Goal: Feedback & Contribution: Submit feedback/report problem

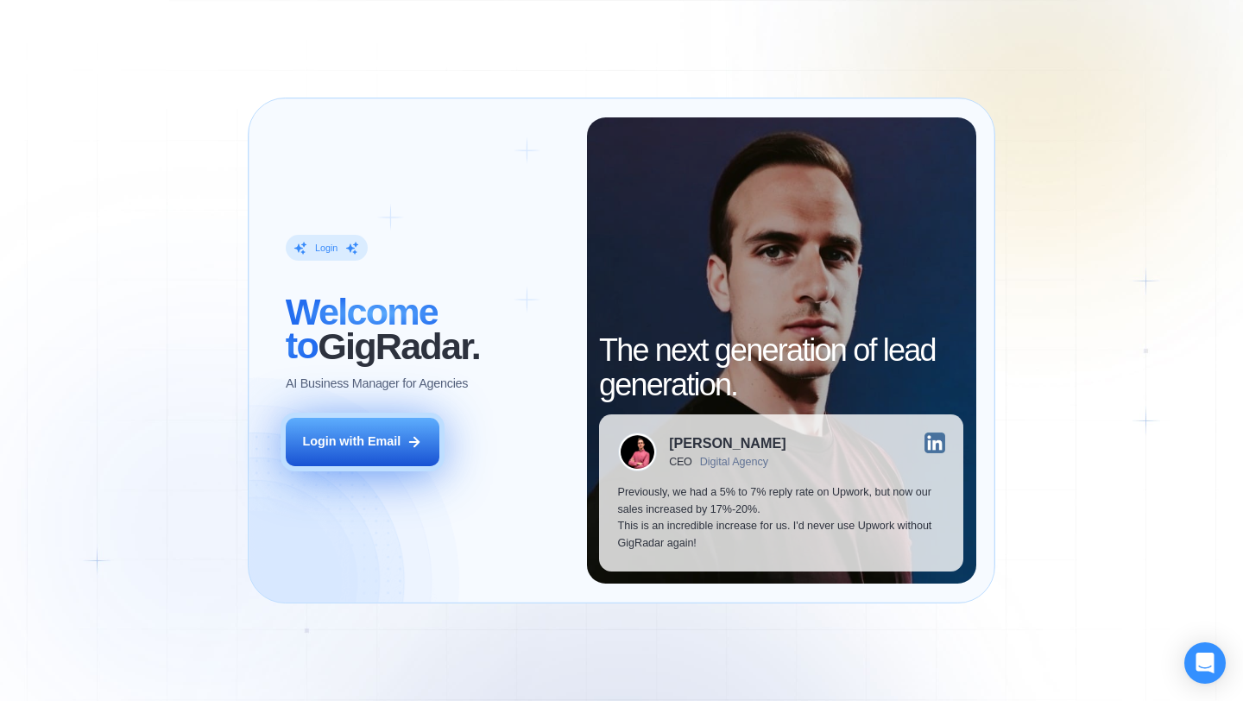
click at [369, 433] on div "Login with Email" at bounding box center [351, 441] width 98 height 17
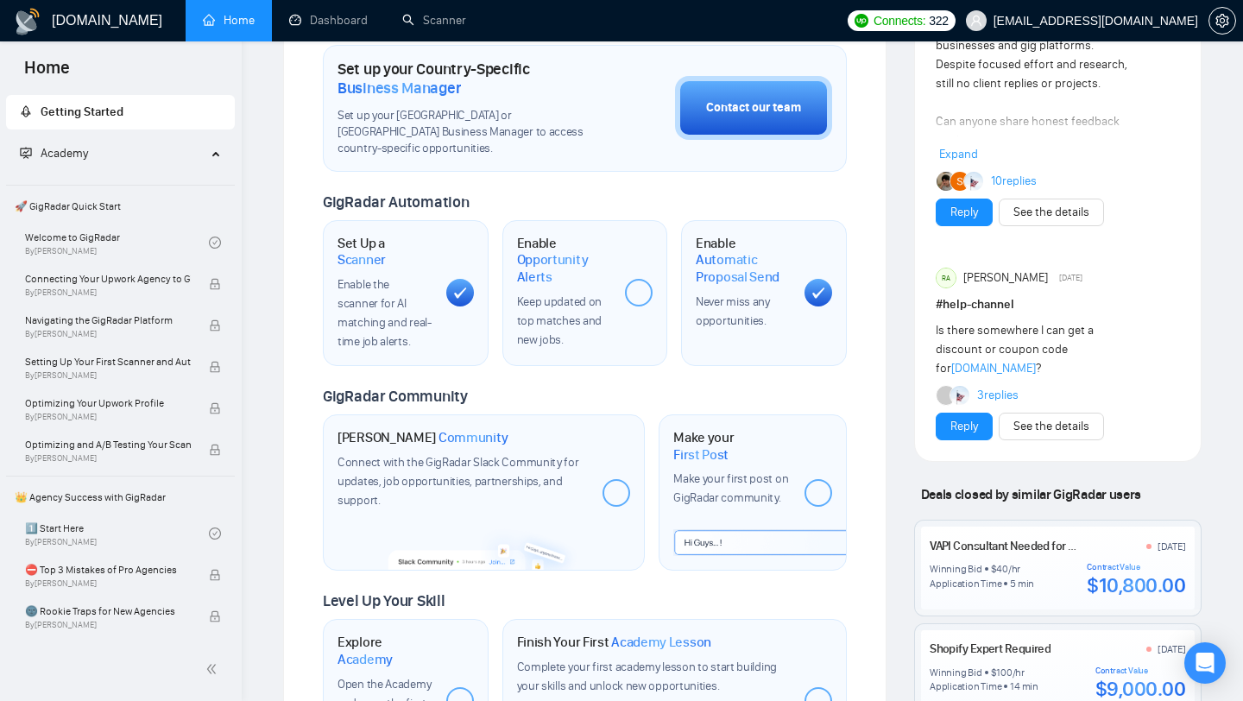
scroll to position [521, 0]
click at [333, 20] on link "Dashboard" at bounding box center [328, 20] width 79 height 15
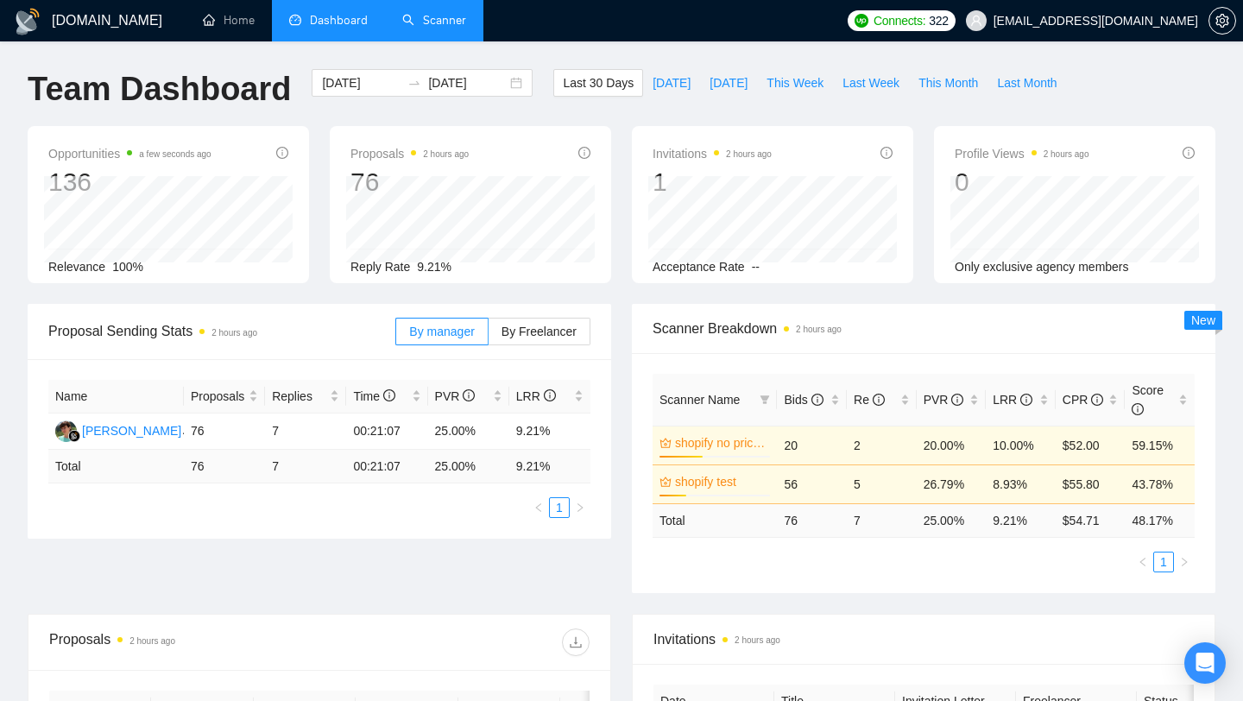
click at [448, 13] on link "Scanner" at bounding box center [434, 20] width 64 height 15
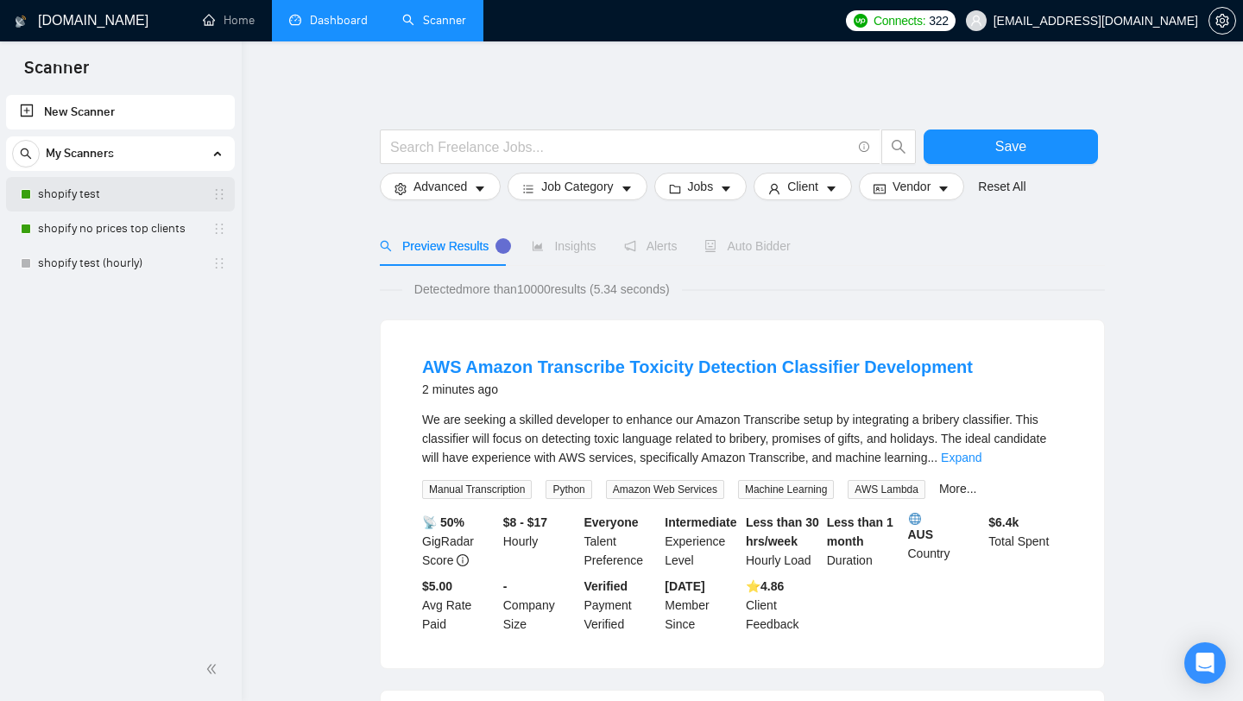
click at [115, 202] on link "shopify test" at bounding box center [120, 194] width 164 height 35
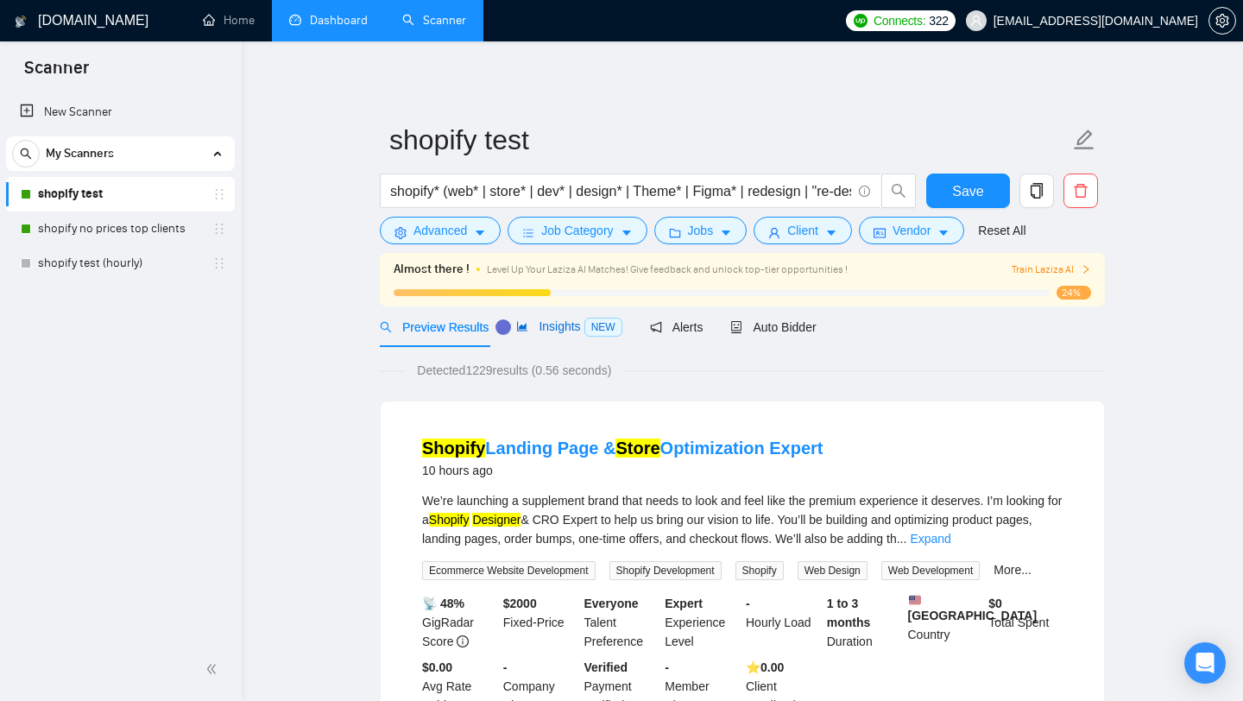
click at [554, 330] on span "Insights NEW" at bounding box center [568, 326] width 105 height 14
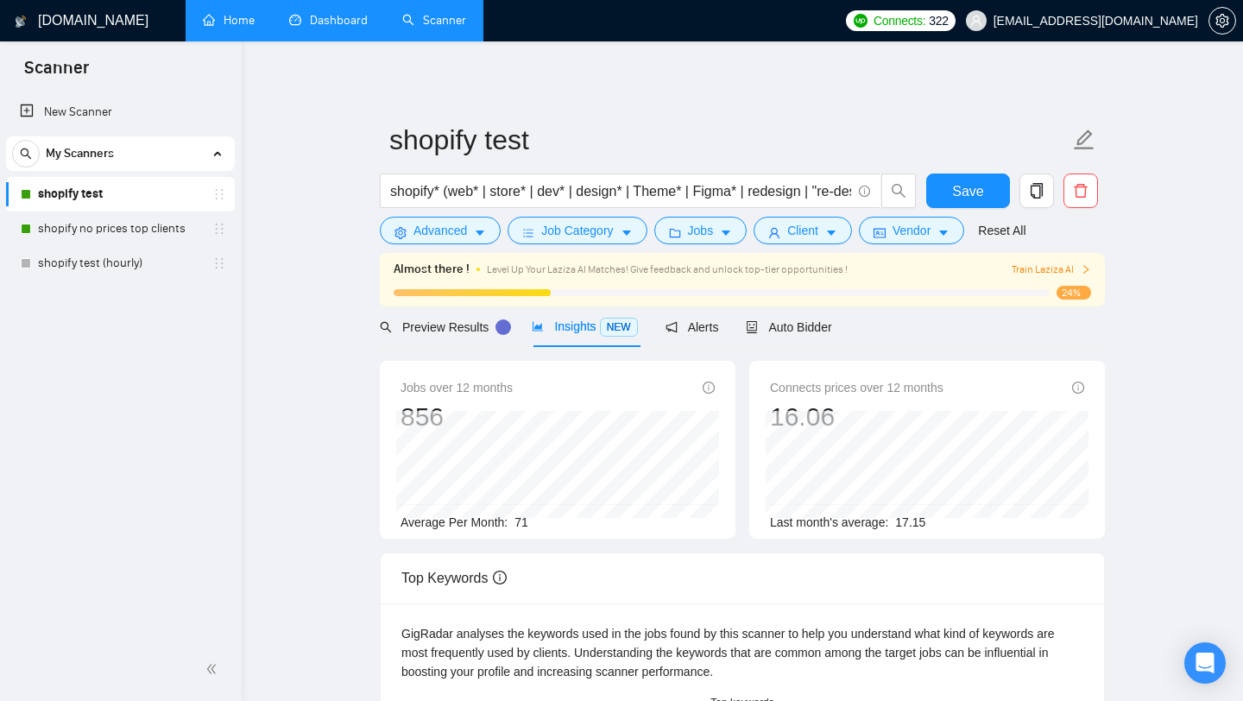
click at [249, 23] on link "Home" at bounding box center [229, 20] width 52 height 15
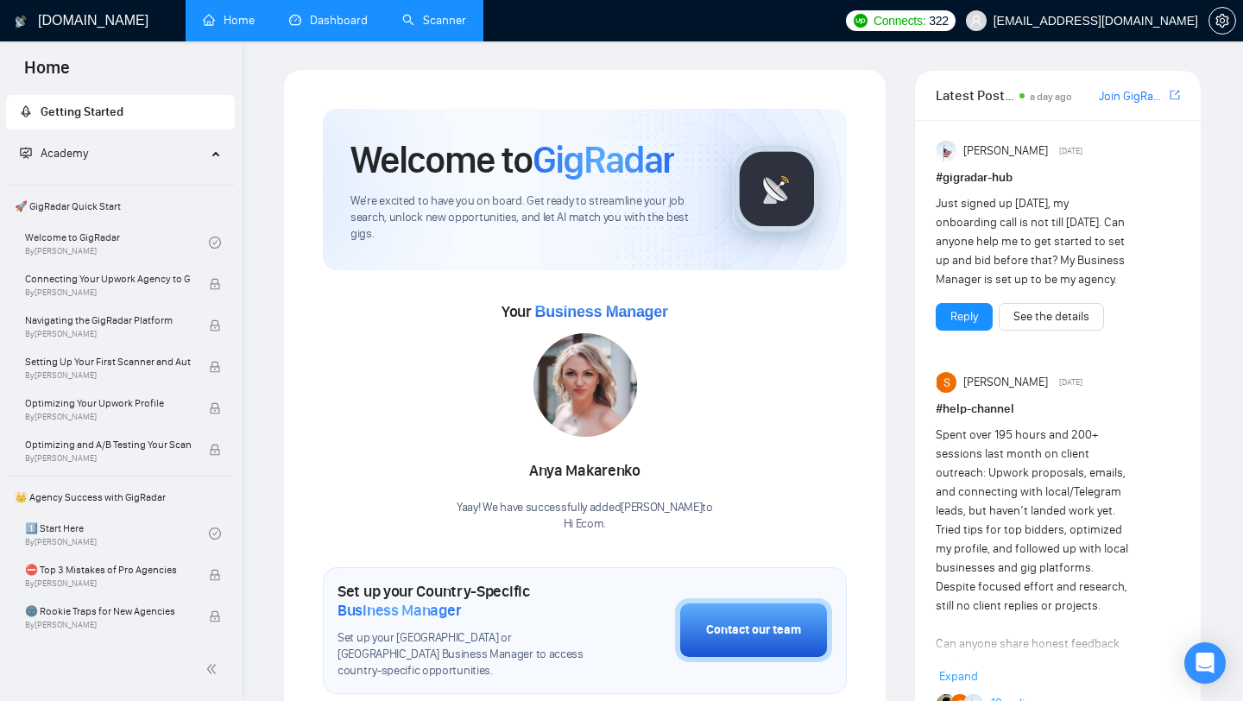
click at [311, 21] on link "Dashboard" at bounding box center [328, 20] width 79 height 15
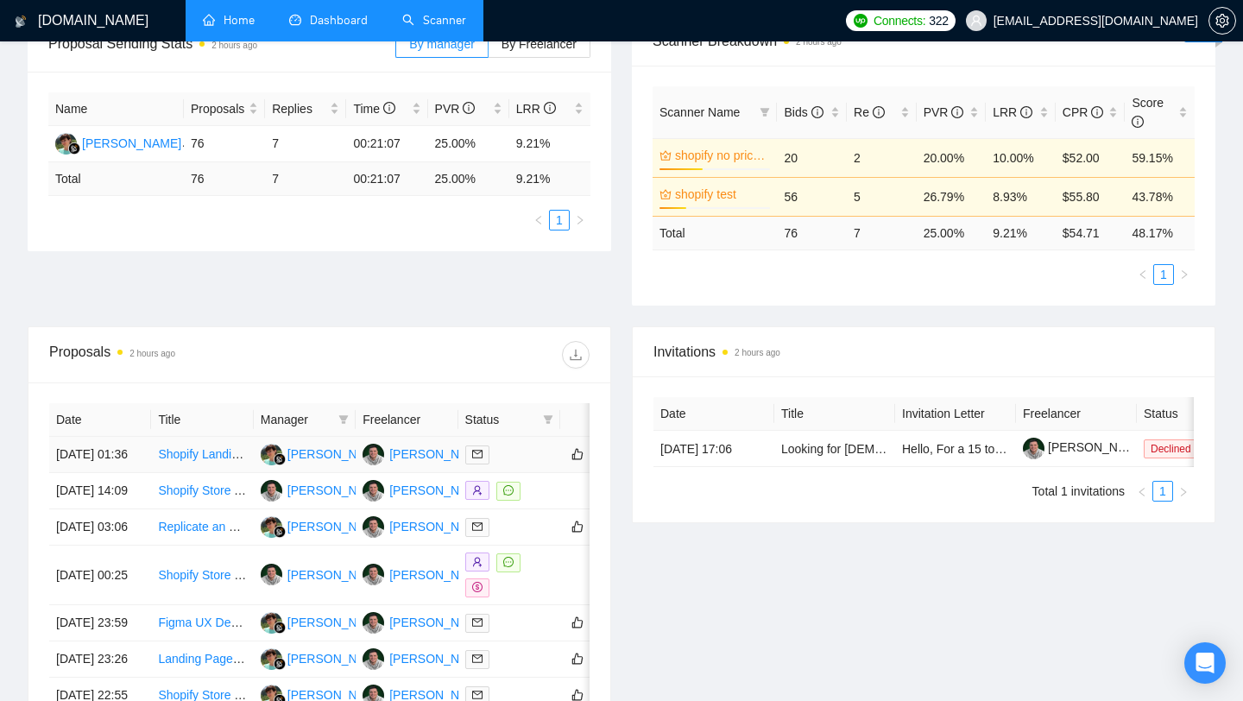
click at [196, 461] on link "Shopify Landing Page & Store Optimization Expert" at bounding box center [293, 454] width 271 height 14
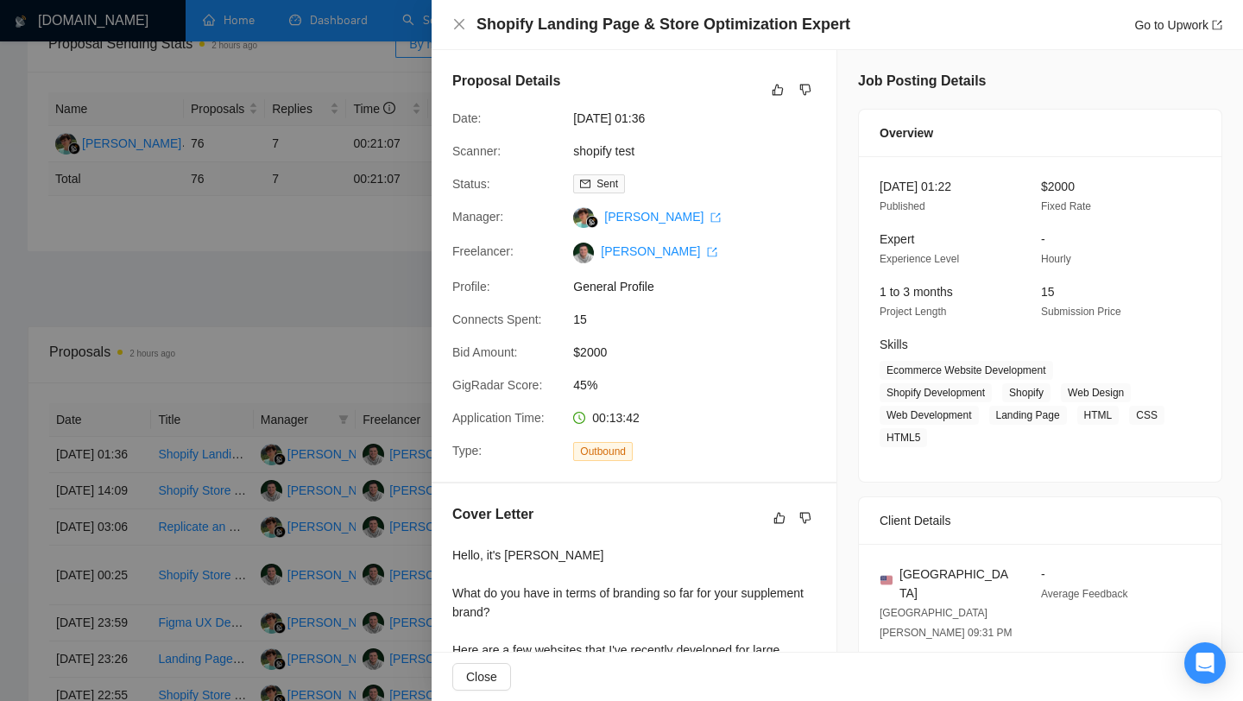
click at [369, 330] on div at bounding box center [621, 350] width 1243 height 701
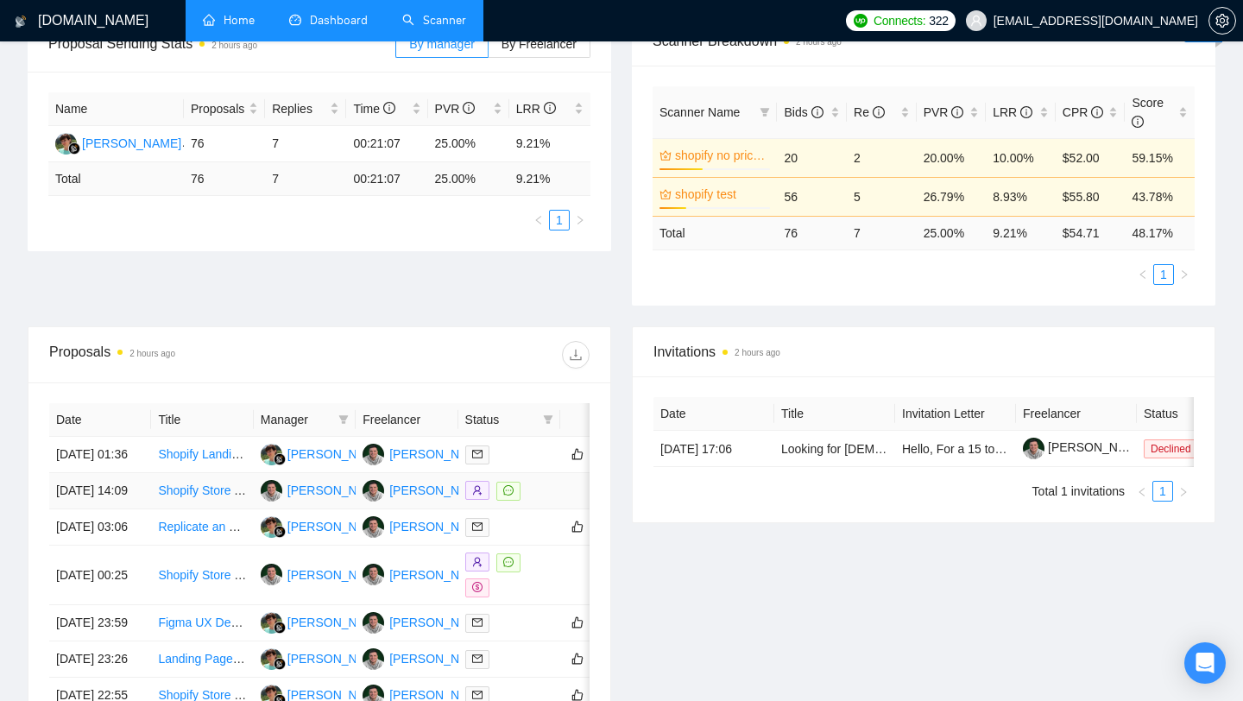
scroll to position [337, 0]
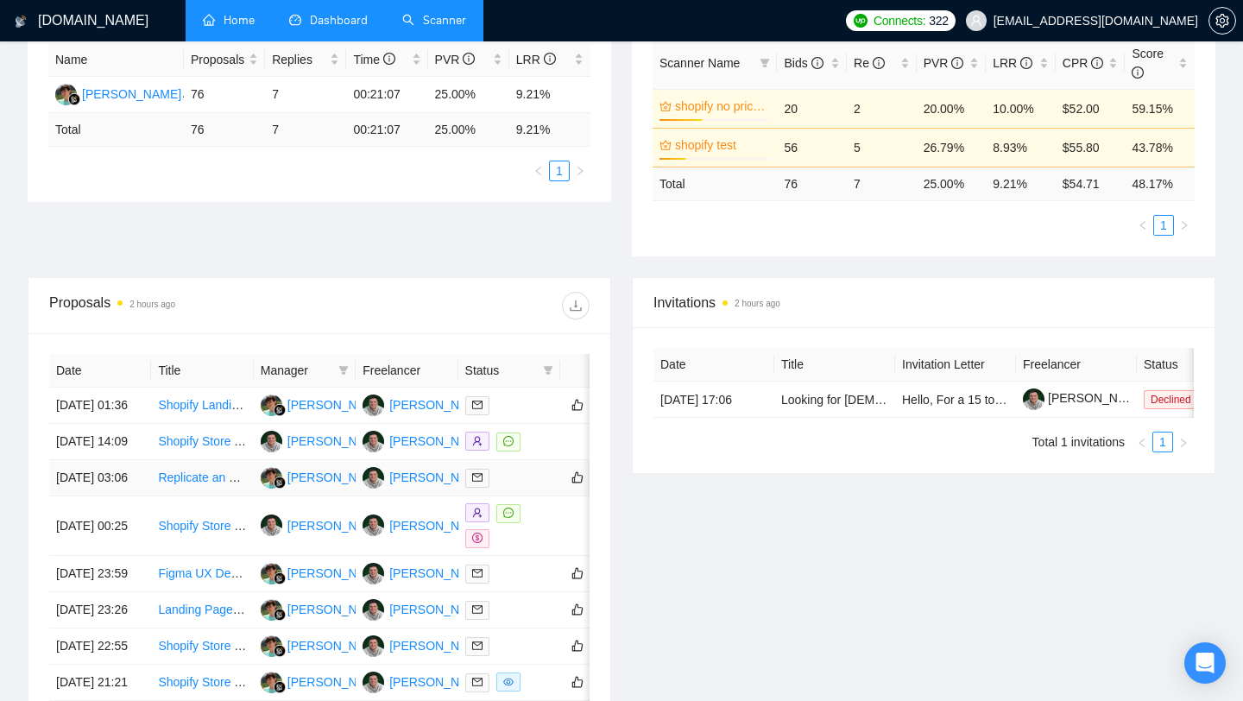
click at [202, 484] on link "Replicate an ecom website on shopify. The website to be replicated is in the bi…" at bounding box center [371, 477] width 427 height 14
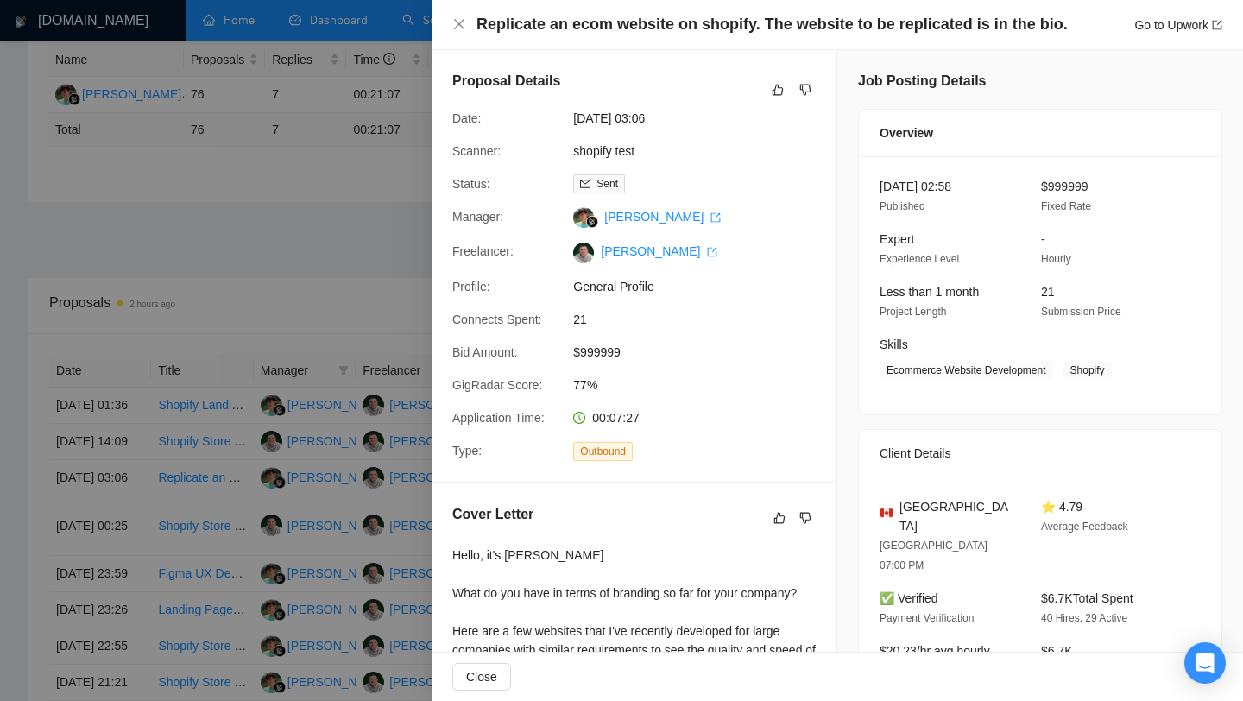
click at [398, 513] on div at bounding box center [621, 350] width 1243 height 701
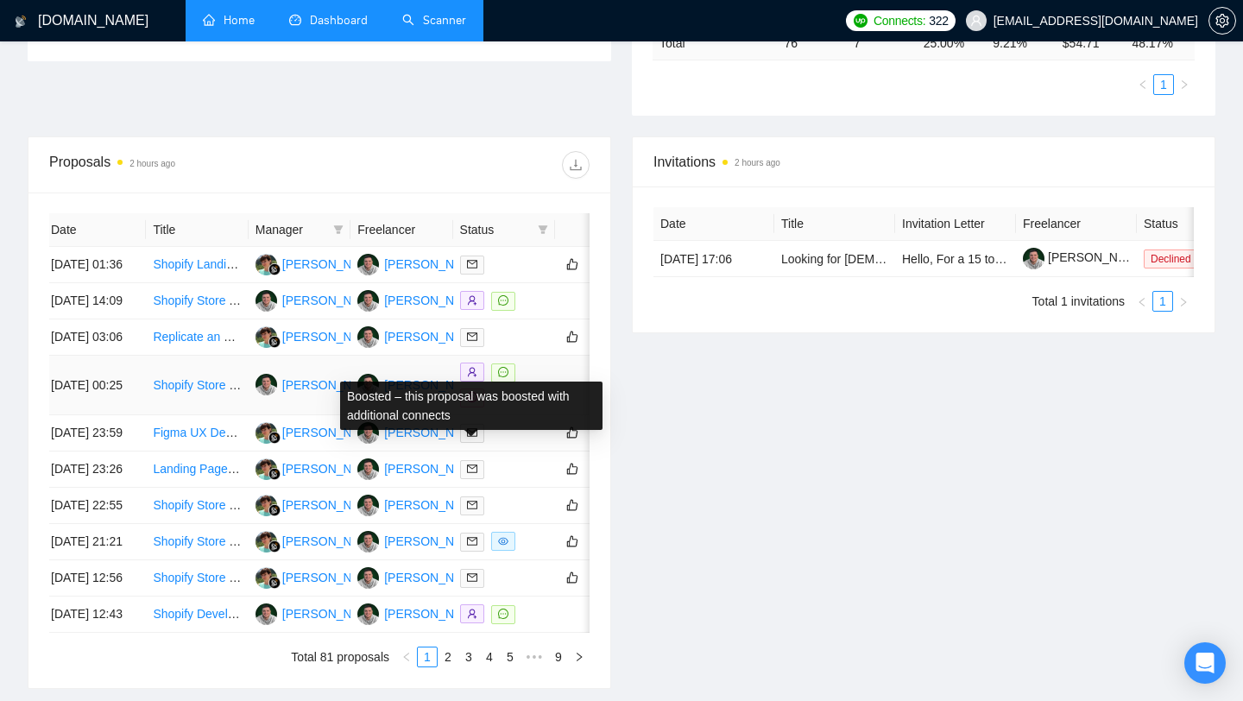
scroll to position [0, 0]
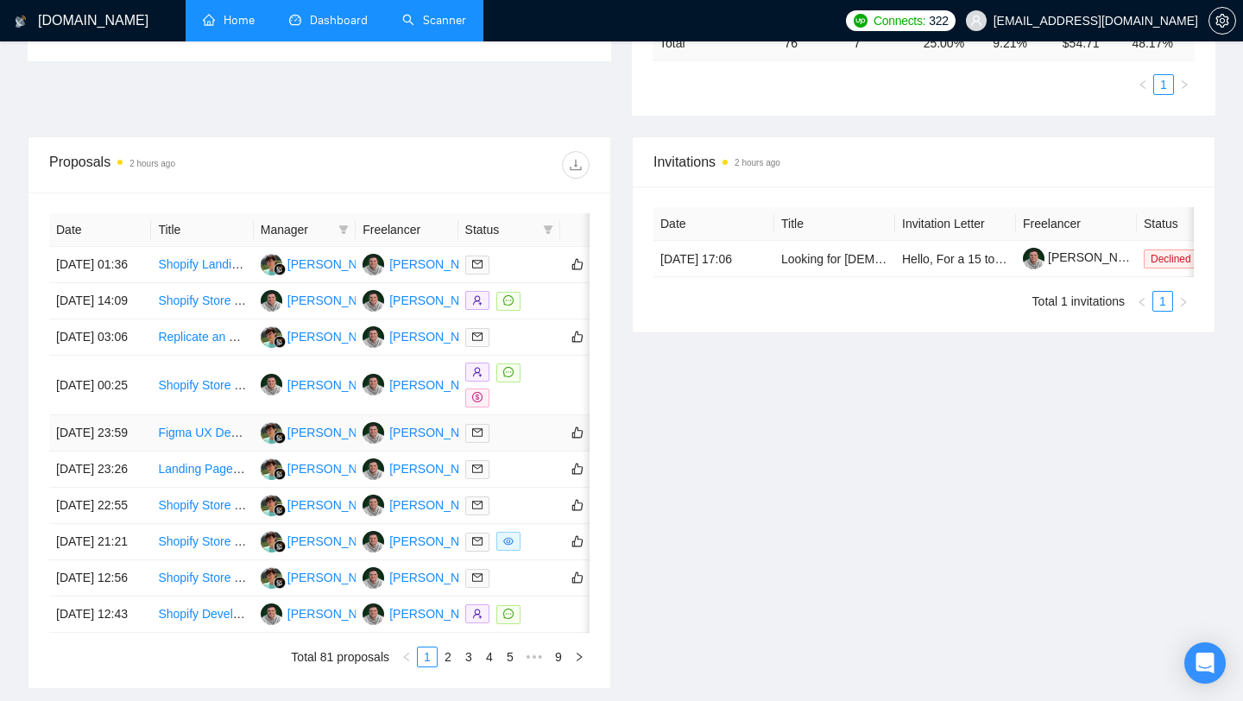
click at [193, 439] on link "Figma UX Designer for Custom Shopify & WordPress Projects" at bounding box center [324, 433] width 333 height 14
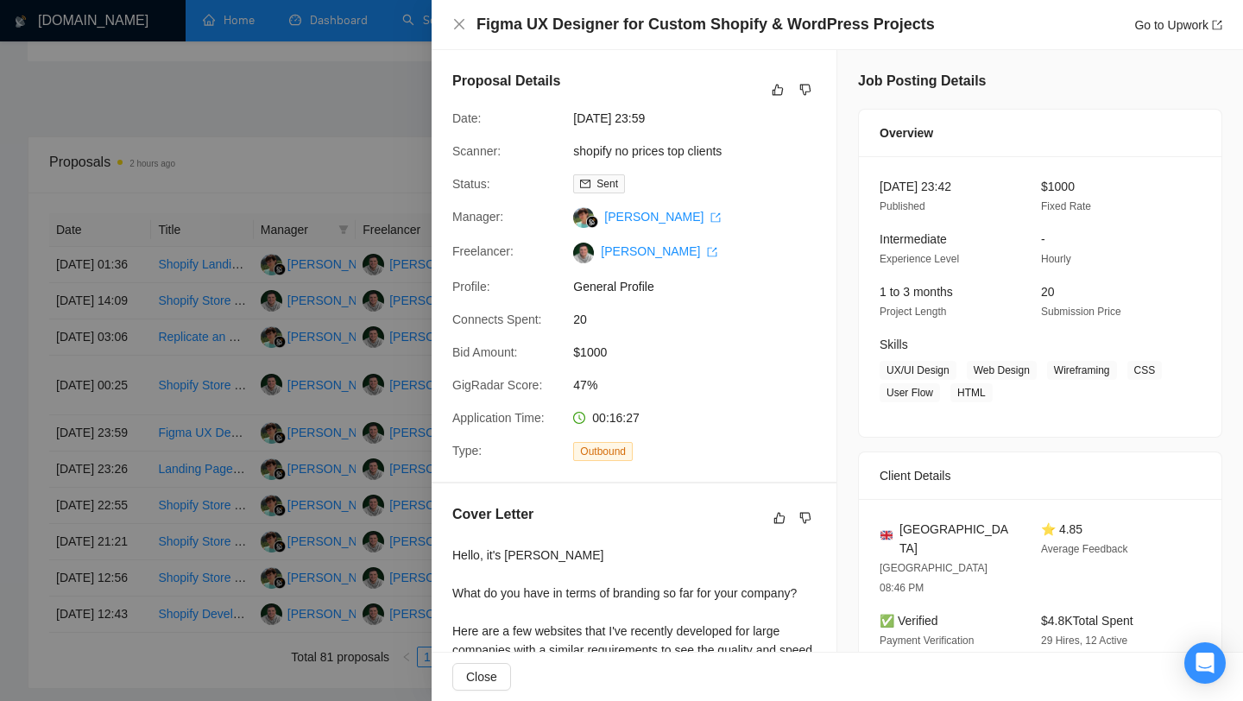
click at [354, 444] on div at bounding box center [621, 350] width 1243 height 701
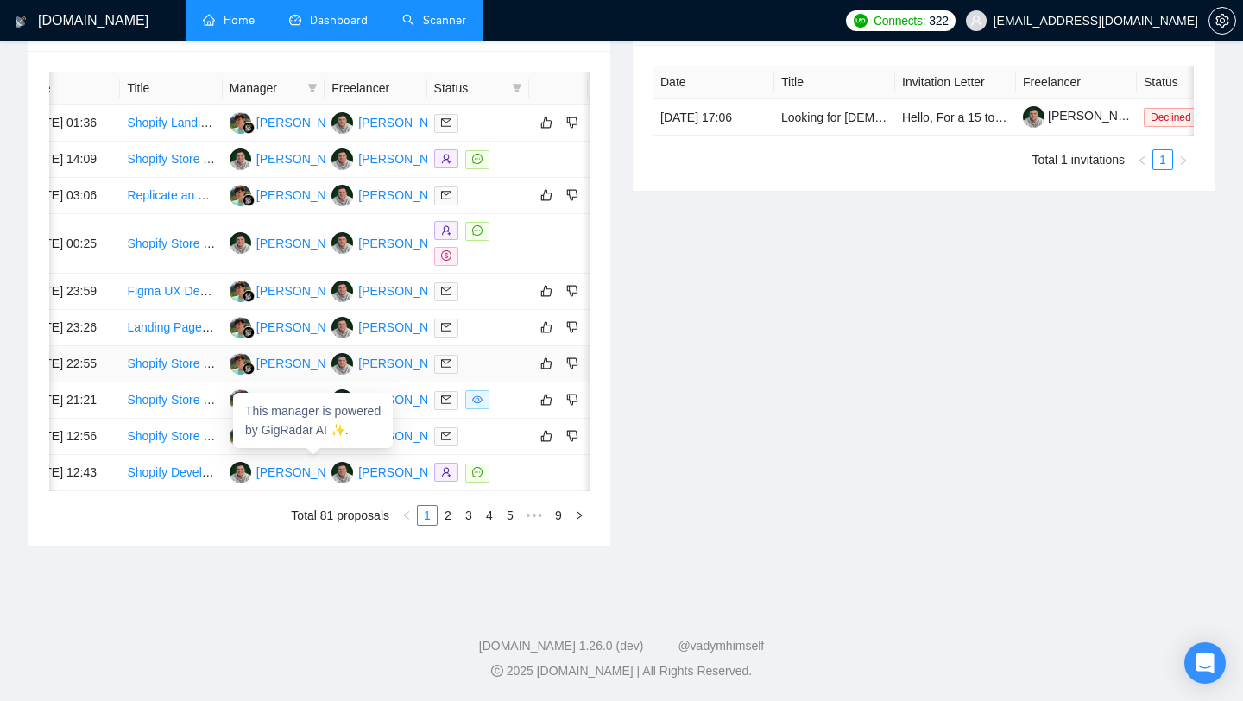
scroll to position [0, 35]
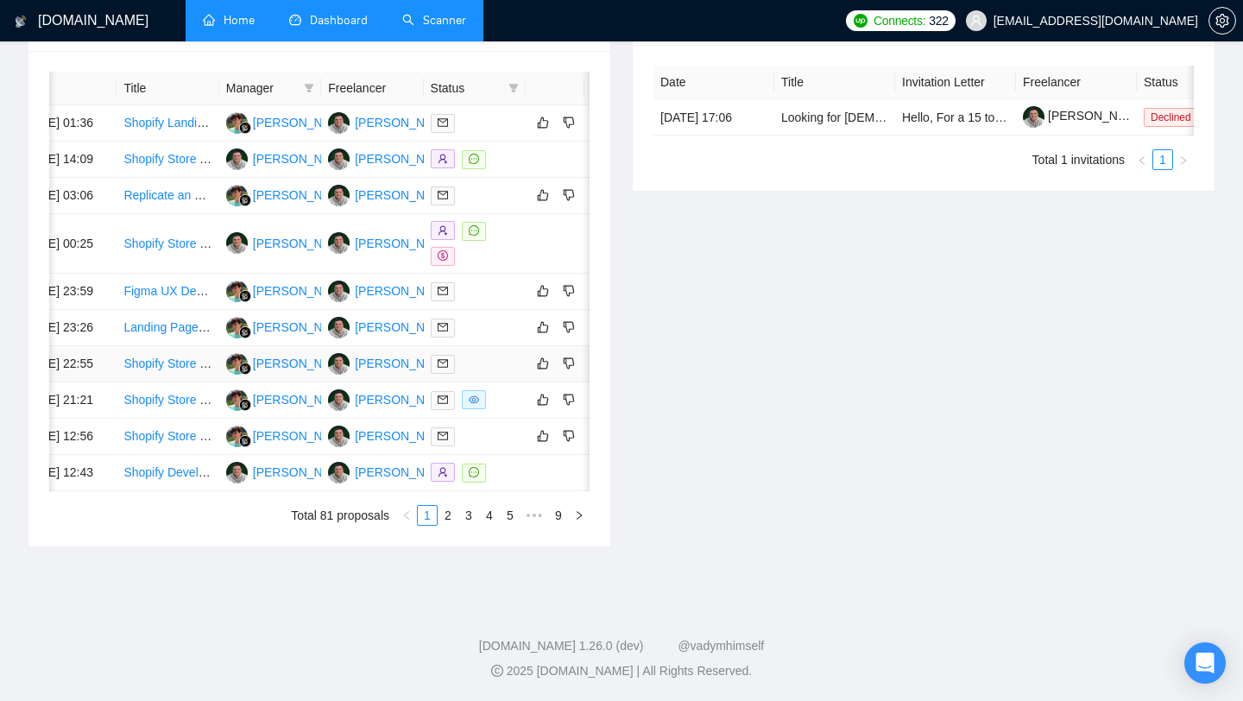
click at [167, 370] on link "Shopify Store Customization" at bounding box center [199, 363] width 153 height 14
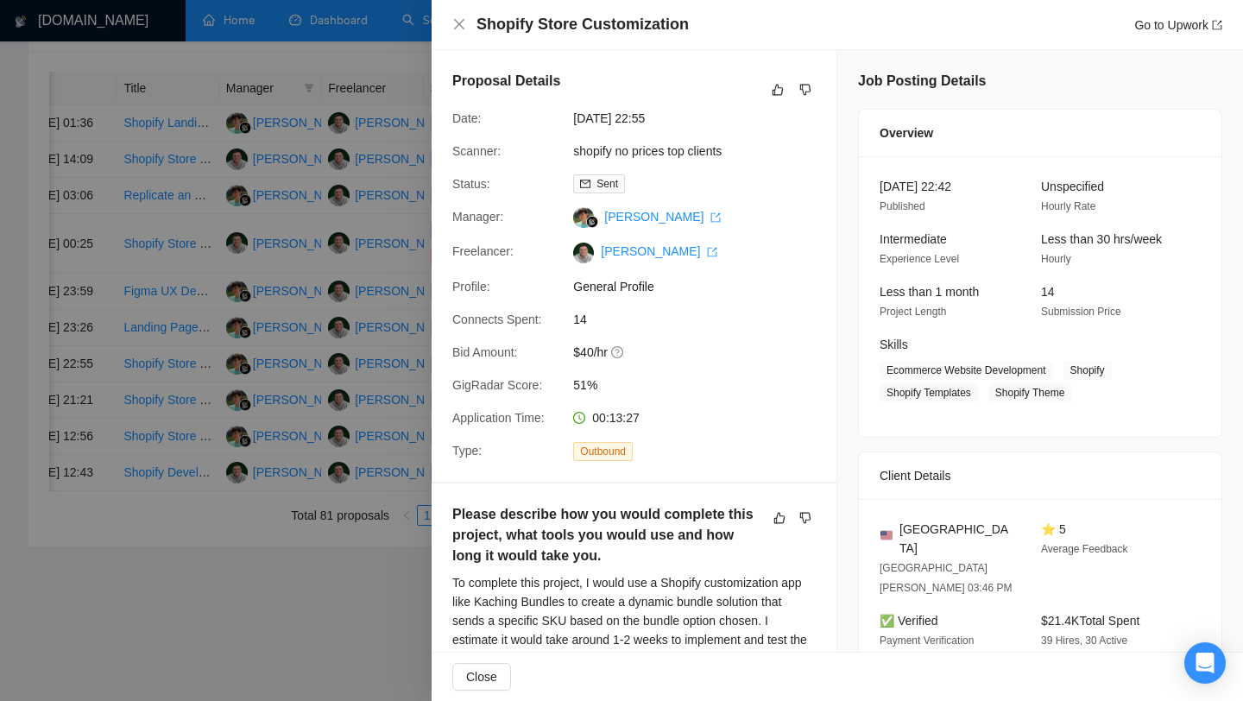
click at [357, 481] on div at bounding box center [621, 350] width 1243 height 701
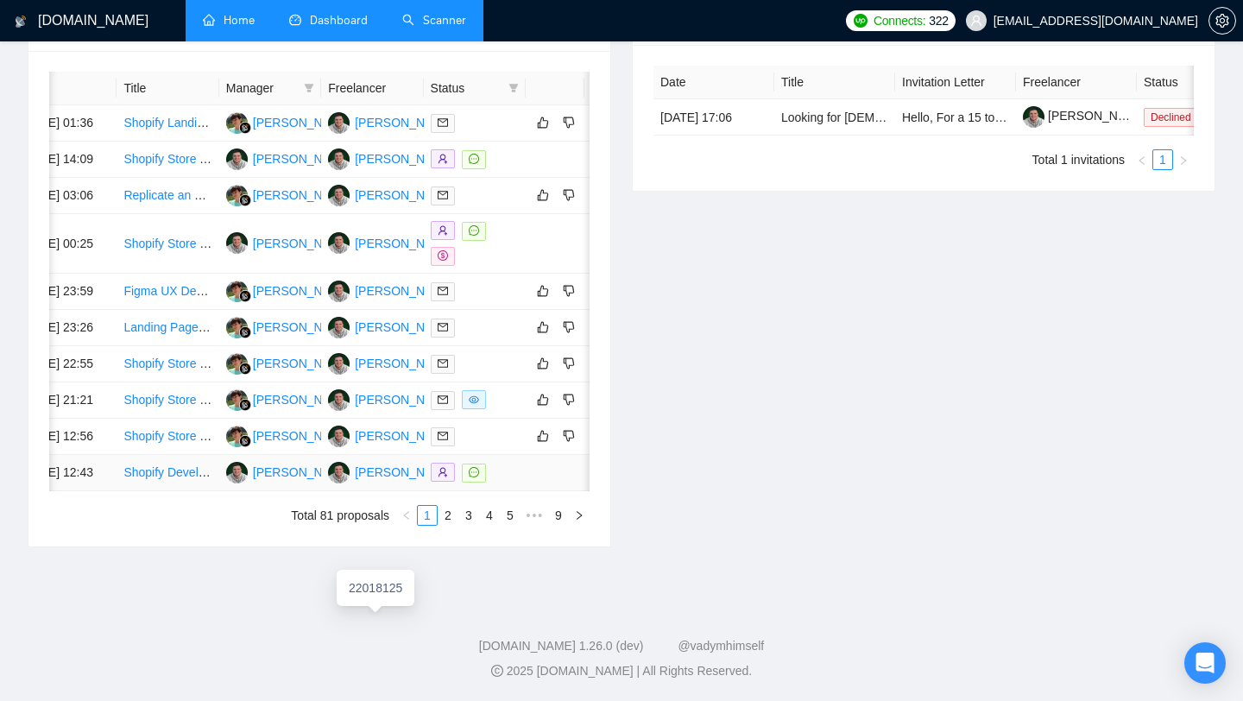
scroll to position [0, 0]
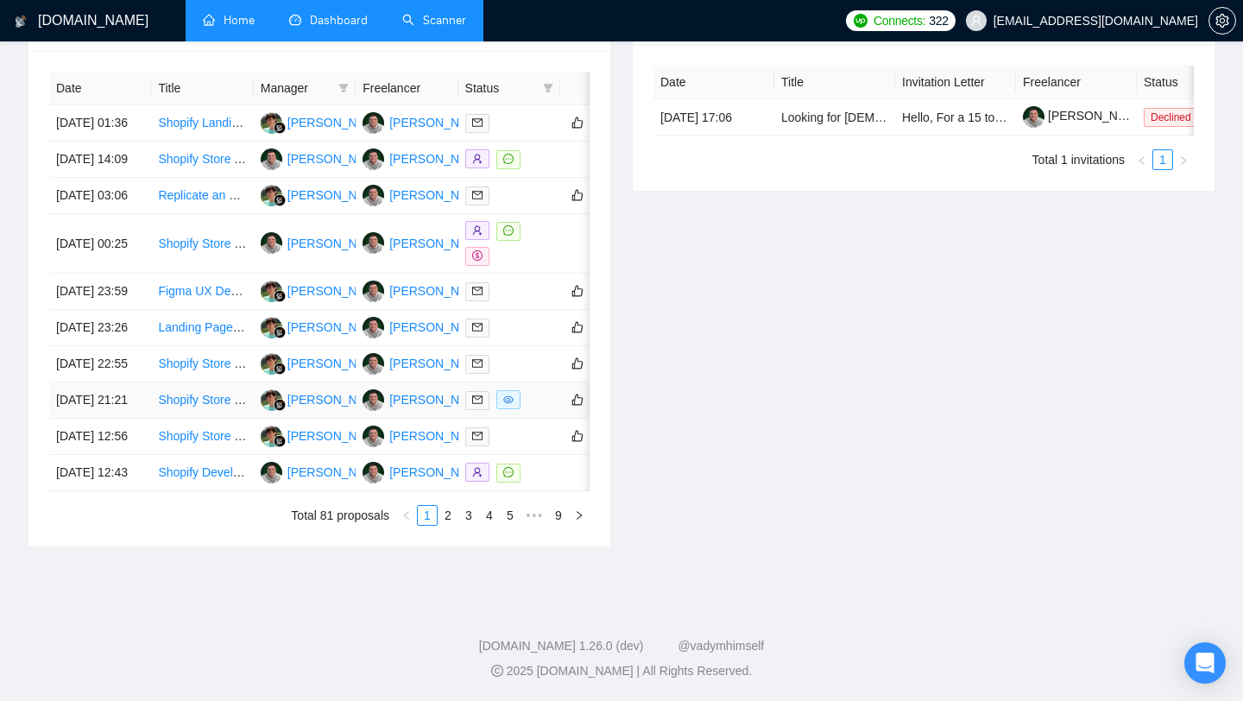
click at [199, 393] on link "Shopify Store Setup with YouTube Integration, Etsy Inventory Sync & Payment Sol…" at bounding box center [394, 400] width 472 height 14
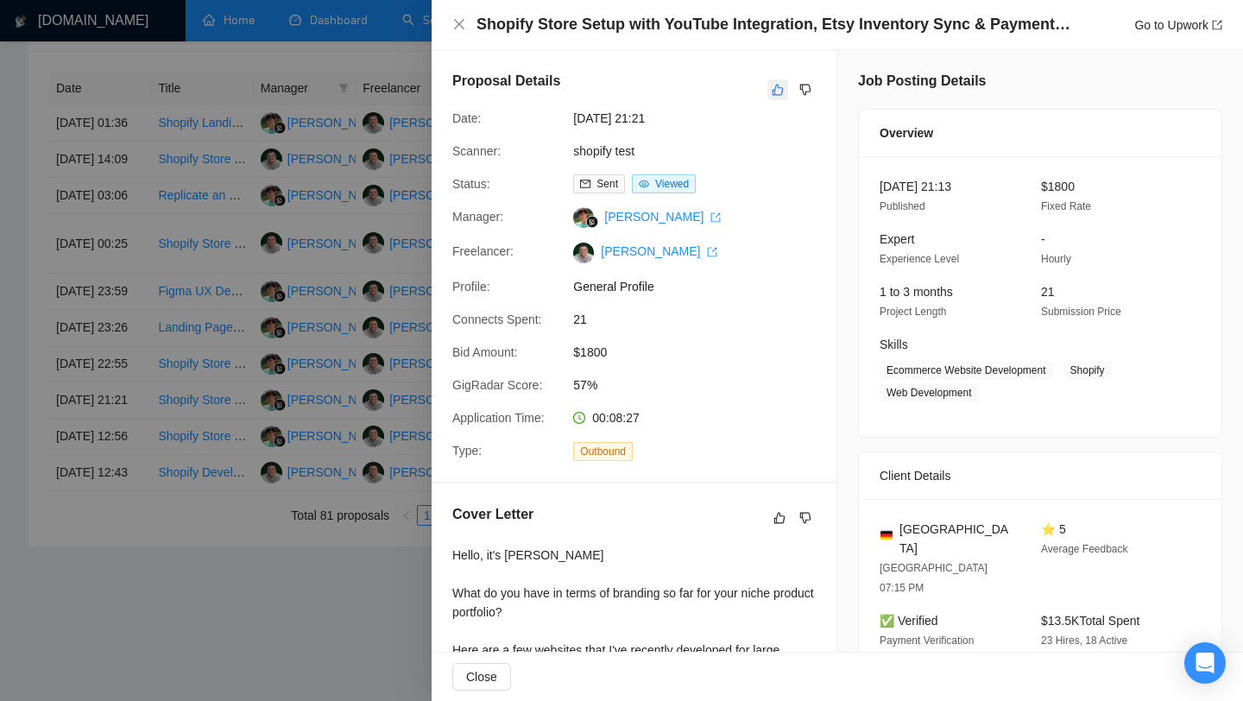
click at [773, 88] on icon "like" at bounding box center [778, 90] width 12 height 14
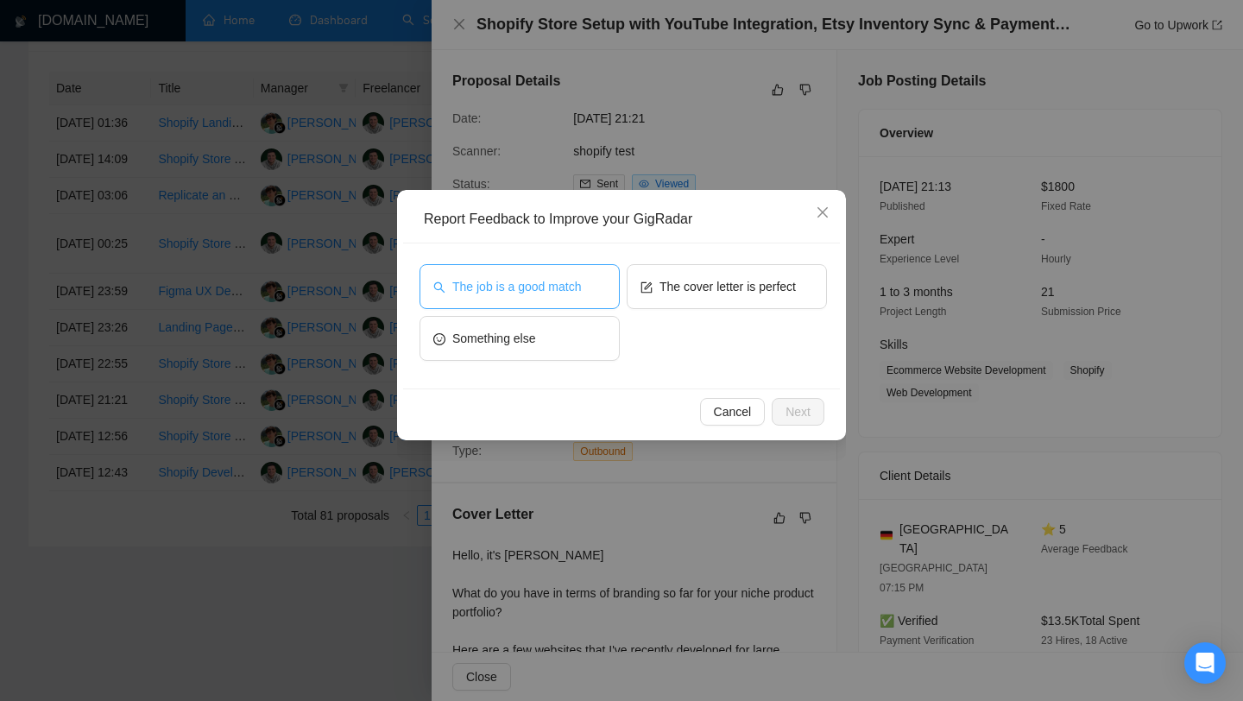
click at [542, 292] on span "The job is a good match" at bounding box center [516, 286] width 129 height 19
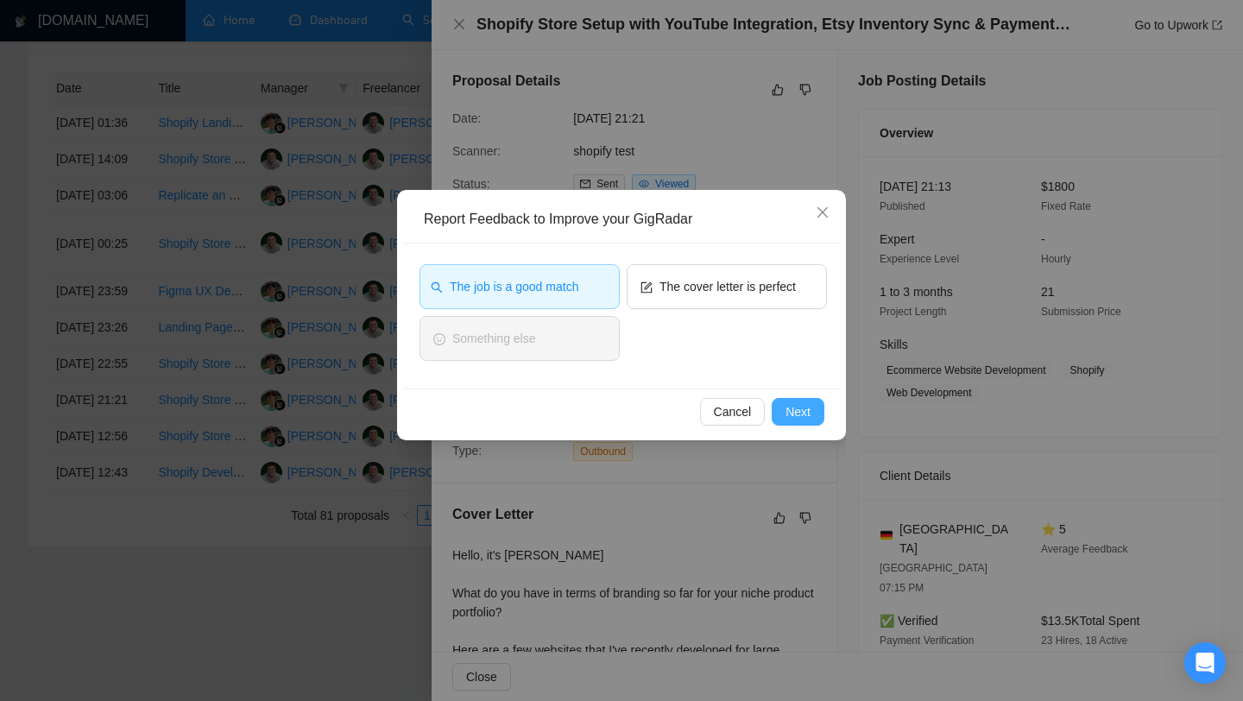
click at [800, 409] on span "Next" at bounding box center [797, 411] width 25 height 19
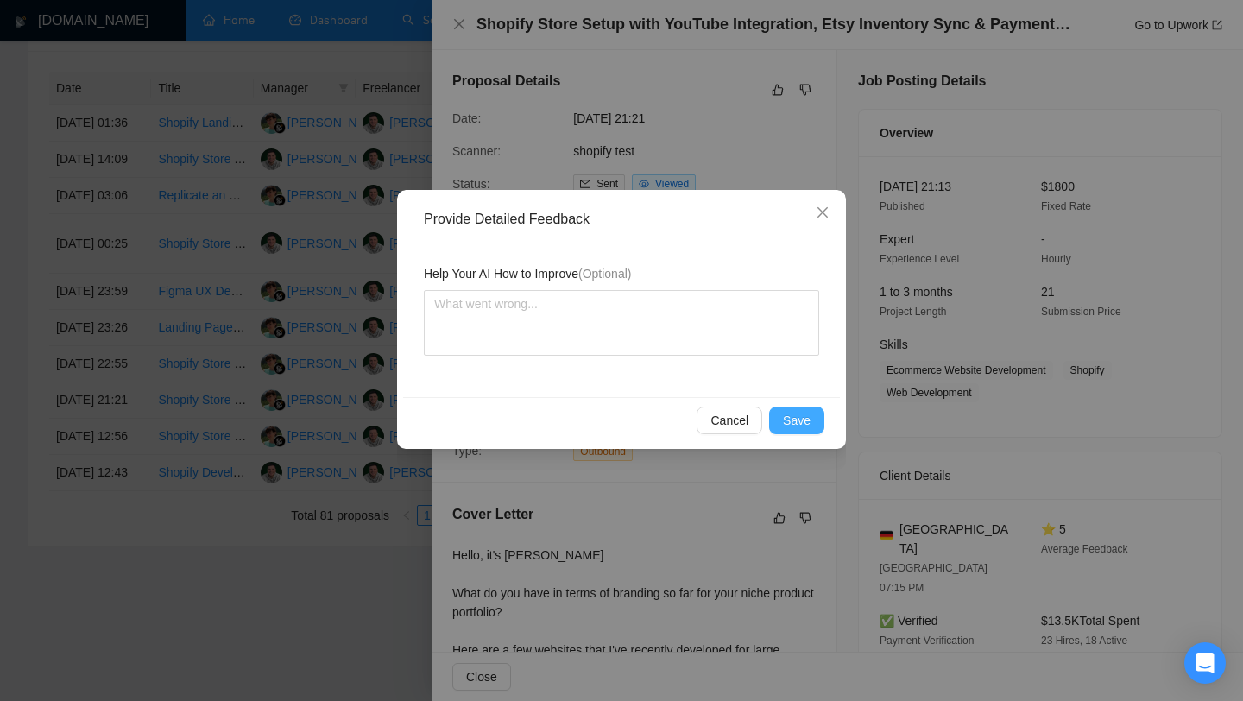
click at [797, 414] on span "Save" at bounding box center [797, 420] width 28 height 19
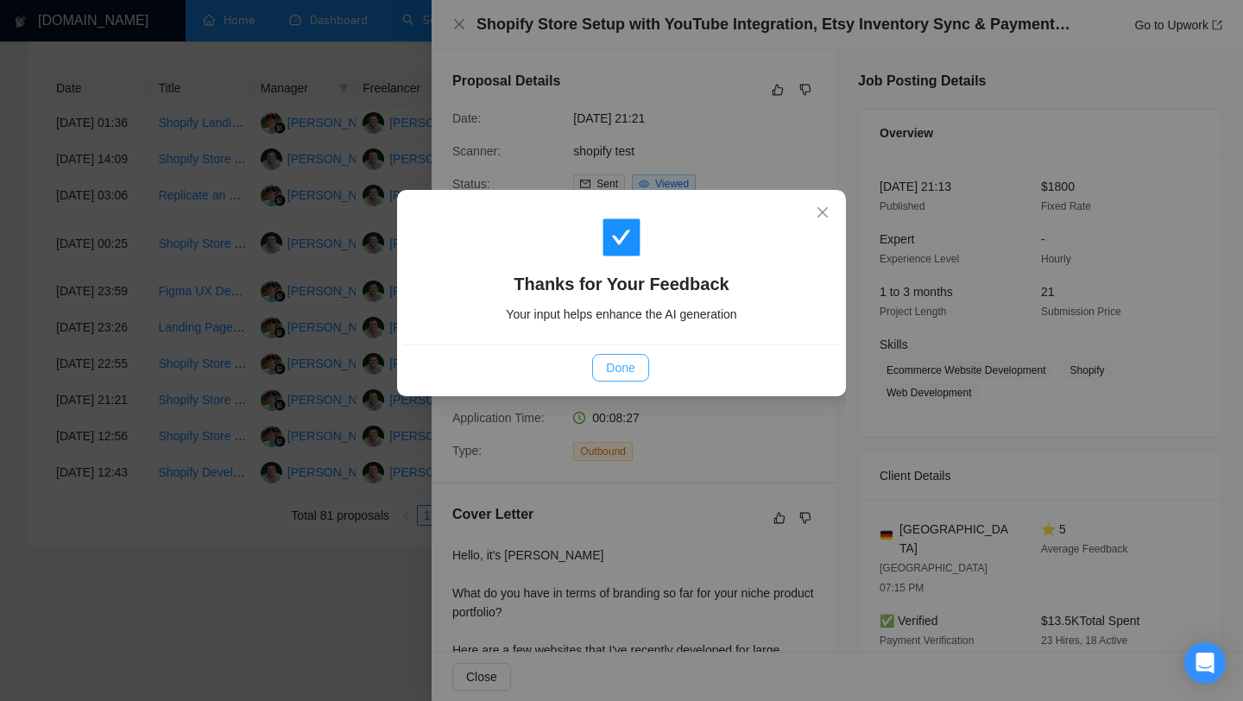
click at [611, 369] on span "Done" at bounding box center [620, 367] width 28 height 19
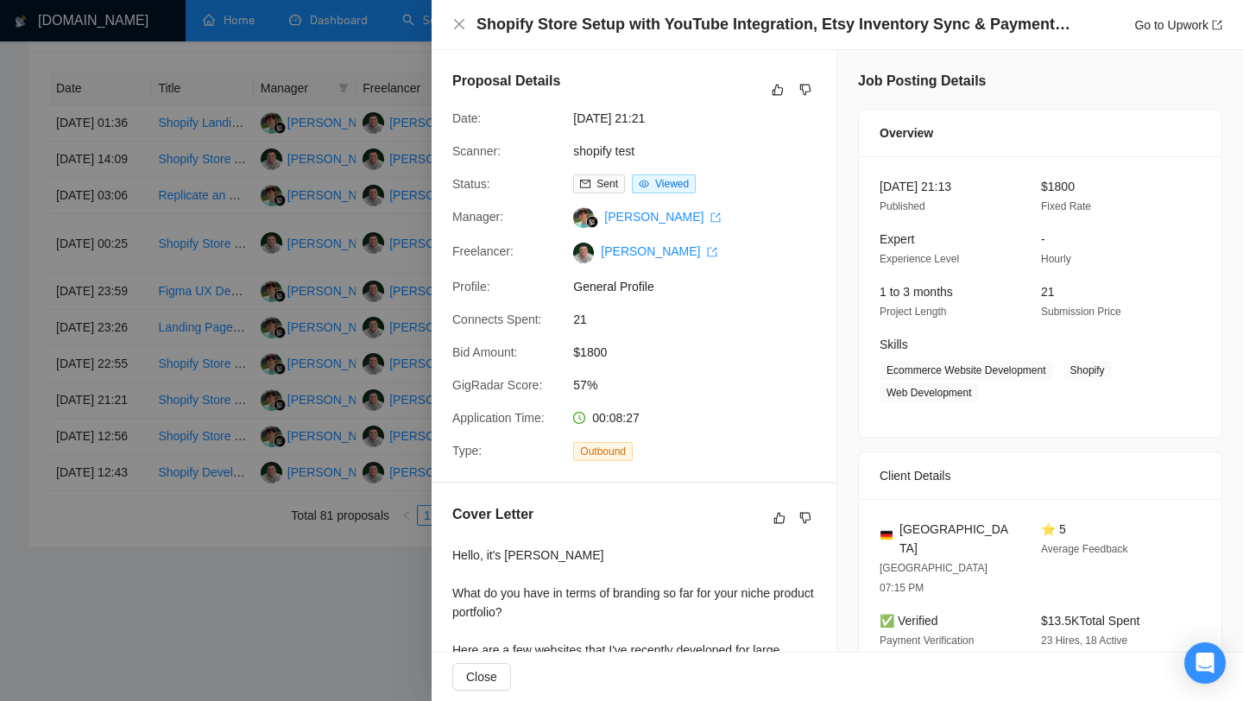
click at [406, 401] on div at bounding box center [621, 350] width 1243 height 701
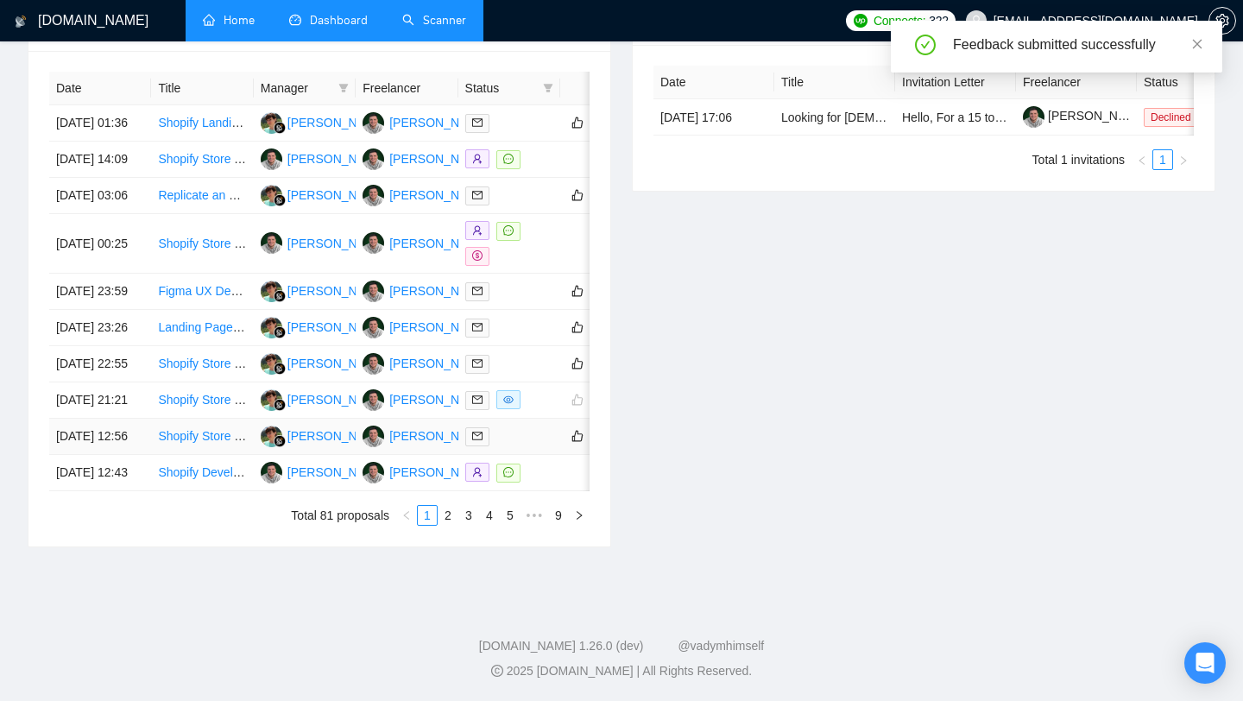
click at [192, 443] on link "Shopify Store Design & Implementation" at bounding box center [263, 436] width 211 height 14
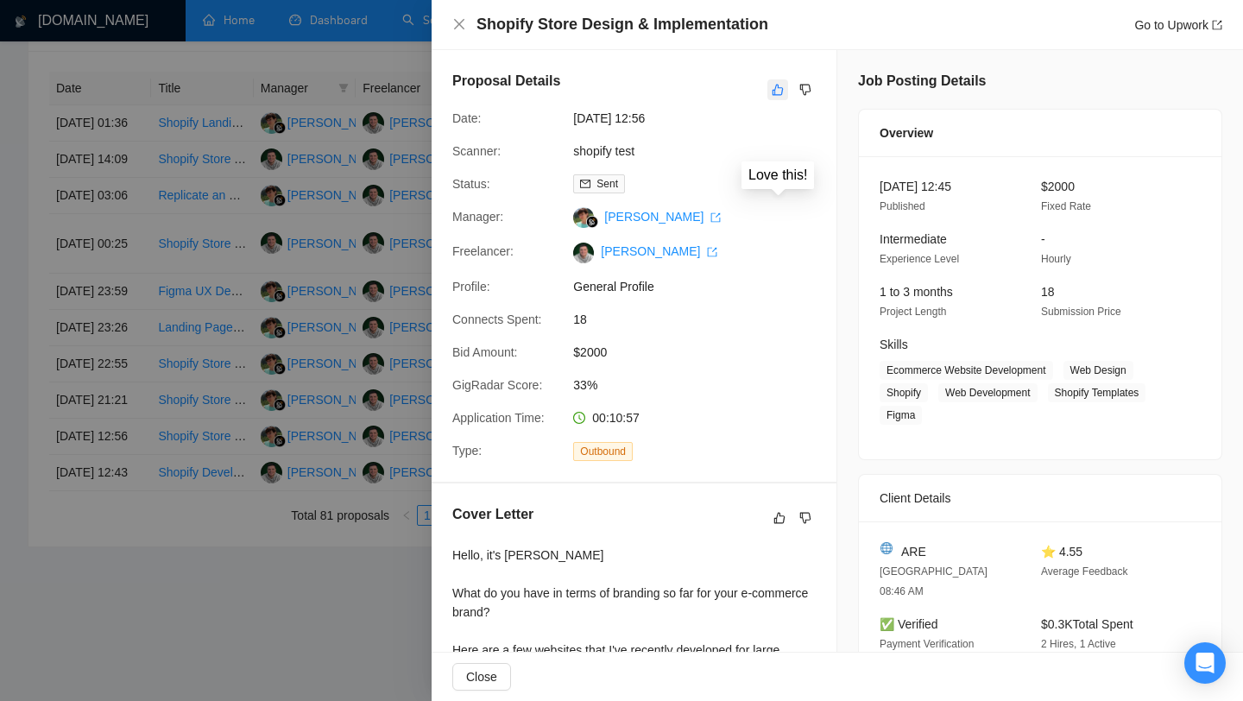
click at [770, 89] on button "button" at bounding box center [777, 89] width 21 height 21
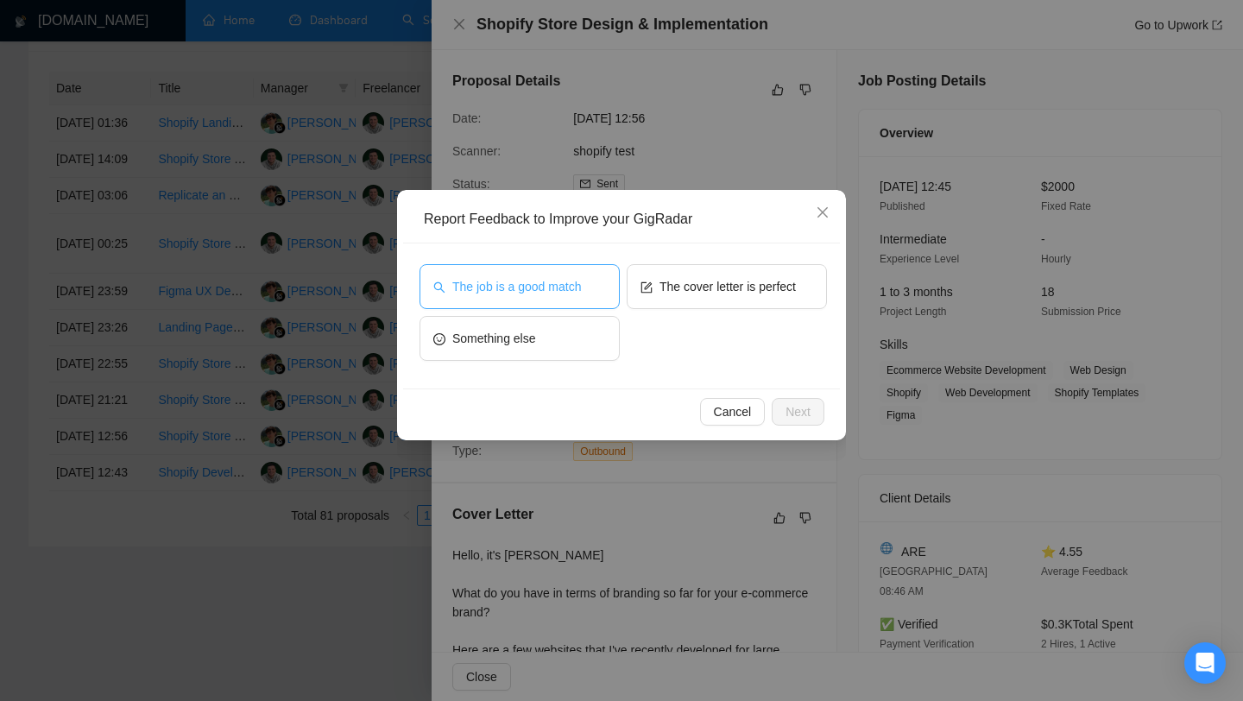
click at [538, 286] on span "The job is a good match" at bounding box center [516, 286] width 129 height 19
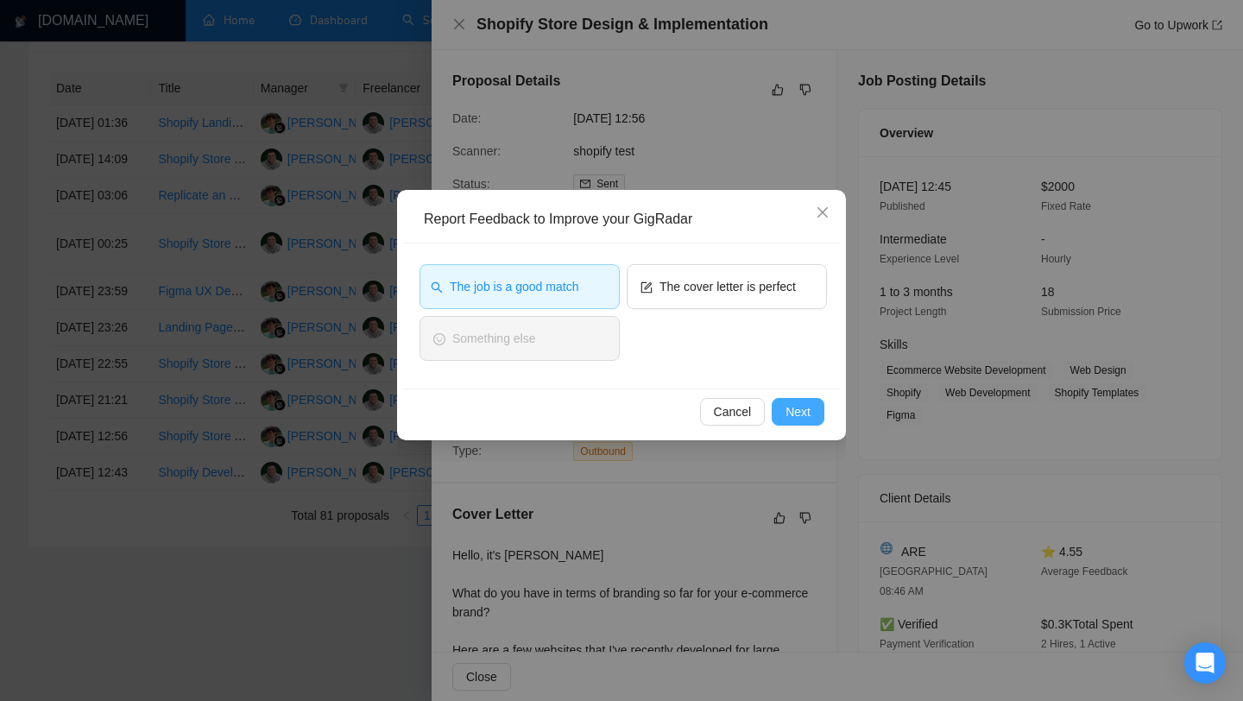
click at [809, 421] on button "Next" at bounding box center [798, 412] width 53 height 28
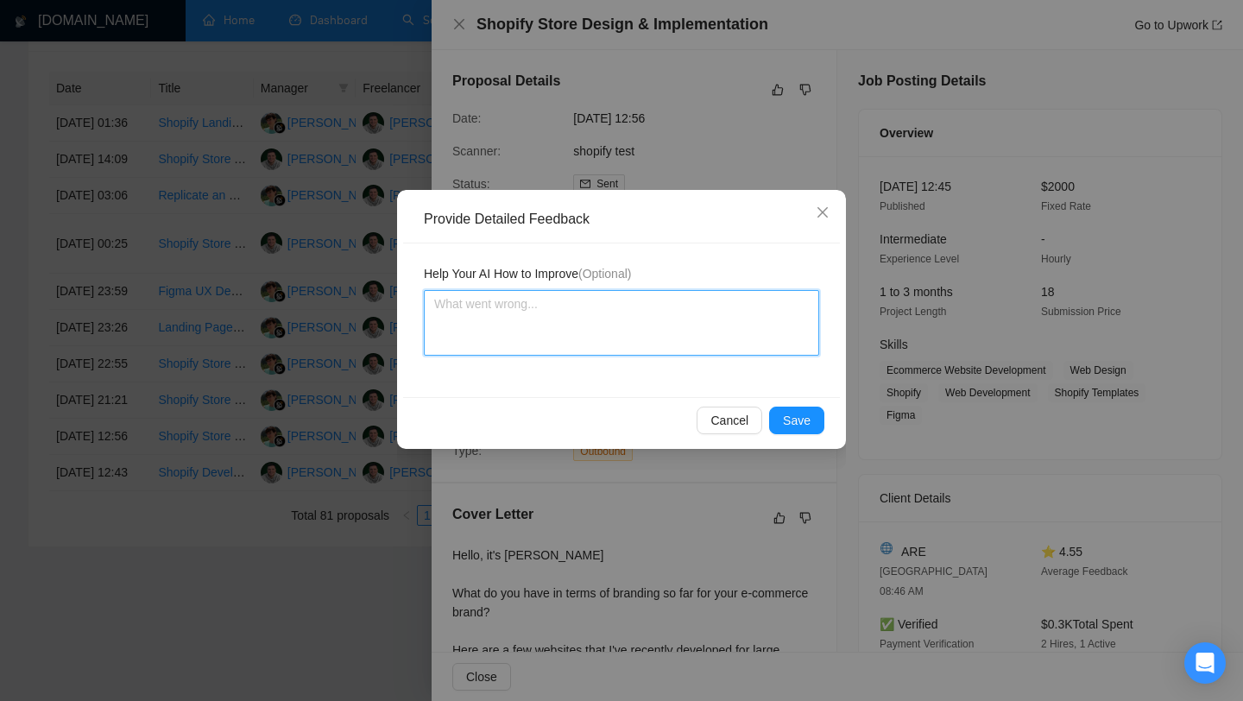
click at [608, 310] on textarea at bounding box center [621, 323] width 395 height 66
type textarea "T"
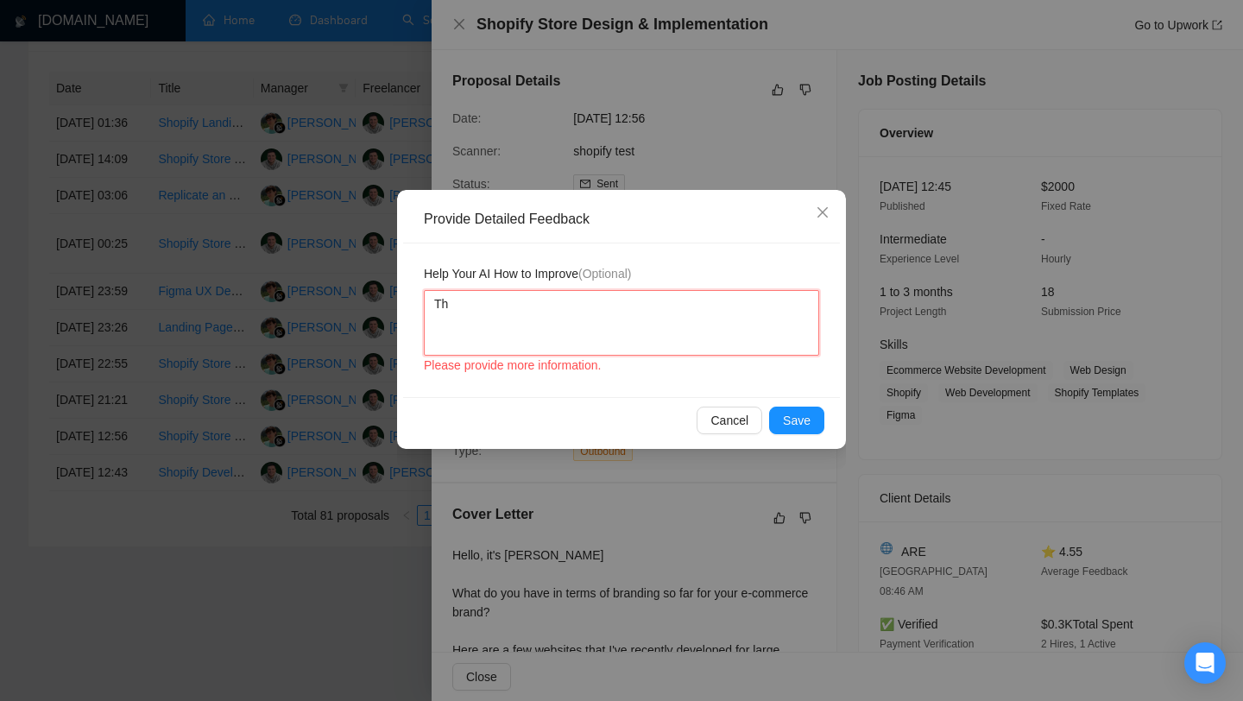
type textarea "The"
type textarea "The b"
type textarea "The bu"
type textarea "The bud"
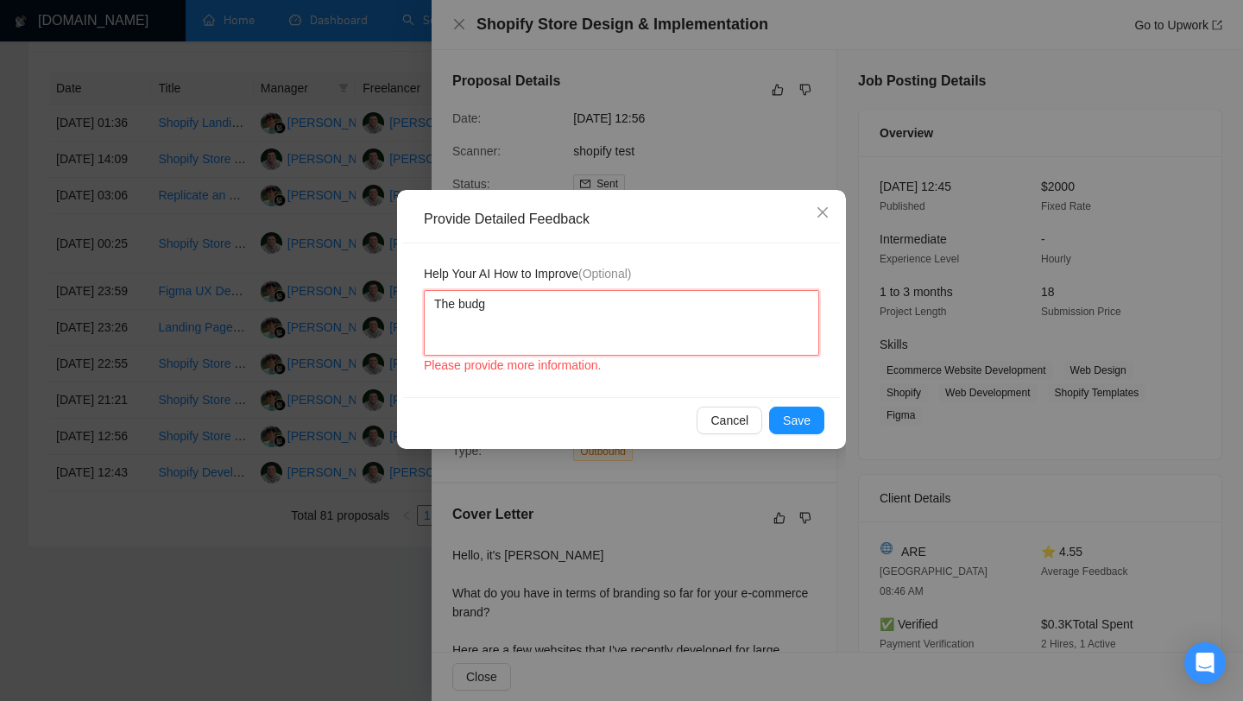
type textarea "The budge"
type textarea "The budget"
type textarea "The budget i"
type textarea "The budget is"
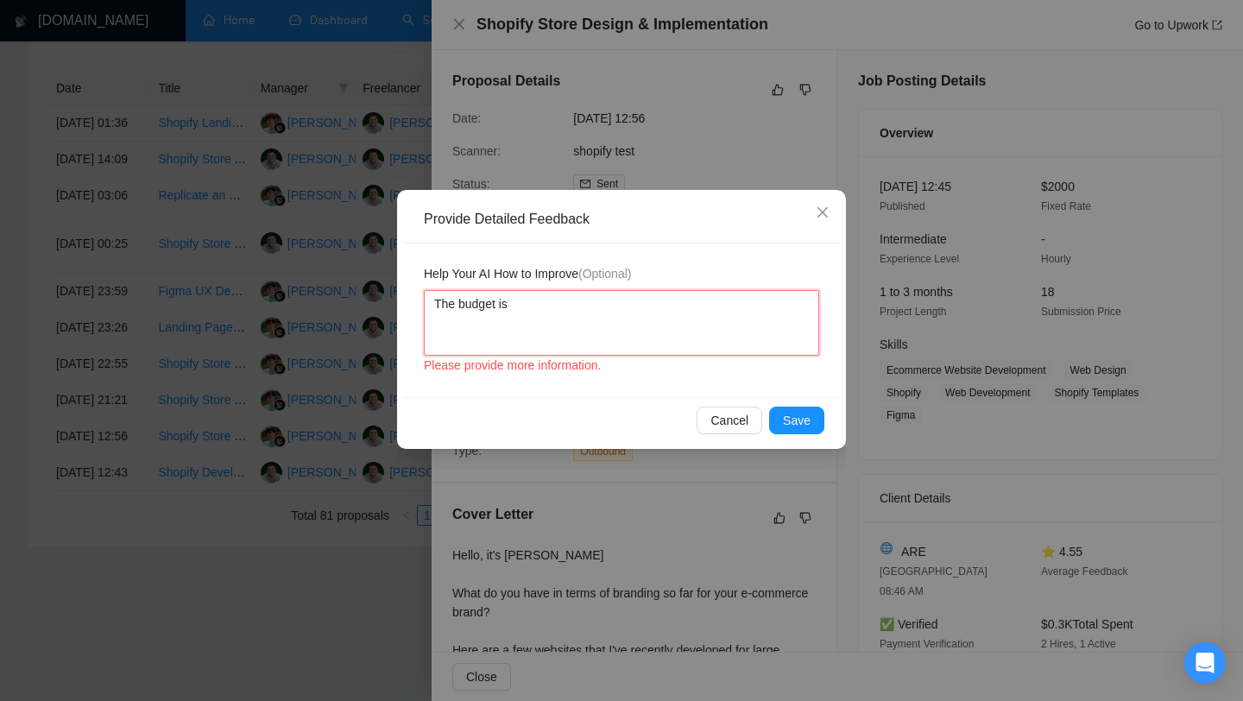
type textarea "The budget is"
type textarea "The budget is g"
type textarea "The budget is goo"
type textarea "The budget is good"
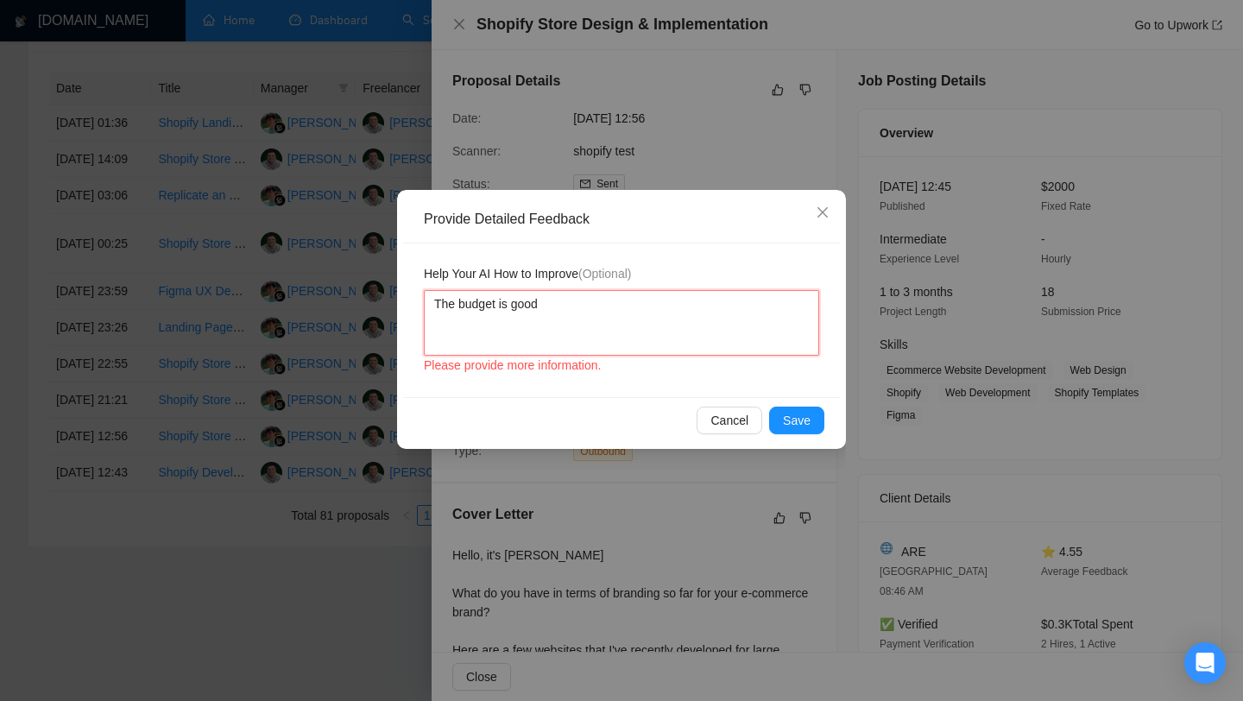
type textarea "The budget is good a"
type textarea "The budget is good an"
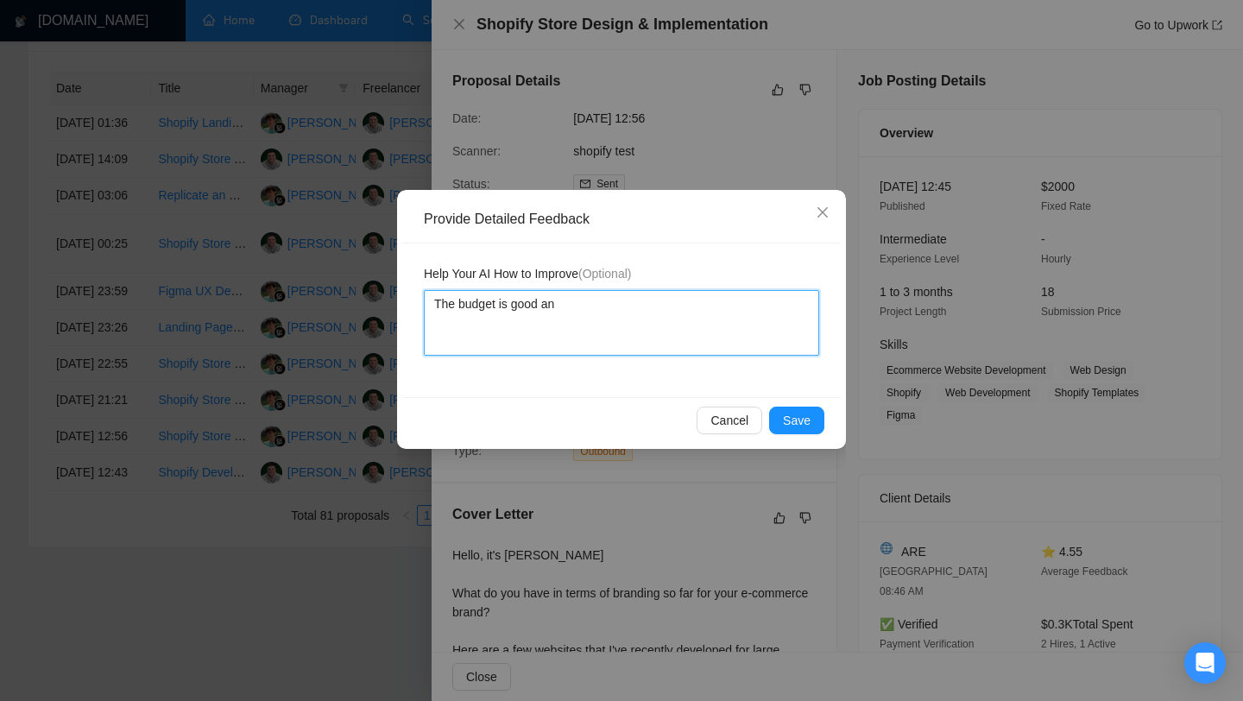
type textarea "The budget is good and"
type textarea "The budget is good and m"
type textarea "The budget is good and ma"
type textarea "The budget is good and mat"
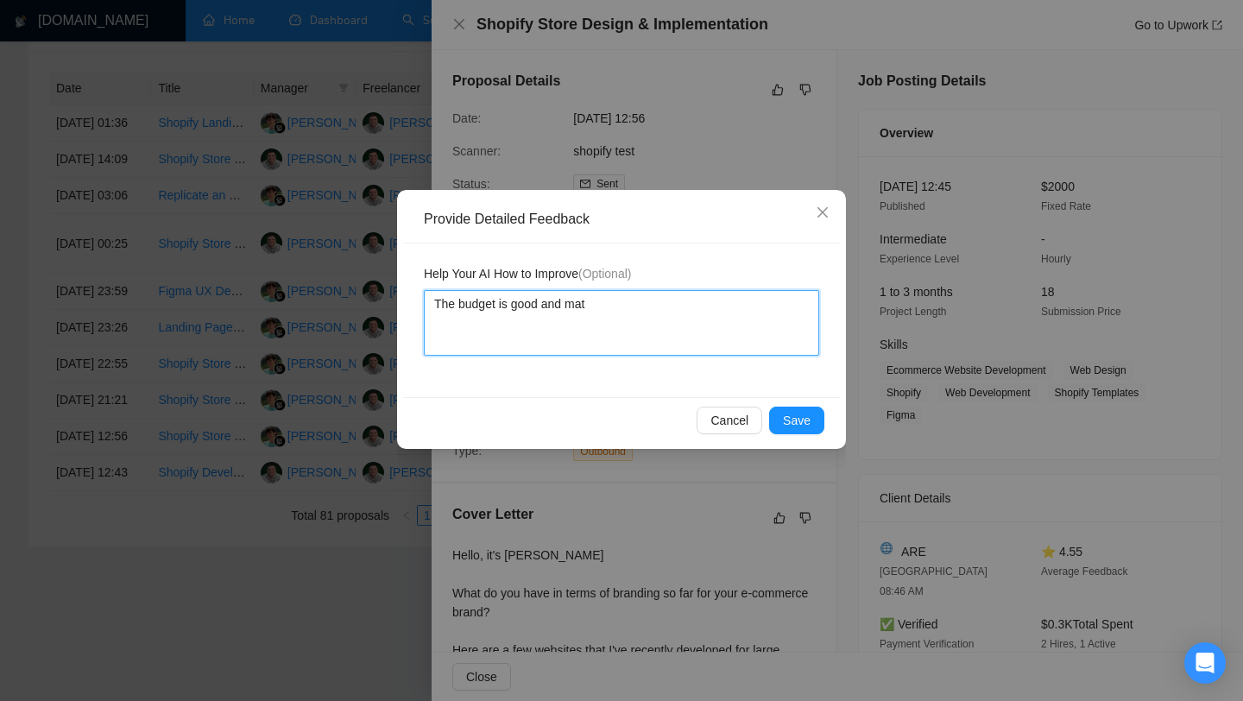
type textarea "The budget is good and matc"
type textarea "The budget is good and match"
type textarea "The budget is good and matche"
type textarea "The budget is good and matches"
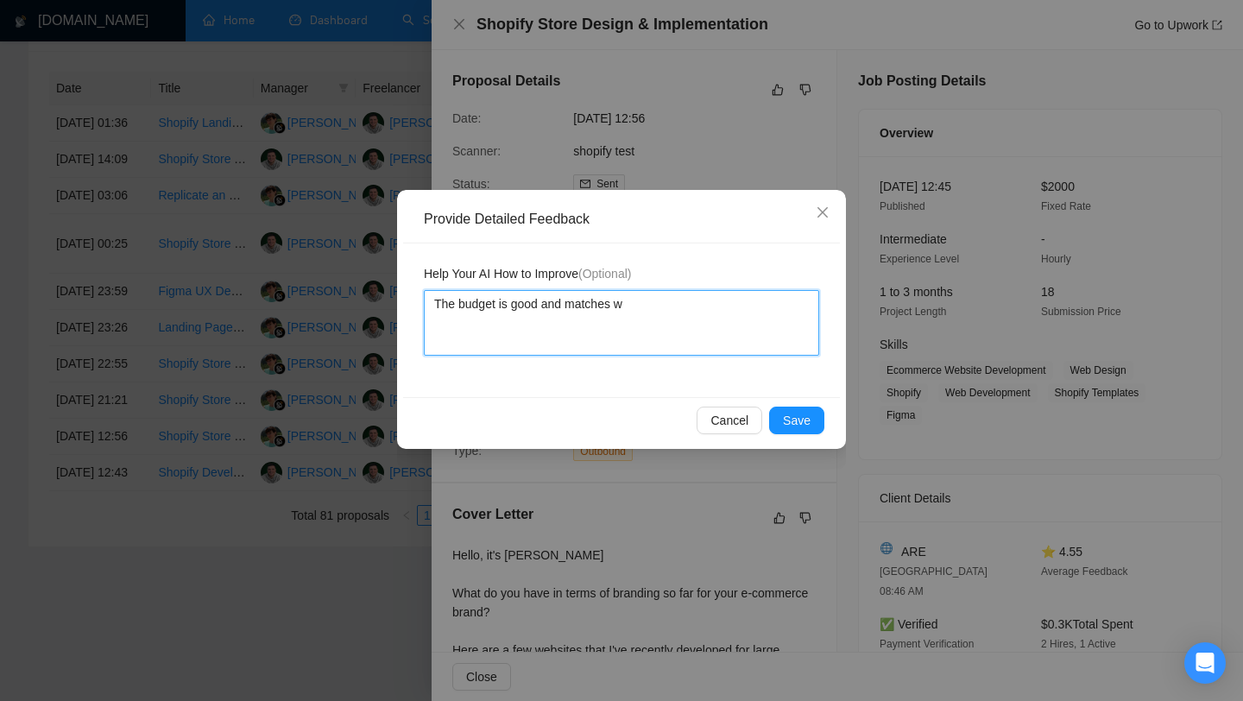
type textarea "The budget is good and matches wh"
type textarea "The budget is good and matches wha"
type textarea "The budget is good and matches what"
type textarea "The budget is good and matches what I"
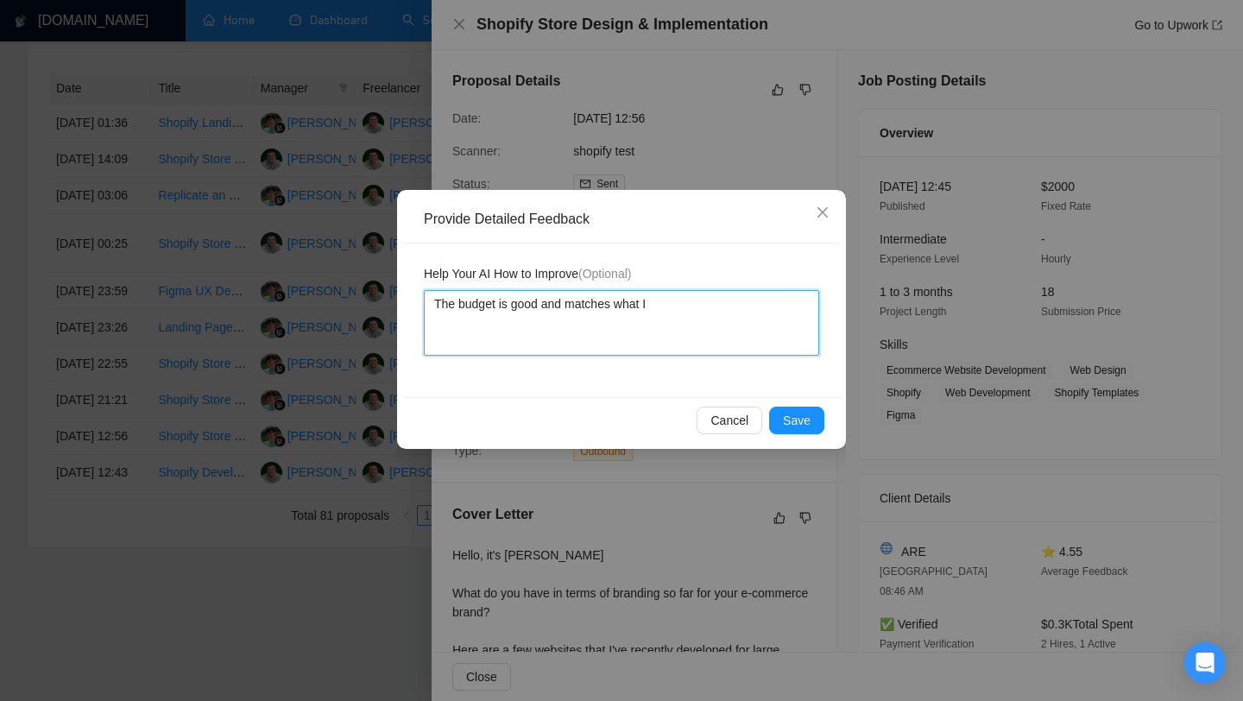
type textarea "The budget is good and matches what I"
type textarea "The budget is good and matches what"
type textarea "The budget is good and matches what k"
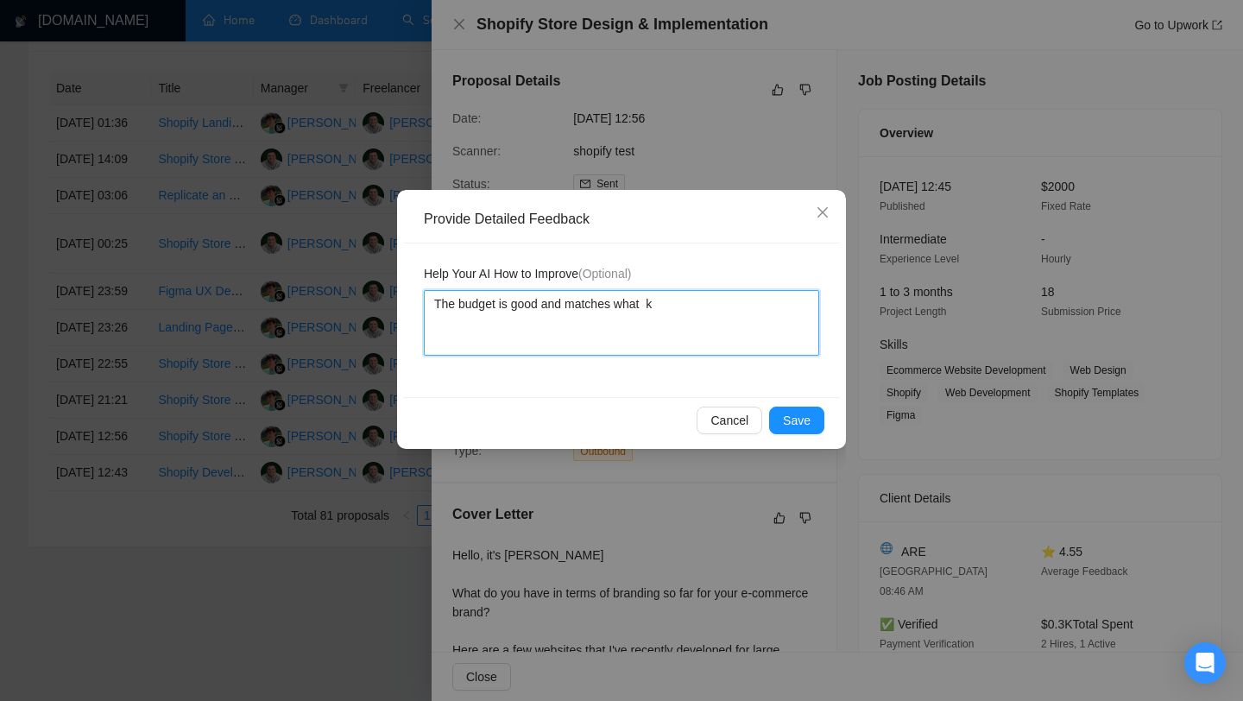
type textarea "The budget is good and matches what ki"
type textarea "The budget is good and matches what kin"
type textarea "The budget is good and matches what kind"
type textarea "The budget is good and matches what kind of"
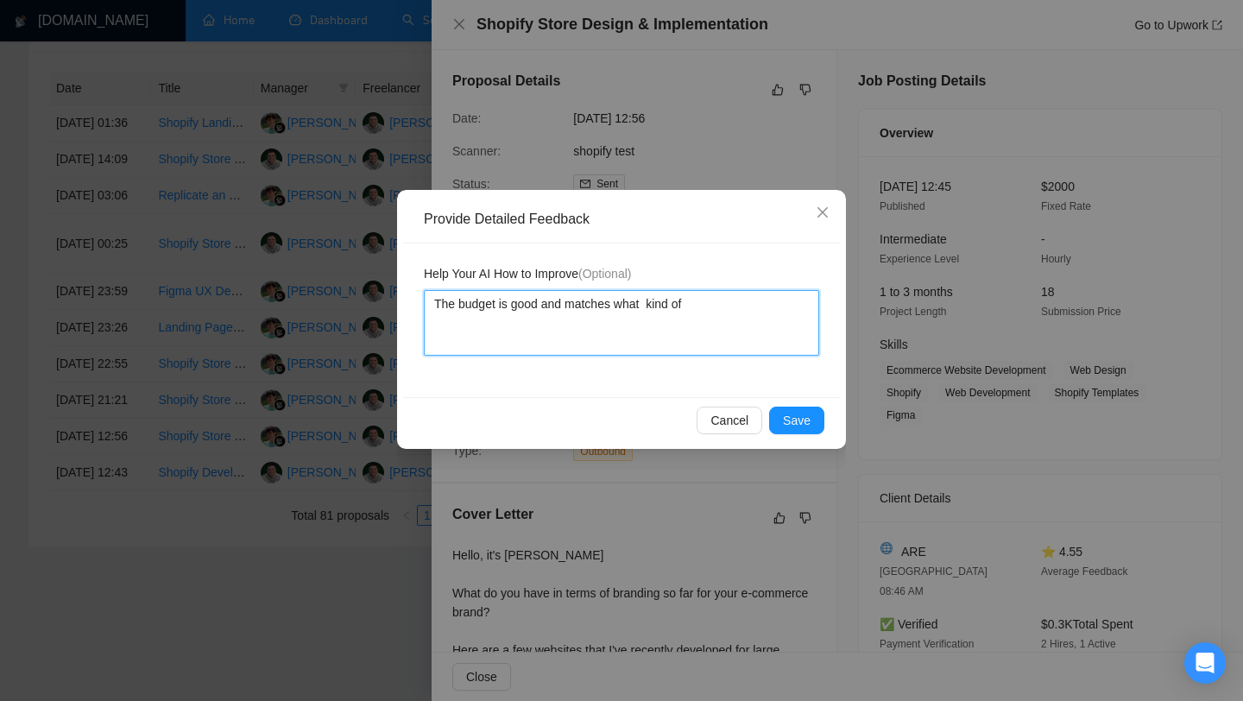
type textarea "The budget is good and matches what kind of"
type textarea "The budget is good and matches what kind of p"
type textarea "The budget is good and matches what kind of pr"
type textarea "The budget is good and matches what kind of pro"
type textarea "The budget is good and matches what kind of proj"
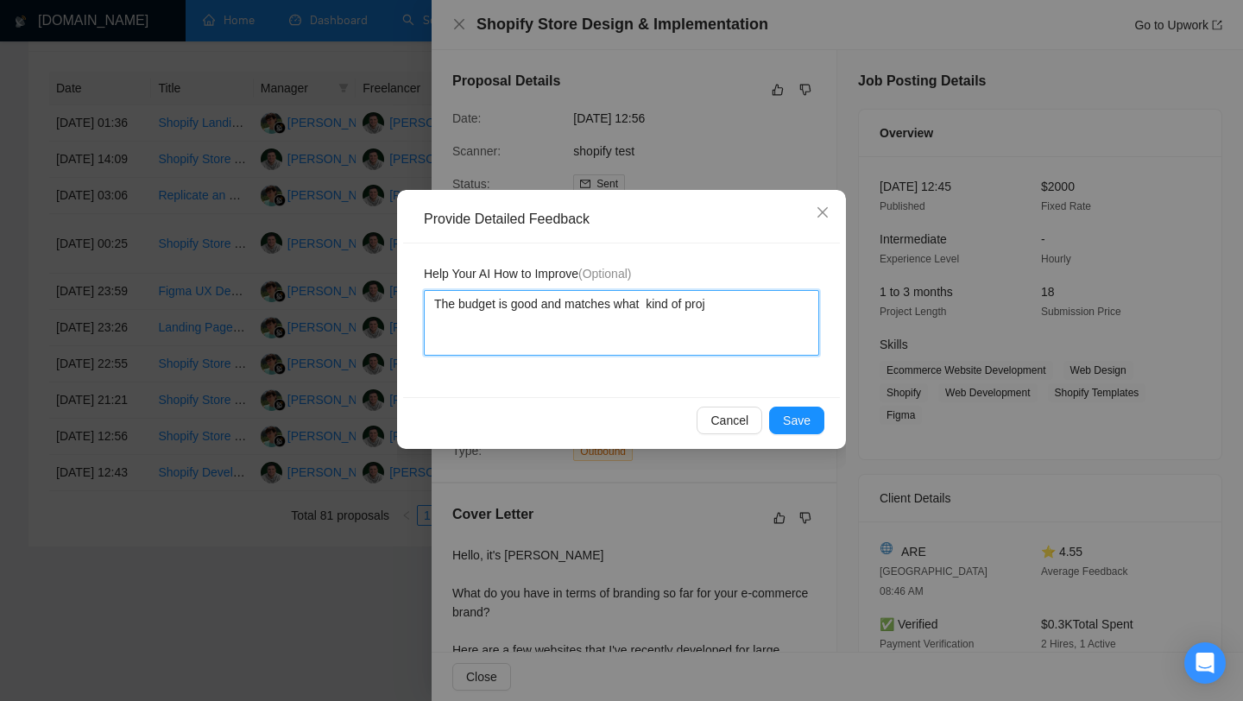
type textarea "The budget is good and matches what kind of proje"
type textarea "The budget is good and matches what kind of projec"
type textarea "The budget is good and matches what kind of project"
type textarea "The budget is good and matches what kind of projects"
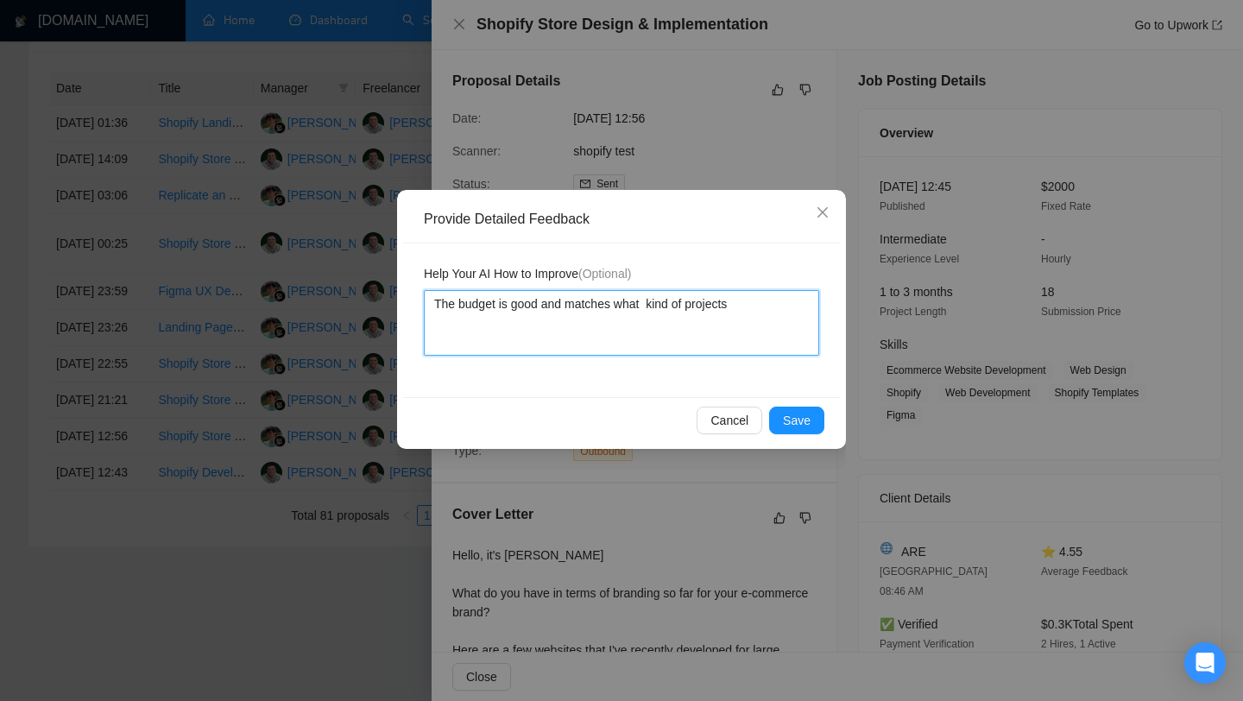
type textarea "The budget is good and matches what kind of projects I"
type textarea "The budget is good and matches what kind of projects I w"
type textarea "The budget is good and matches what kind of projects I wa"
type textarea "The budget is good and matches what kind of projects I wan"
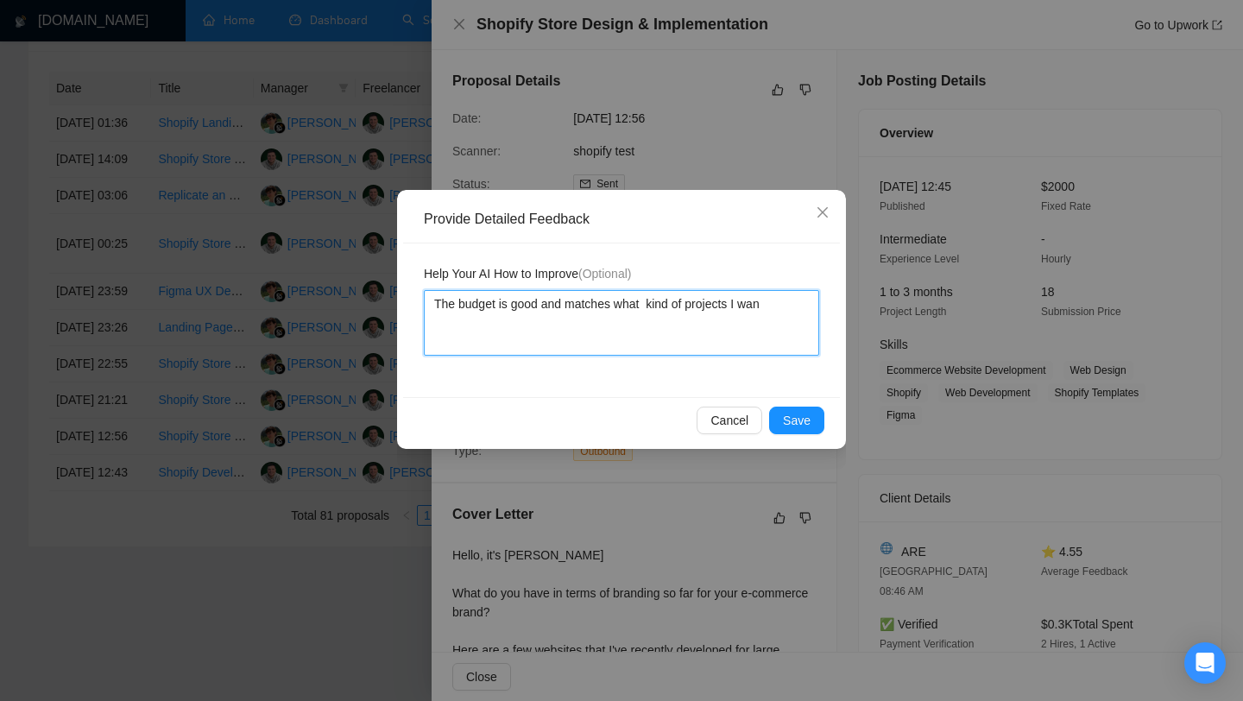
type textarea "The budget is good and matches what kind of projects I want"
type textarea "The budget is good and matches what kind of projects I want -"
type textarea "The budget is good and matches what kind of projects I want - D"
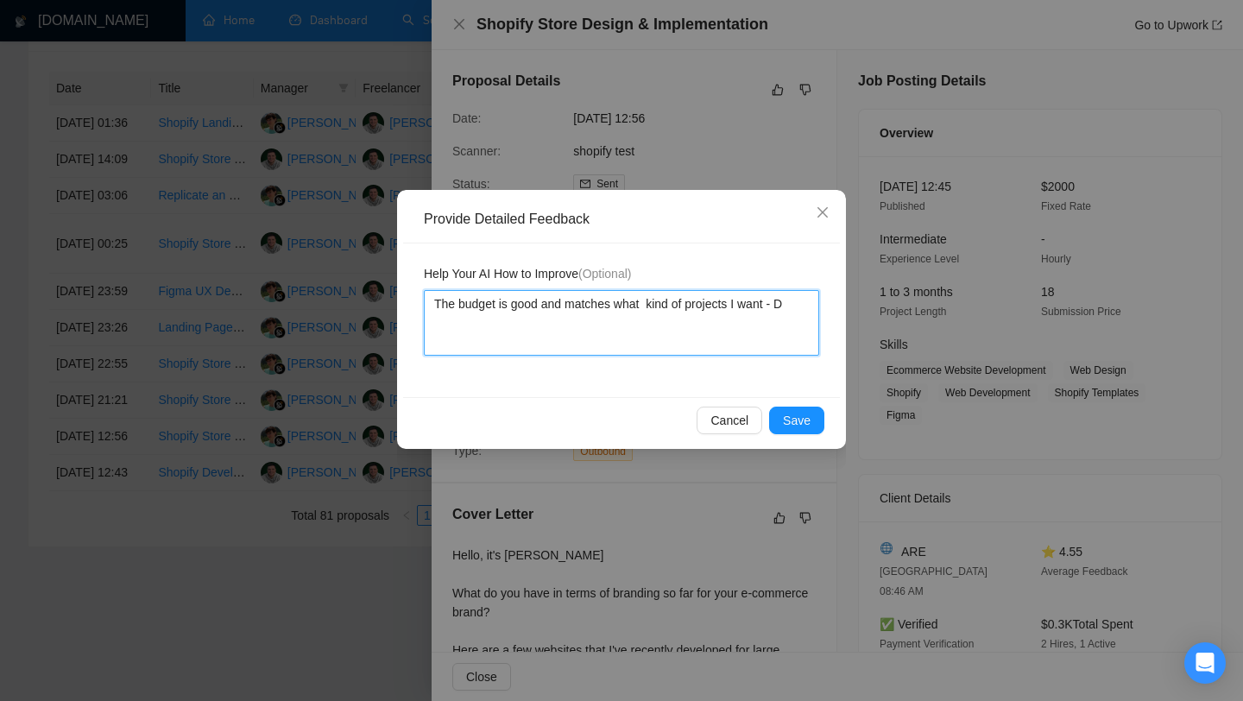
type textarea "The budget is good and matches what kind of projects I want - De"
type textarea "The budget is good and matches what kind of projects I want - Des"
type textarea "The budget is good and matches what kind of projects I want - Desi"
type textarea "The budget is good and matches what kind of projects I want - Desig"
type textarea "The budget is good and matches what kind of projects I want - Design"
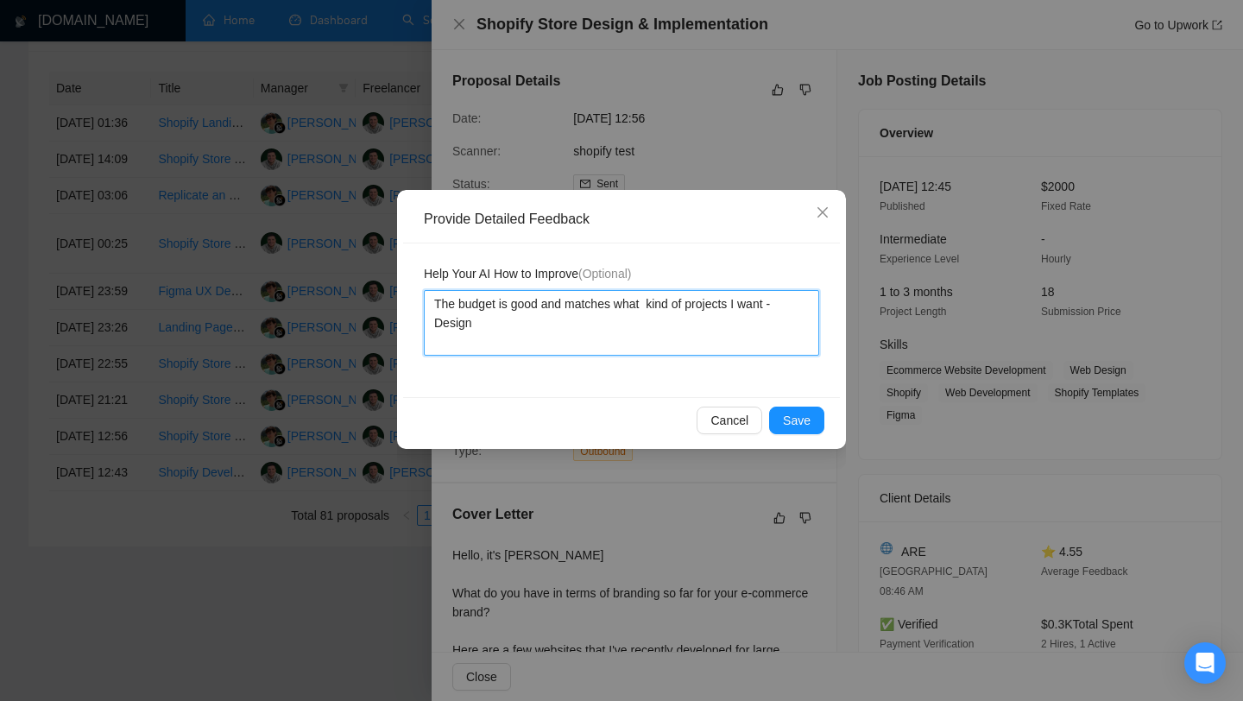
type textarea "The budget is good and matches what kind of projects I want - Design a"
type textarea "The budget is good and matches what kind of projects I want - Design an"
type textarea "The budget is good and matches what kind of projects I want - Design and"
type textarea "The budget is good and matches what kind of projects I want - Design and d"
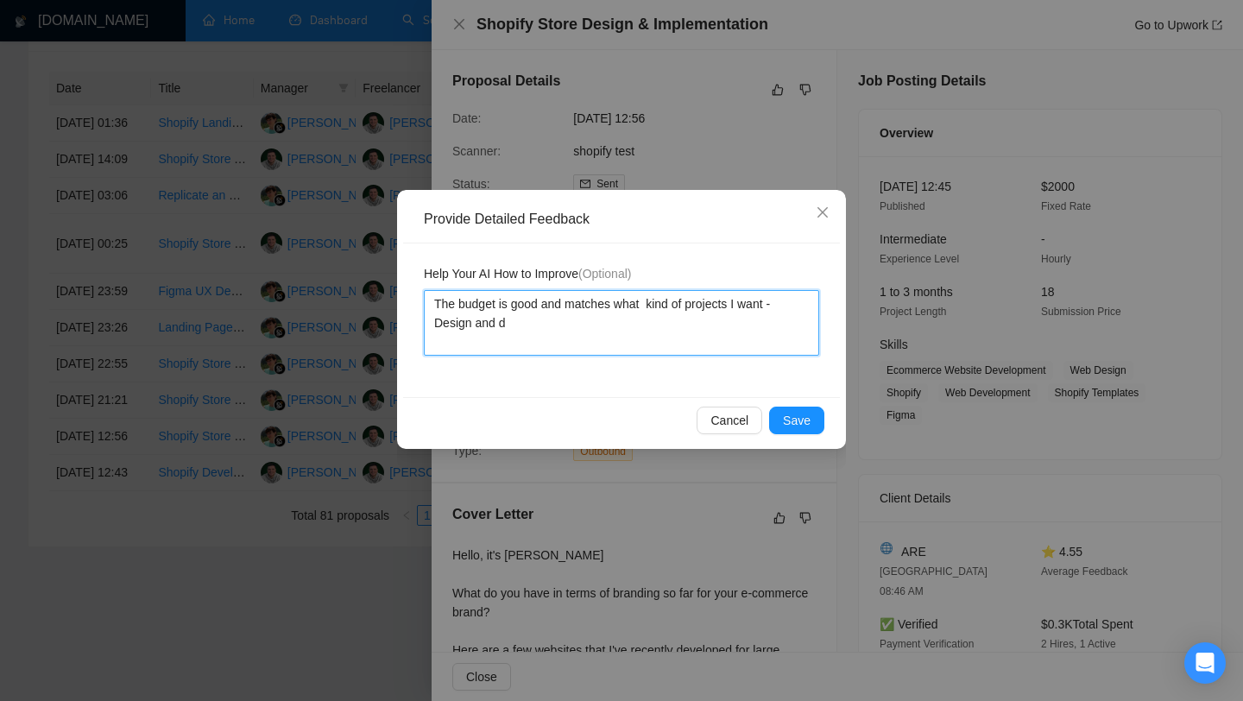
type textarea "The budget is good and matches what kind of projects I want - Design and de"
type textarea "The budget is good and matches what kind of projects I want - Design and dev"
type textarea "The budget is good and matches what kind of projects I want - Design and deve"
type textarea "The budget is good and matches what kind of projects I want - Design and devel"
type textarea "The budget is good and matches what kind of projects I want - Design and develo"
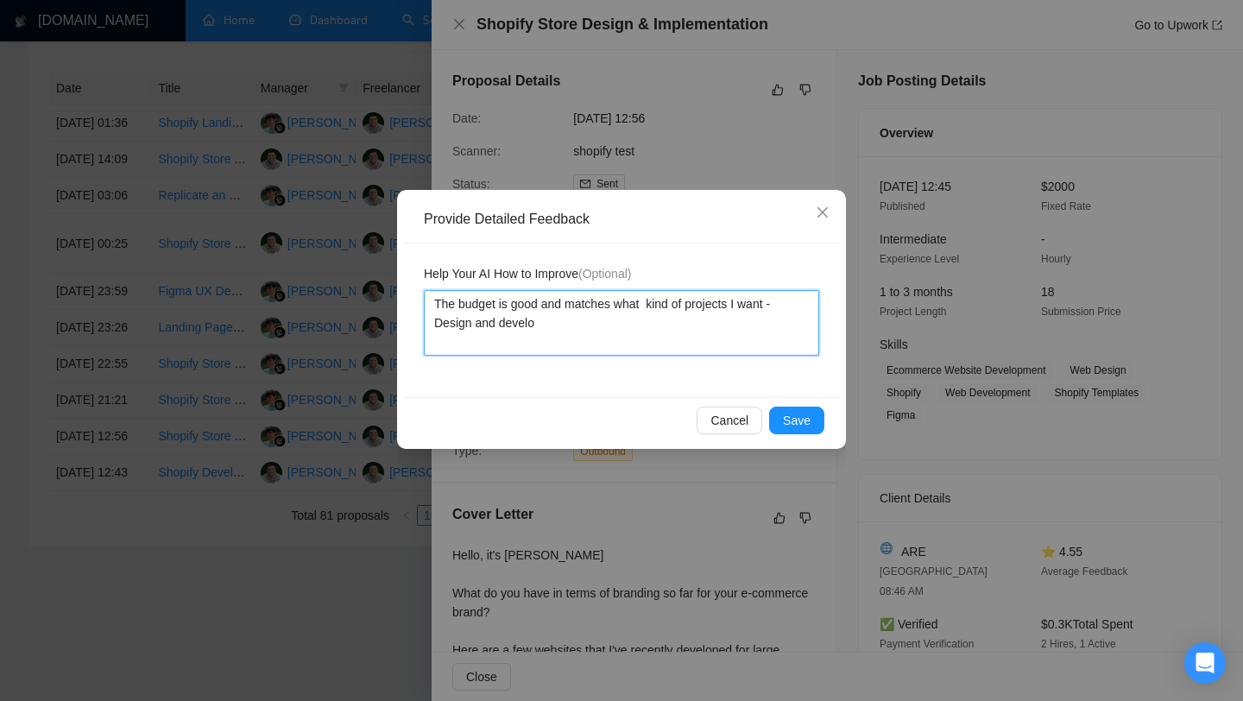
type textarea "The budget is good and matches what kind of projects I want - Design and develop"
type textarea "The budget is good and matches what kind of projects I want - Design and develo…"
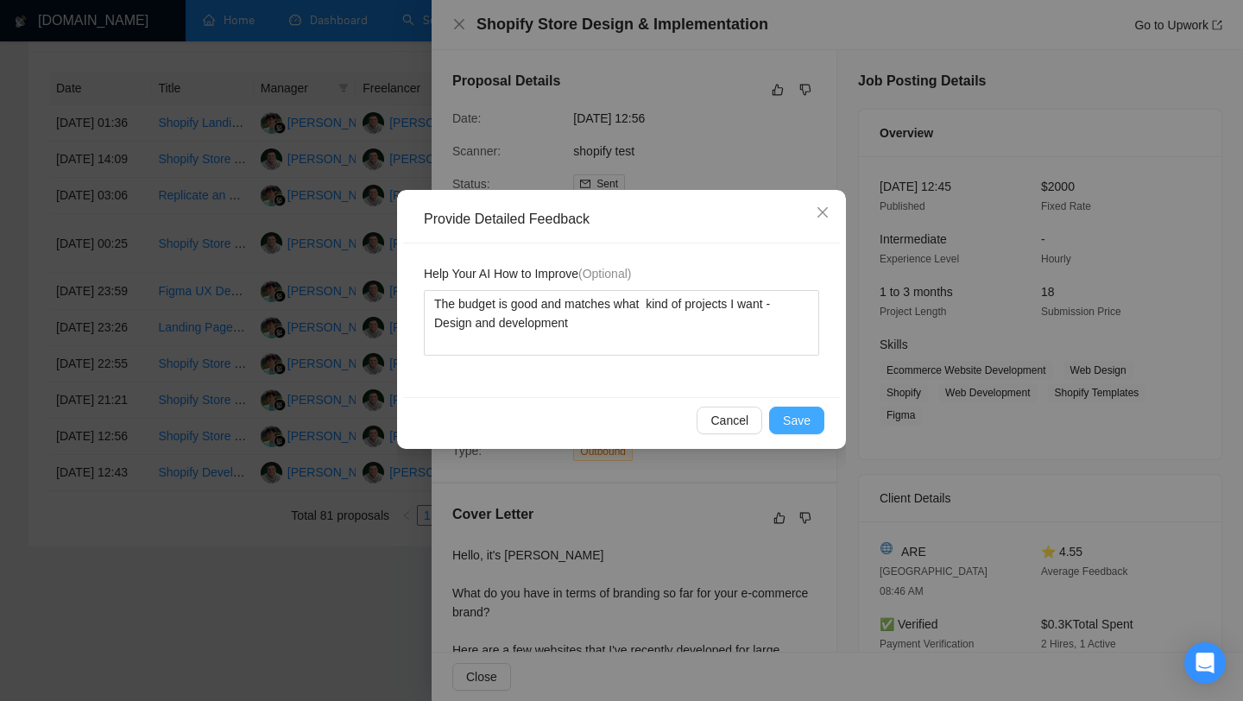
click at [810, 417] on span "Save" at bounding box center [797, 420] width 28 height 19
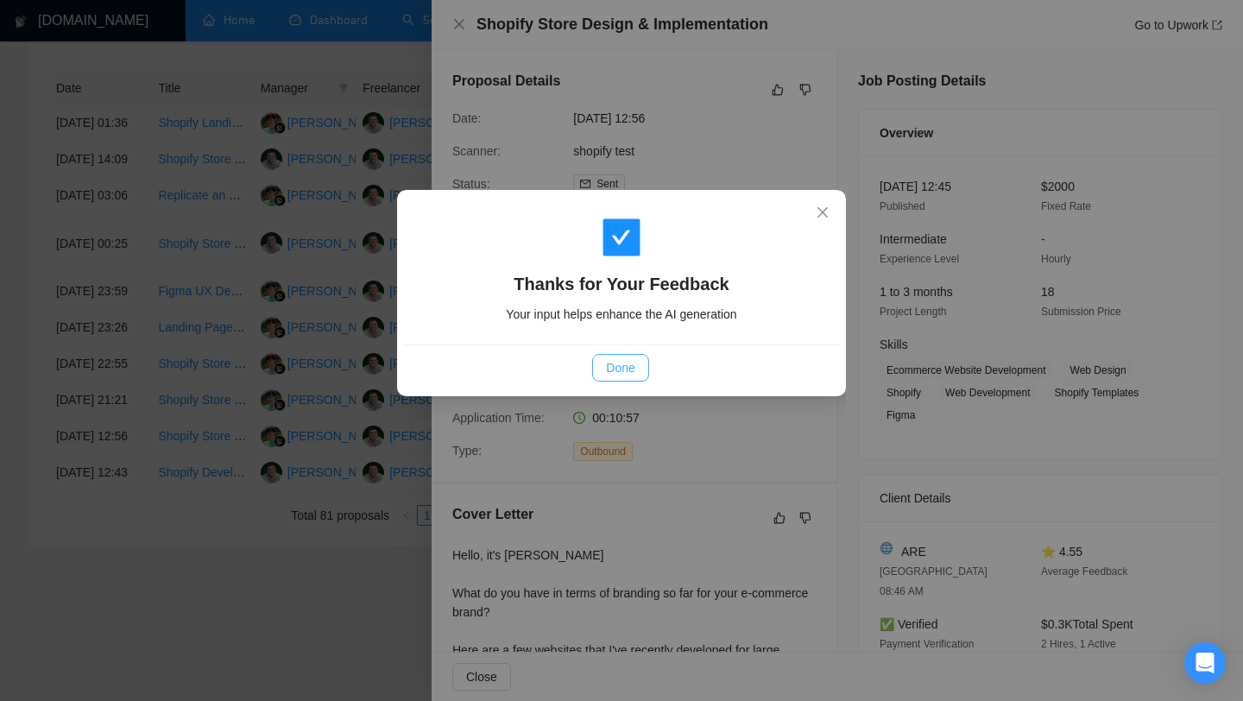
click at [625, 362] on span "Done" at bounding box center [620, 367] width 28 height 19
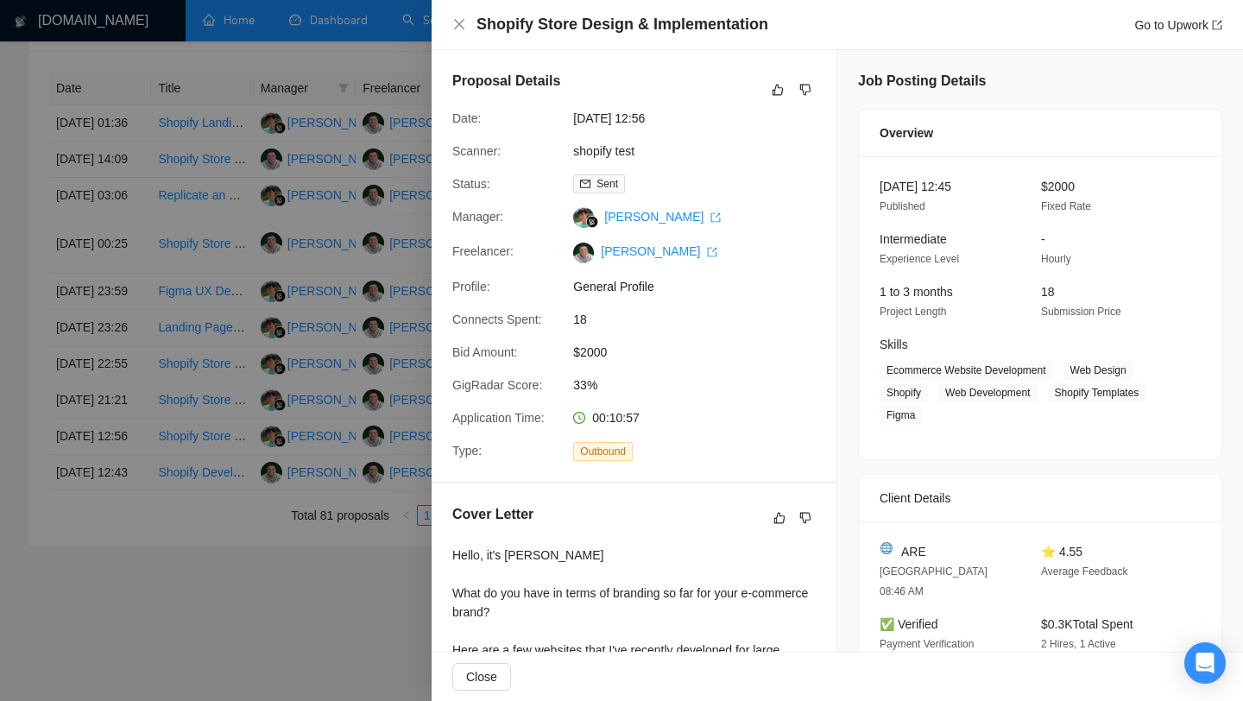
click at [345, 407] on div at bounding box center [621, 350] width 1243 height 701
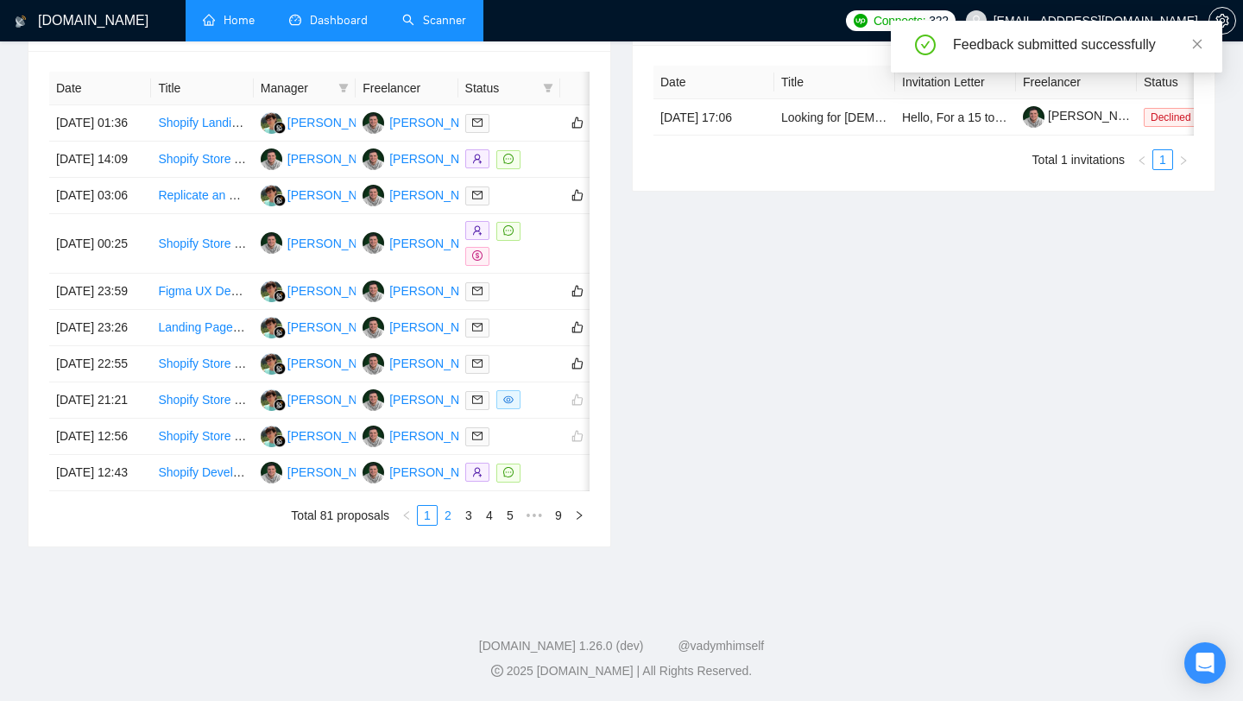
click at [451, 525] on link "2" at bounding box center [447, 515] width 19 height 19
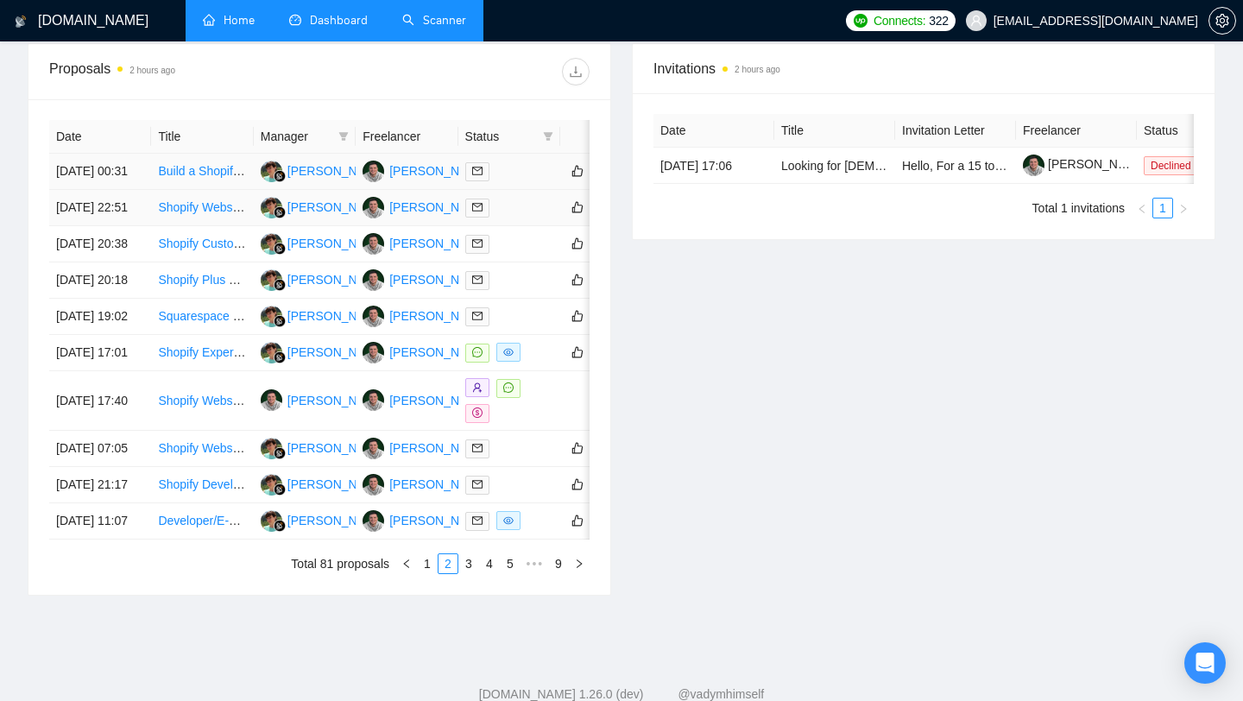
scroll to position [570, 0]
click at [198, 179] on link "Build a Shopify site for "wholesale to the public" retailer" at bounding box center [305, 172] width 294 height 14
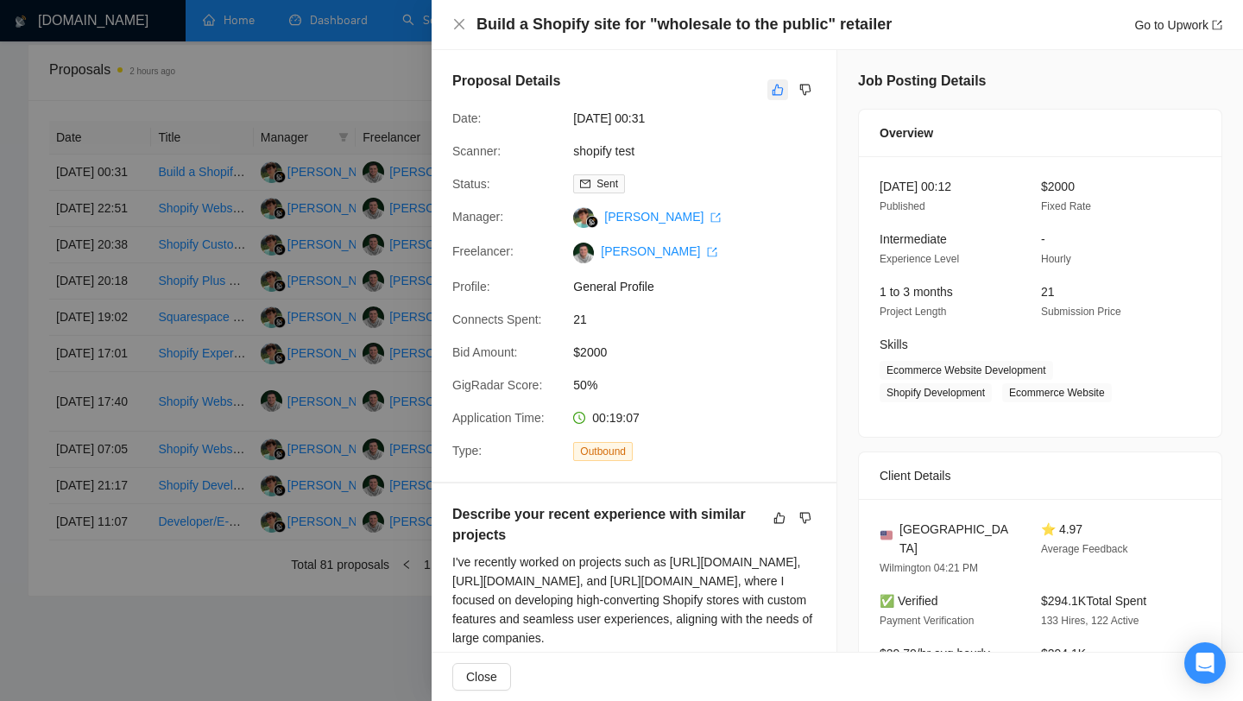
click at [779, 82] on button "button" at bounding box center [777, 89] width 21 height 21
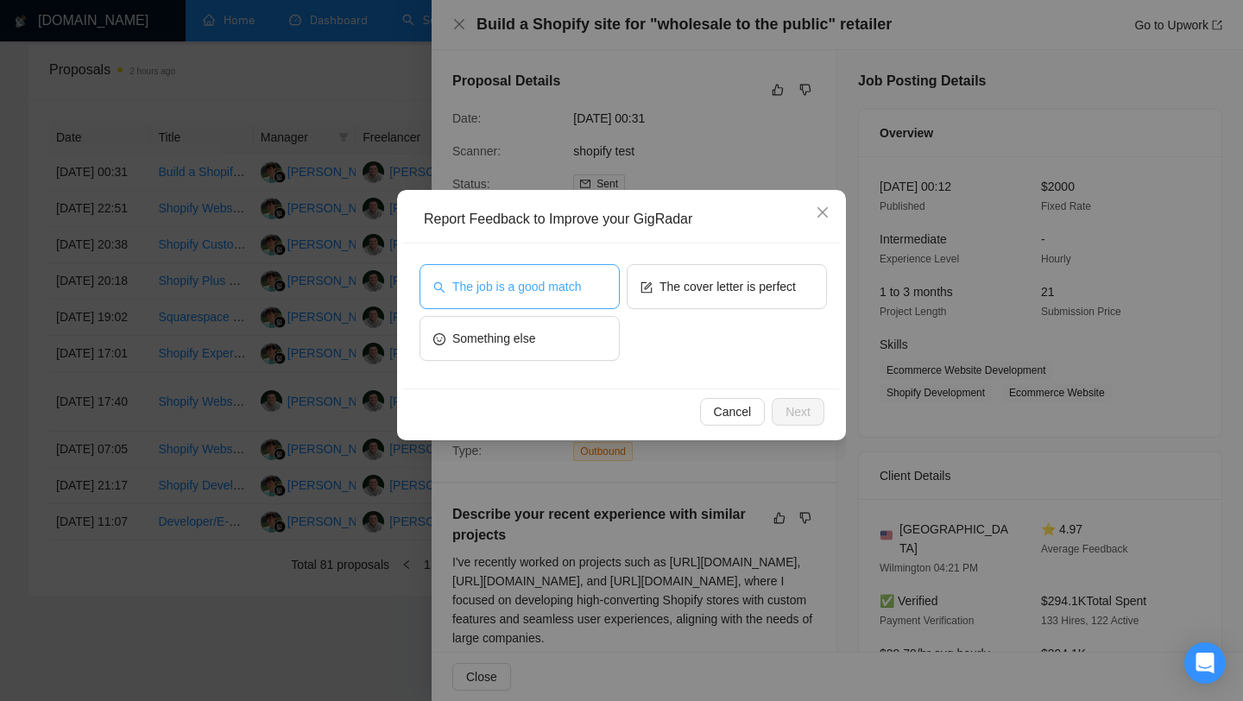
click at [527, 279] on span "The job is a good match" at bounding box center [516, 286] width 129 height 19
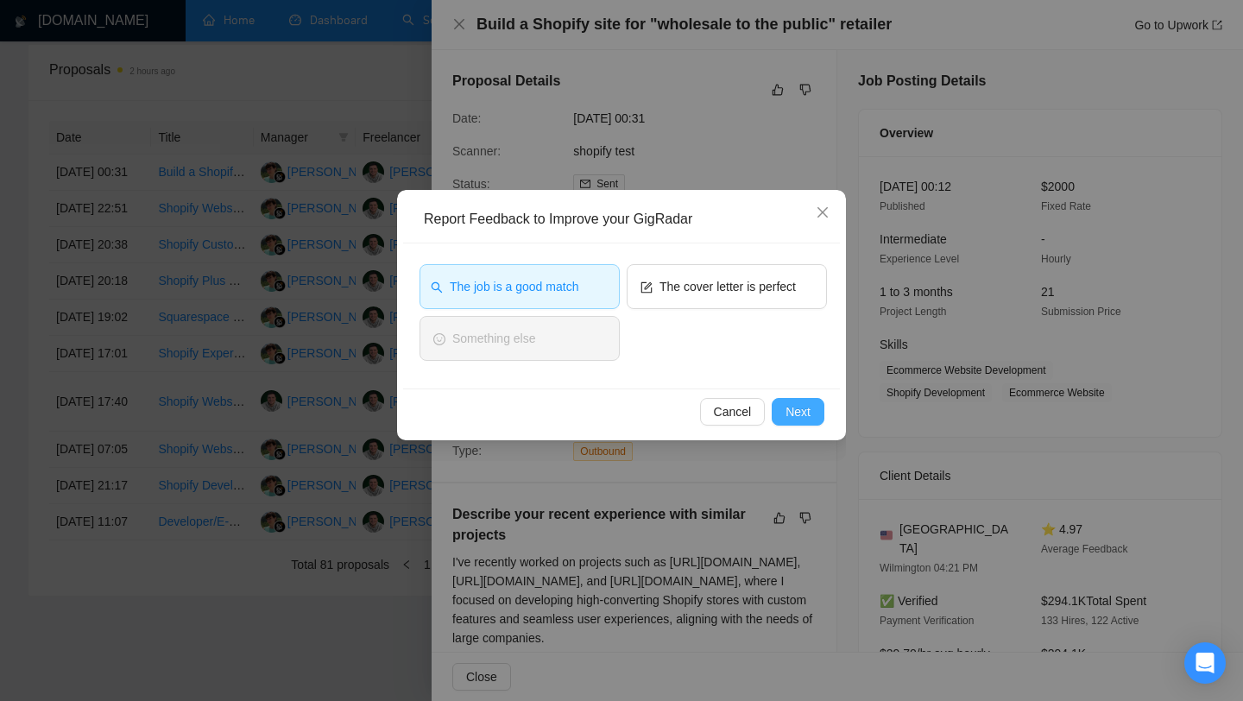
click at [798, 414] on span "Next" at bounding box center [797, 411] width 25 height 19
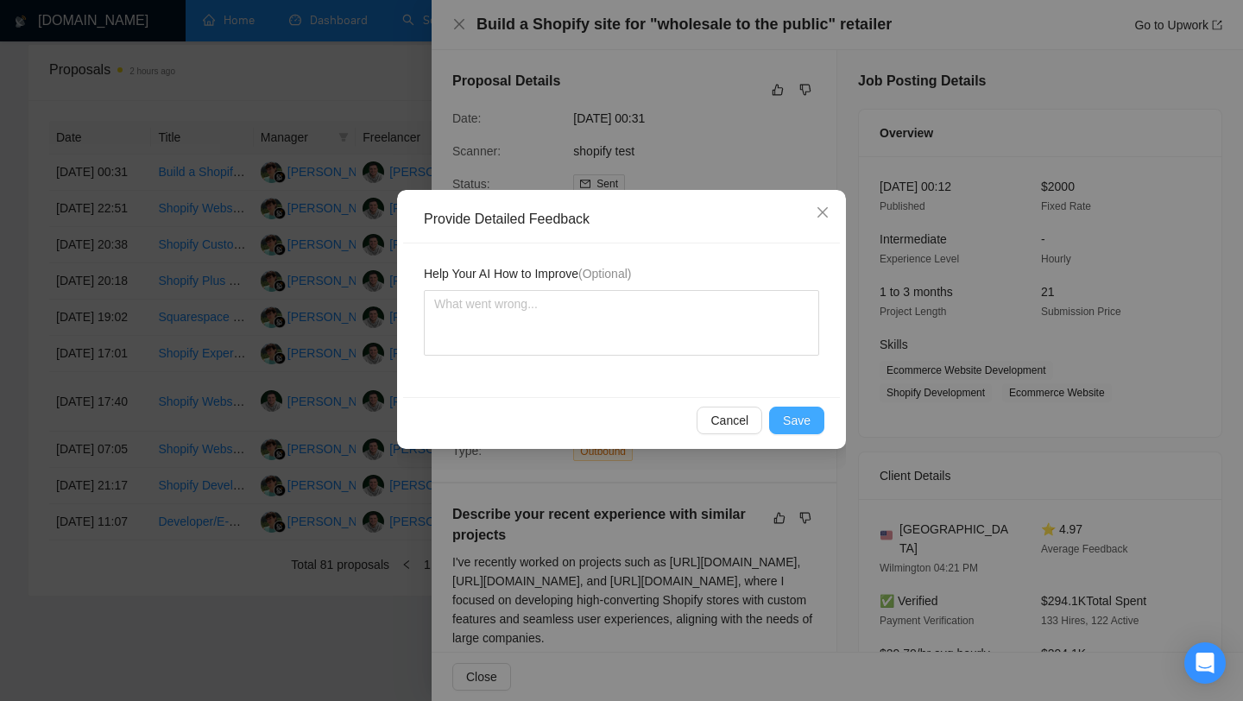
click at [791, 414] on span "Save" at bounding box center [797, 420] width 28 height 19
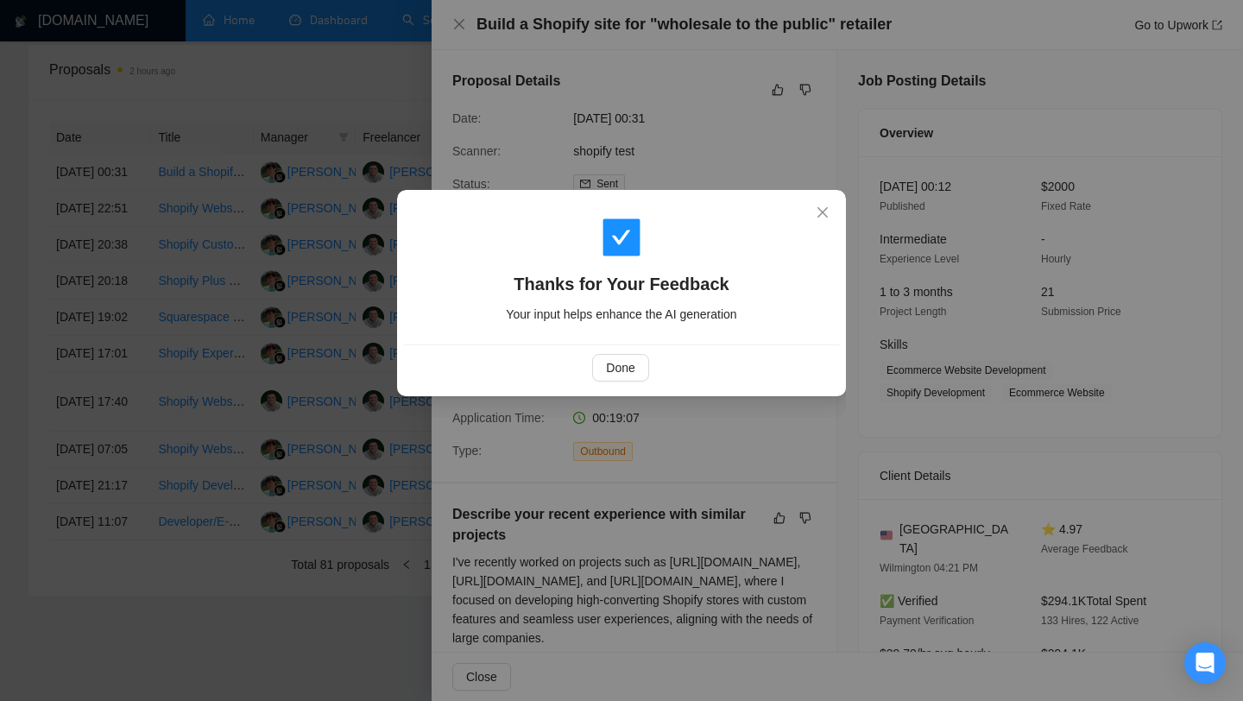
click at [329, 339] on div "Thanks for Your Feedback Your input helps enhance the AI generation Done" at bounding box center [621, 350] width 1243 height 701
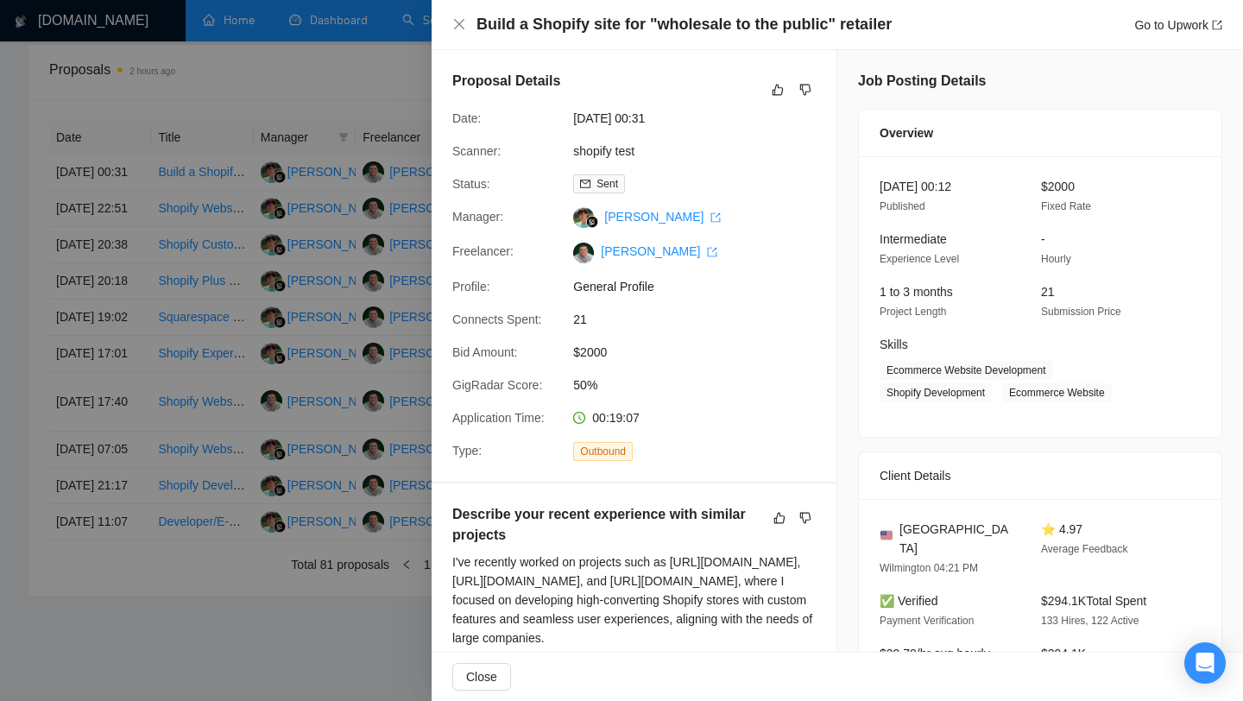
click at [368, 304] on div at bounding box center [621, 350] width 1243 height 701
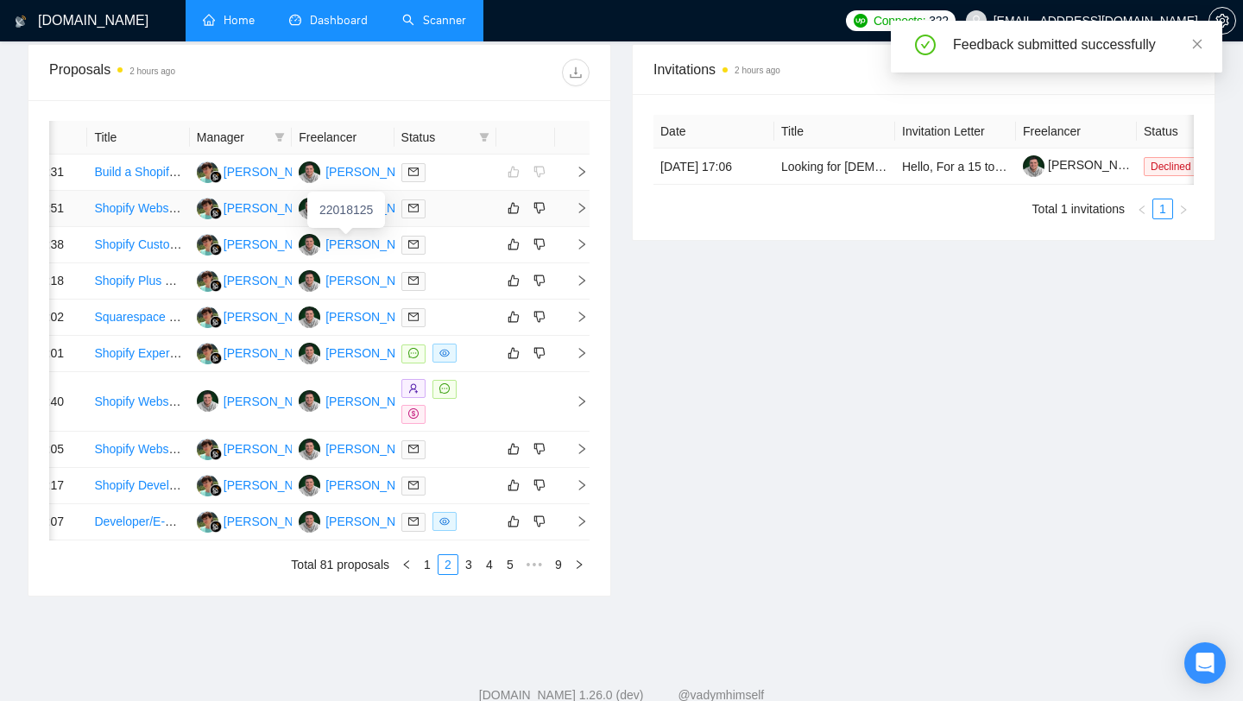
scroll to position [0, 0]
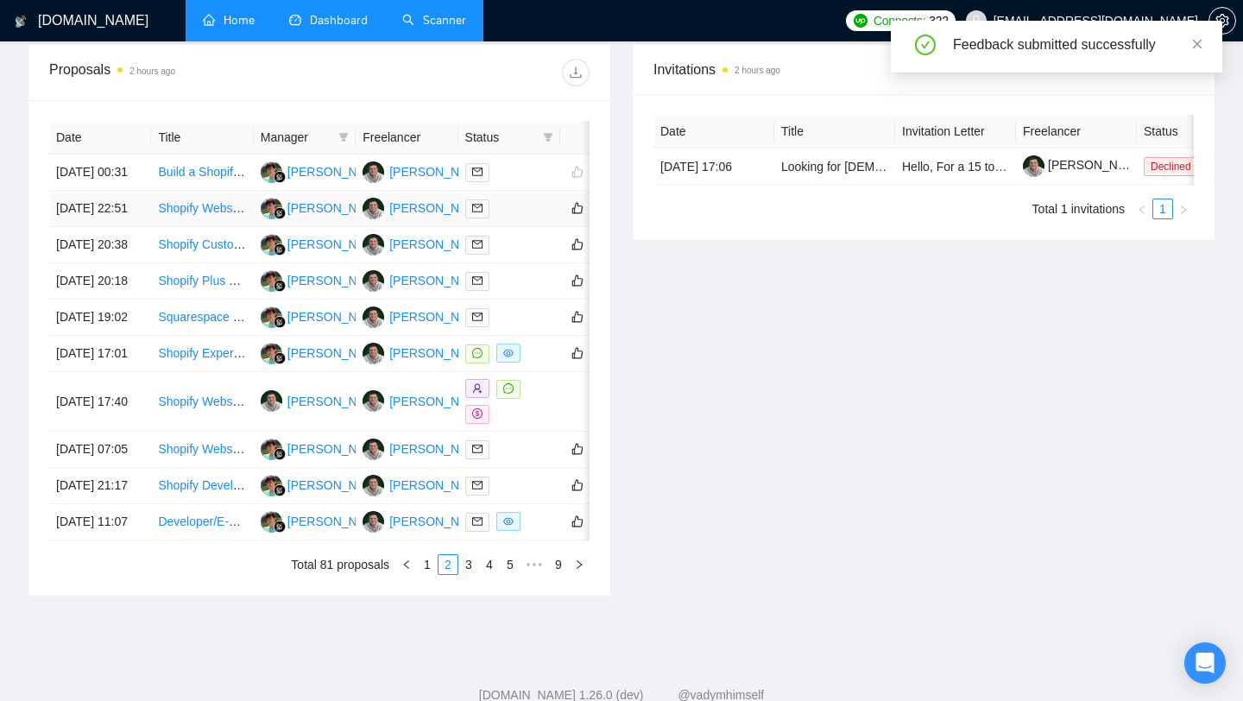
click at [183, 215] on link "Shopify Website/Ecommerce developer" at bounding box center [263, 208] width 211 height 14
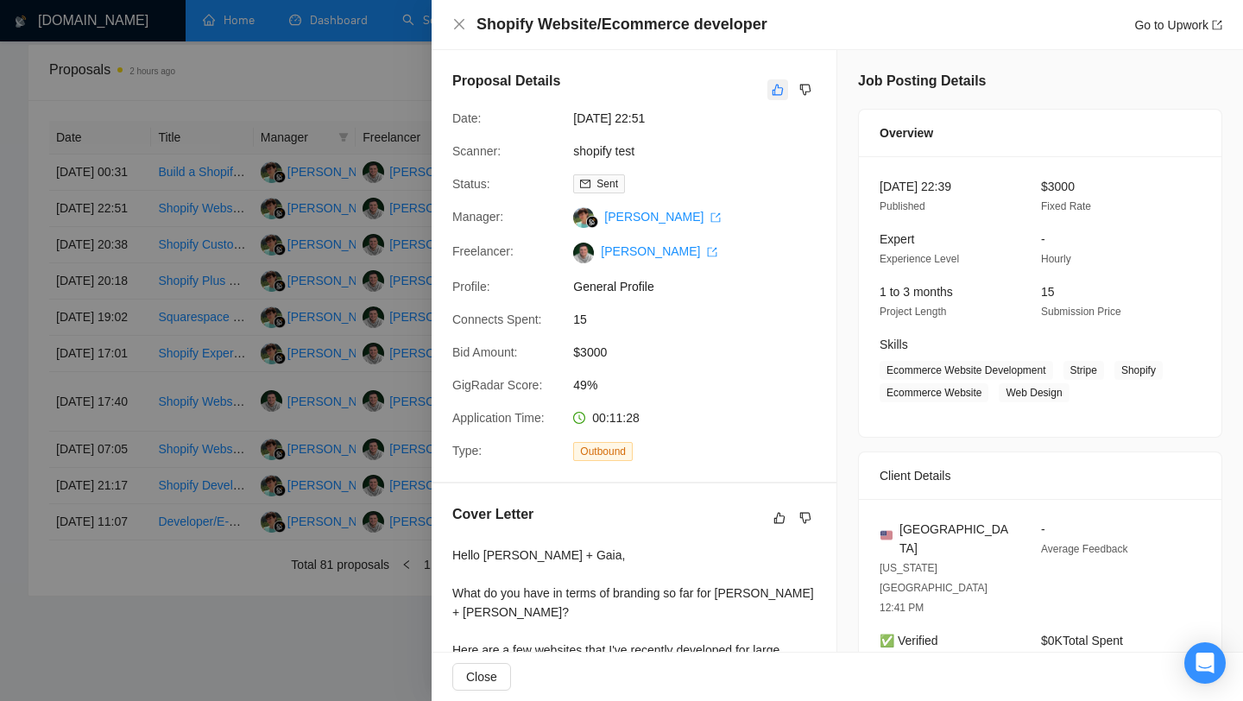
click at [773, 94] on icon "like" at bounding box center [778, 90] width 11 height 11
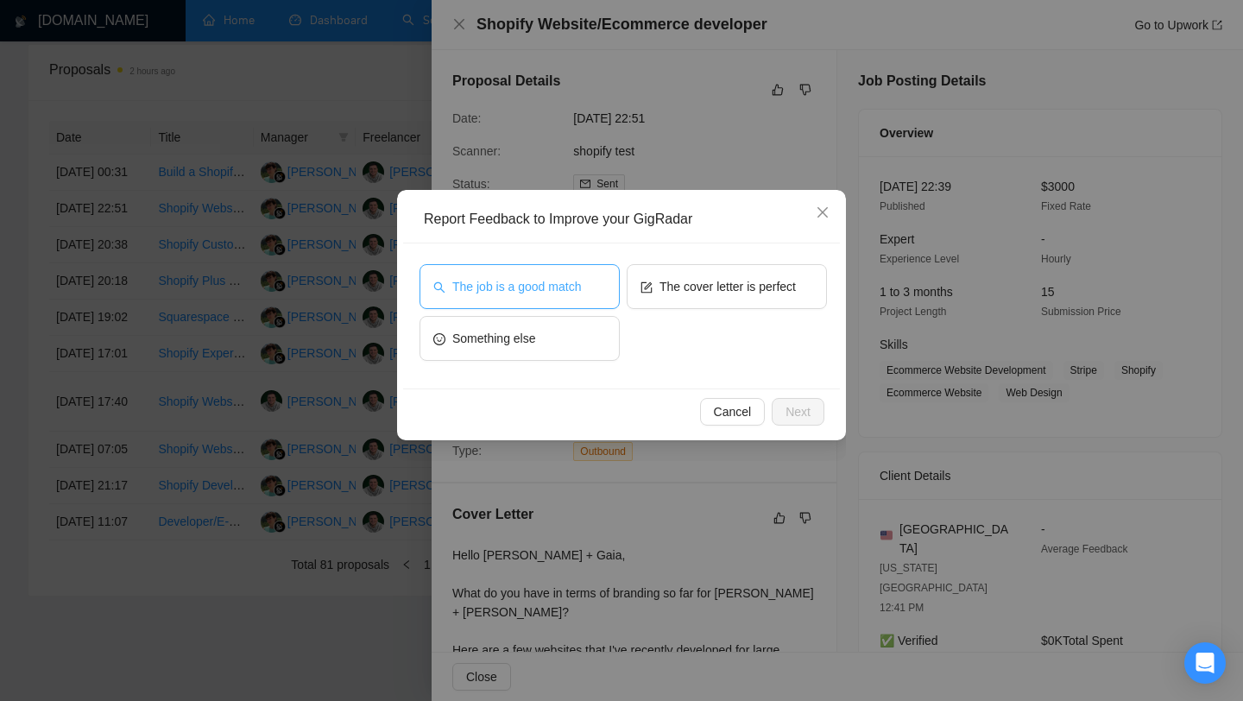
click at [527, 295] on span "The job is a good match" at bounding box center [516, 286] width 129 height 19
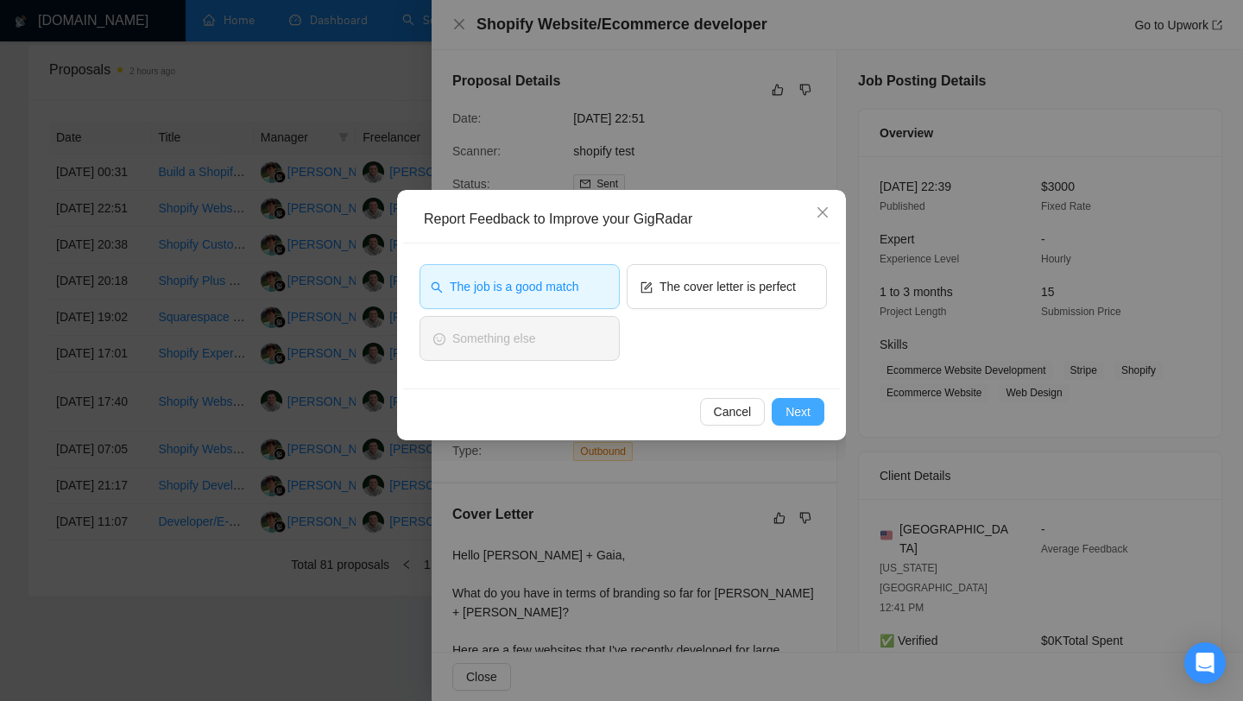
click at [802, 419] on span "Next" at bounding box center [797, 411] width 25 height 19
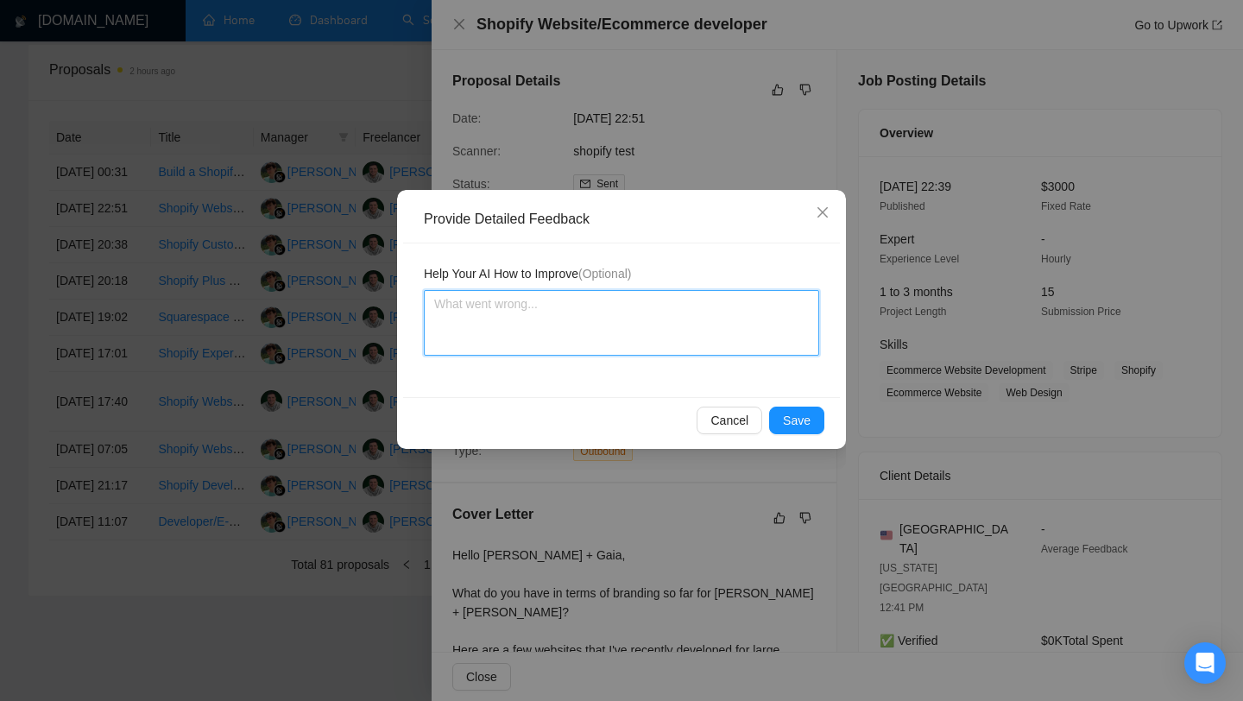
click at [617, 329] on textarea at bounding box center [621, 323] width 395 height 66
type textarea "D"
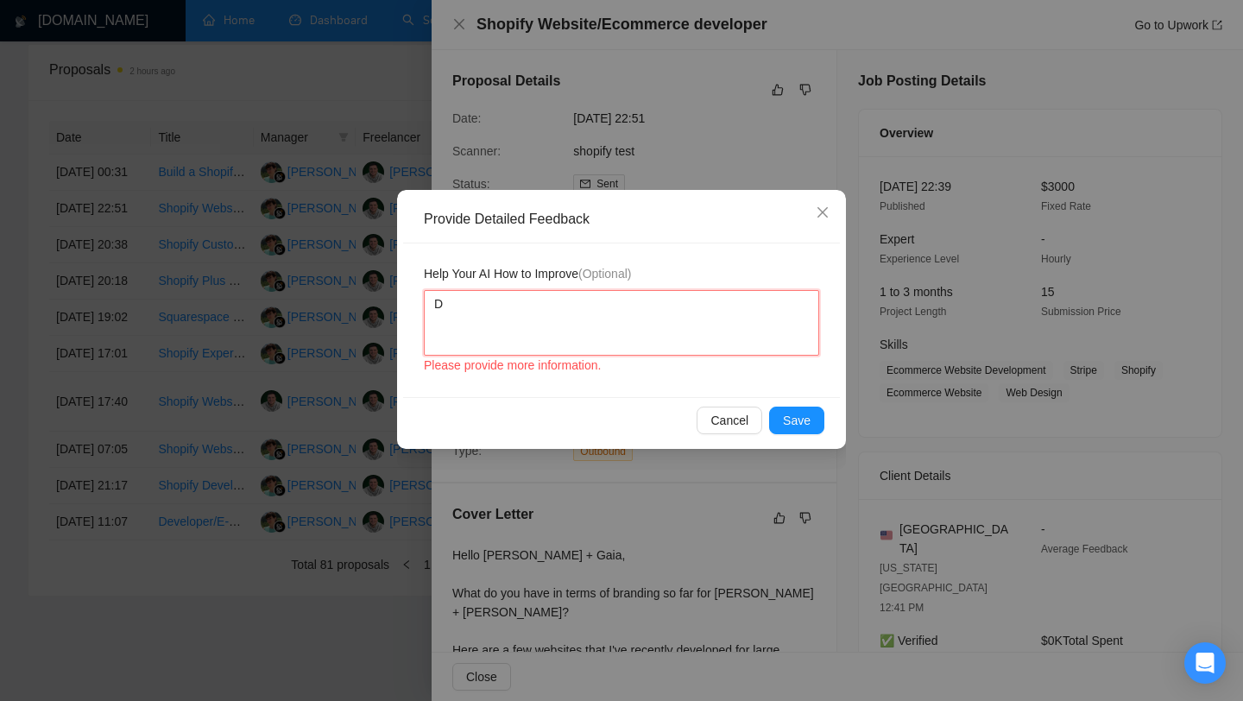
type textarea "De"
type textarea "B"
type textarea "Bu"
type textarea "Bud"
type textarea "Budg"
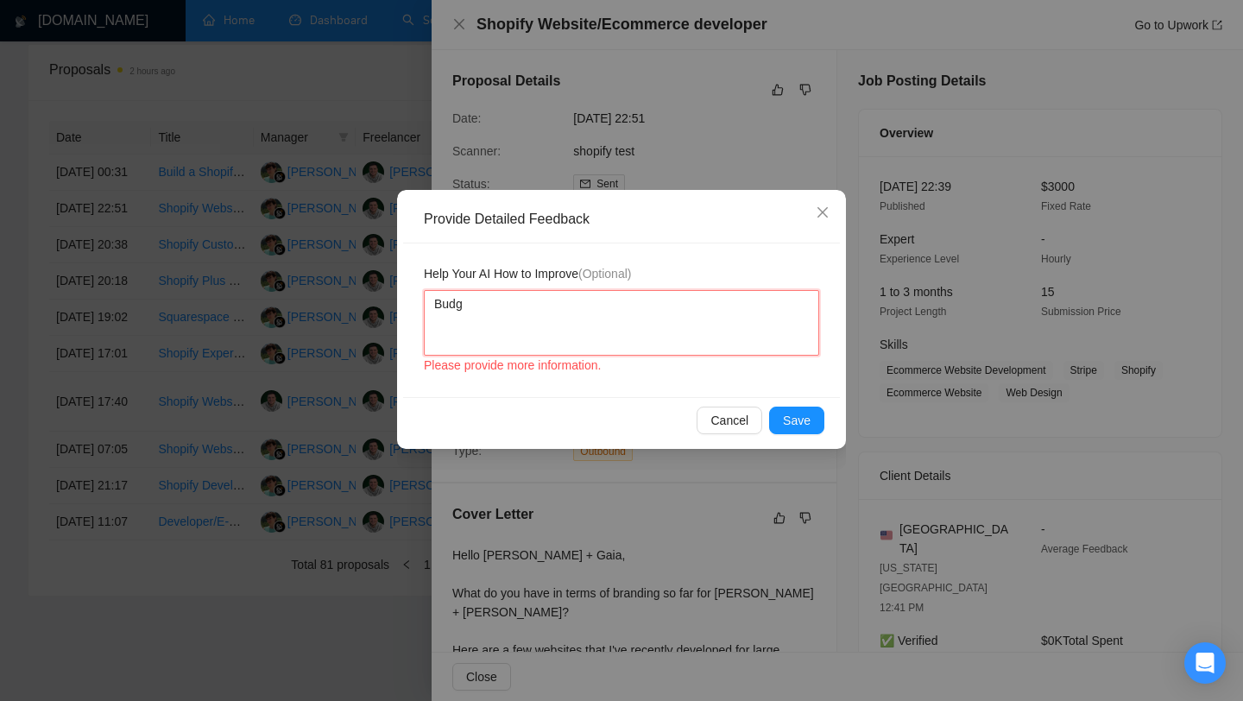
type textarea "Budge"
type textarea "Budget"
type textarea "Budget i"
type textarea "Budget is"
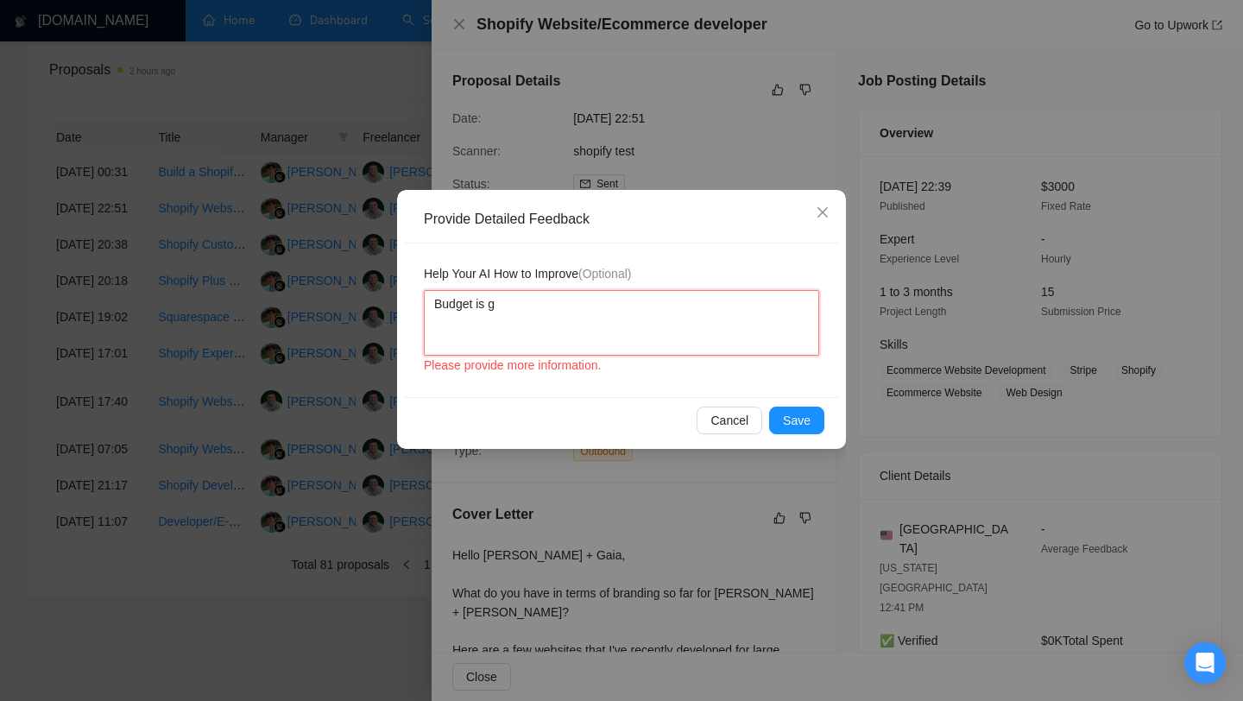
type textarea "Budget is go"
type textarea "Budget is goo"
type textarea "Budget is good"
type textarea "Budget is good."
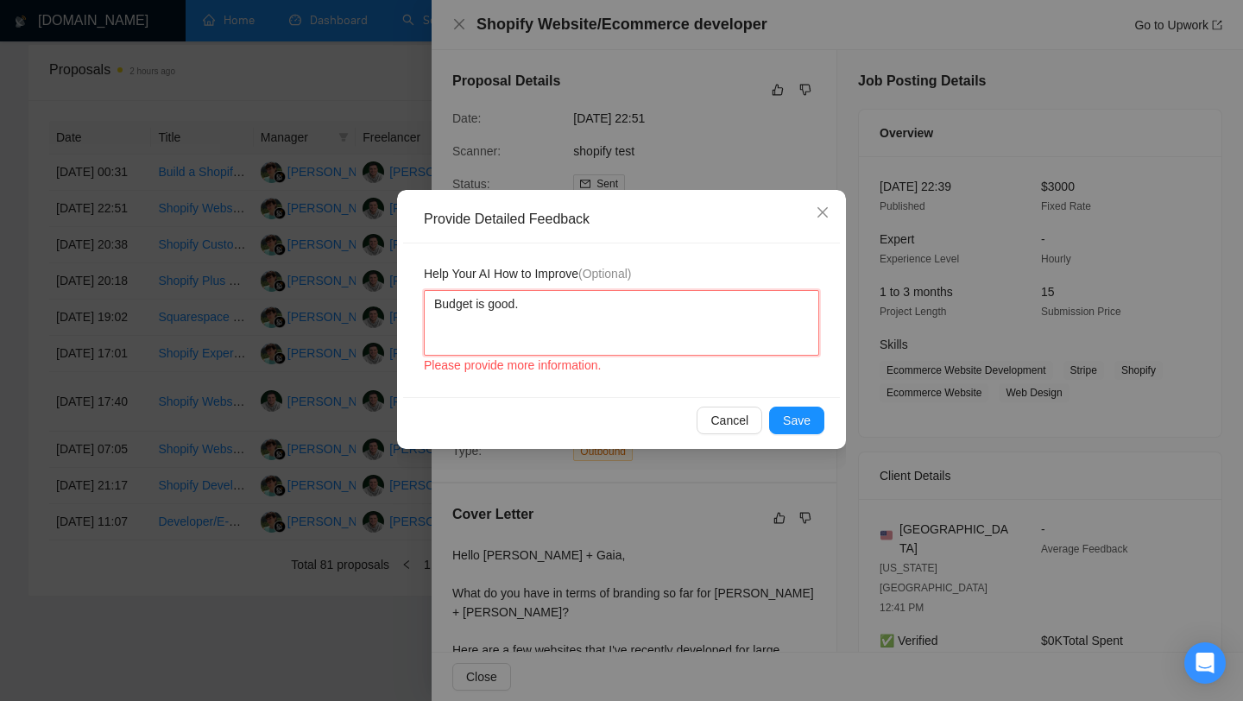
type textarea "Budget is good. A"
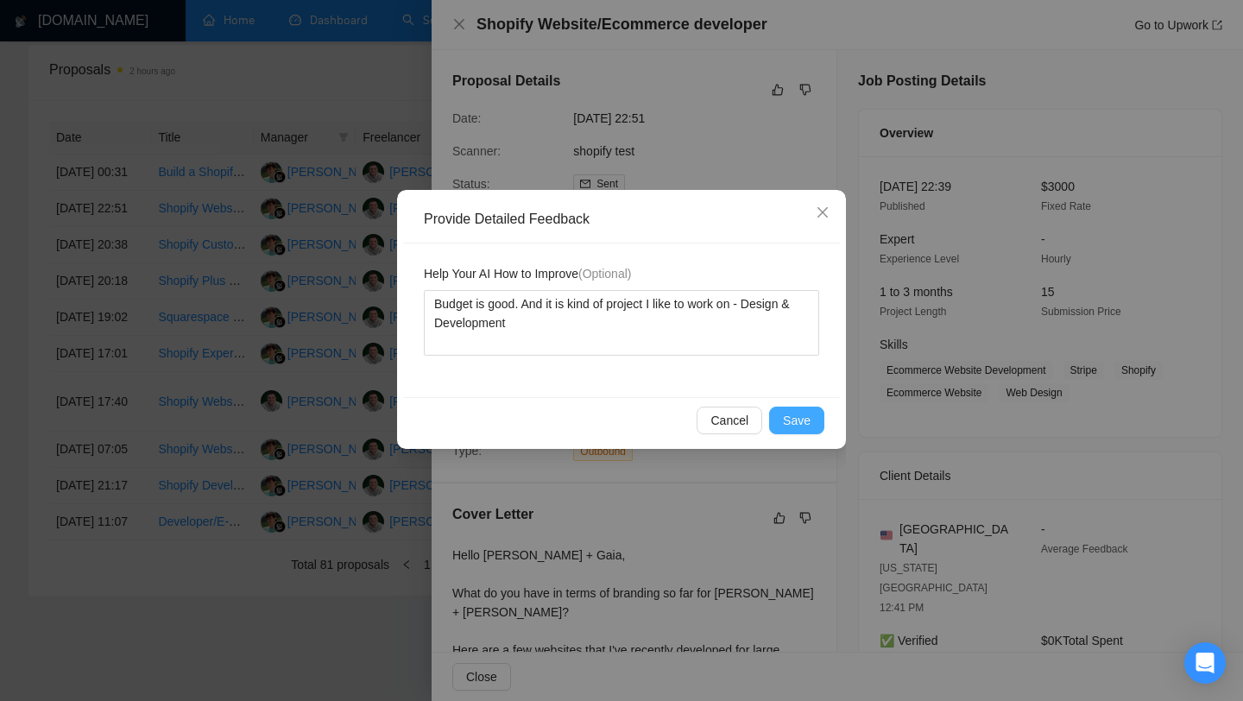
click at [792, 419] on span "Save" at bounding box center [797, 420] width 28 height 19
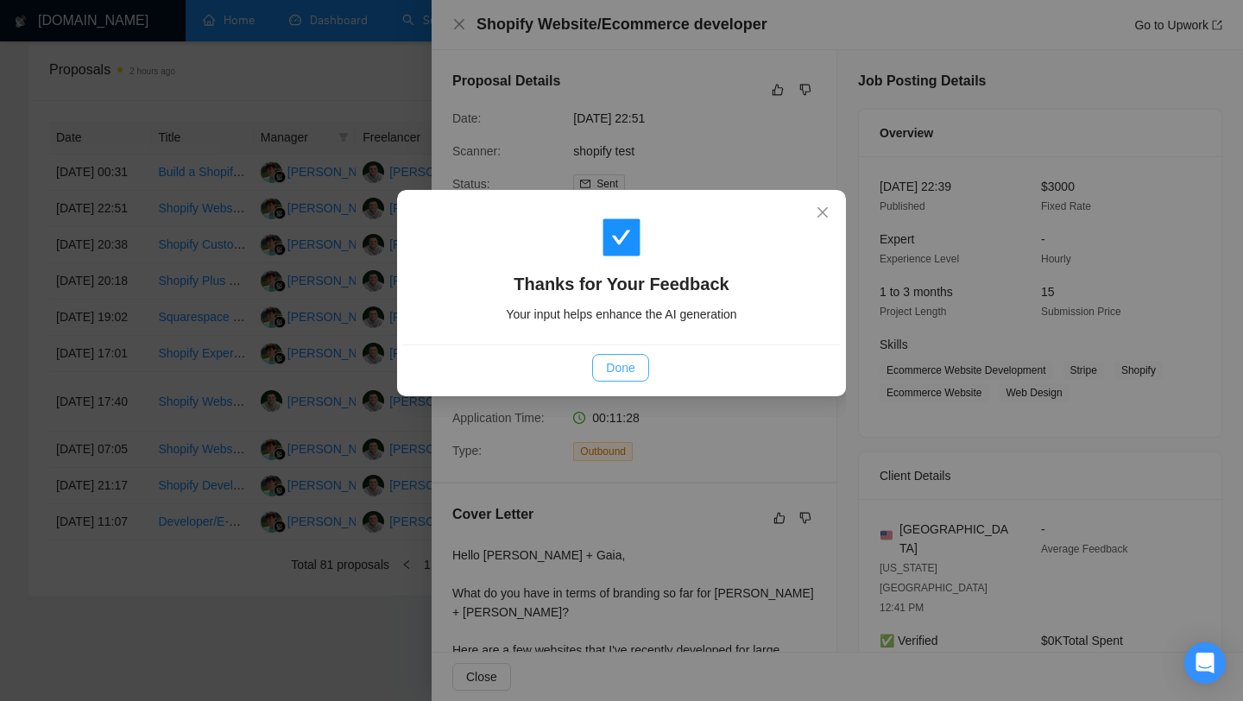
click at [619, 372] on span "Done" at bounding box center [620, 367] width 28 height 19
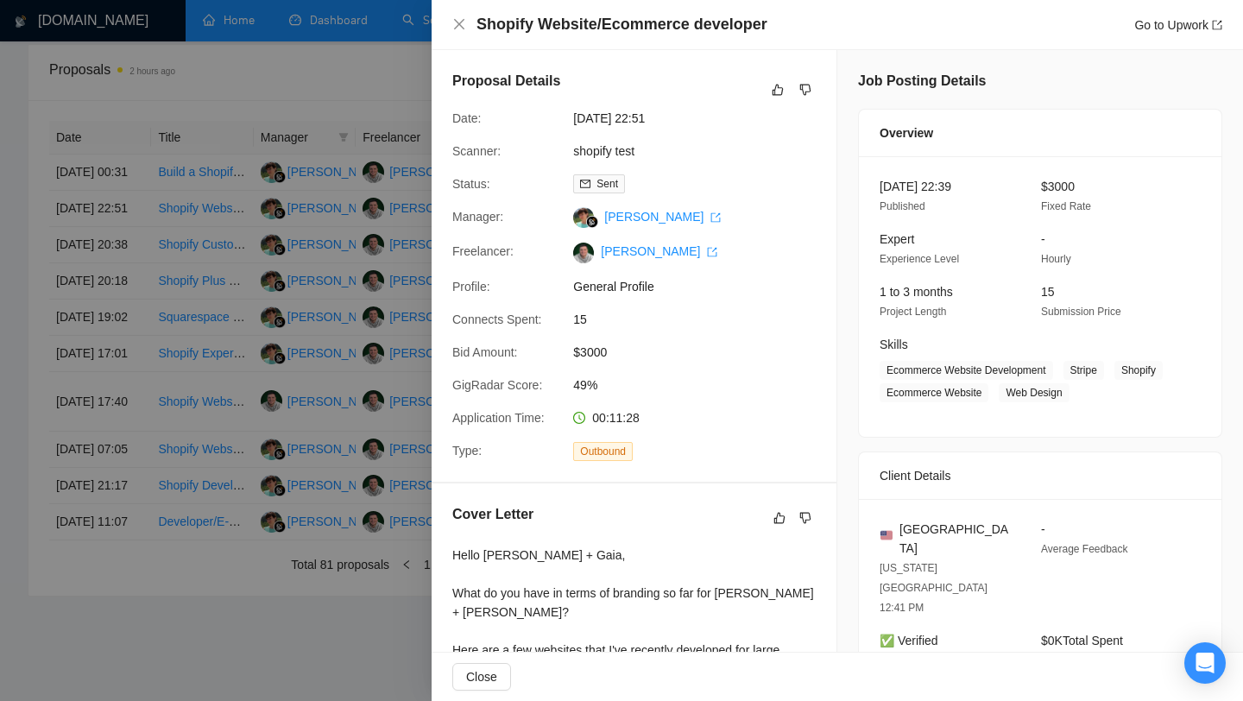
click at [371, 346] on div at bounding box center [621, 350] width 1243 height 701
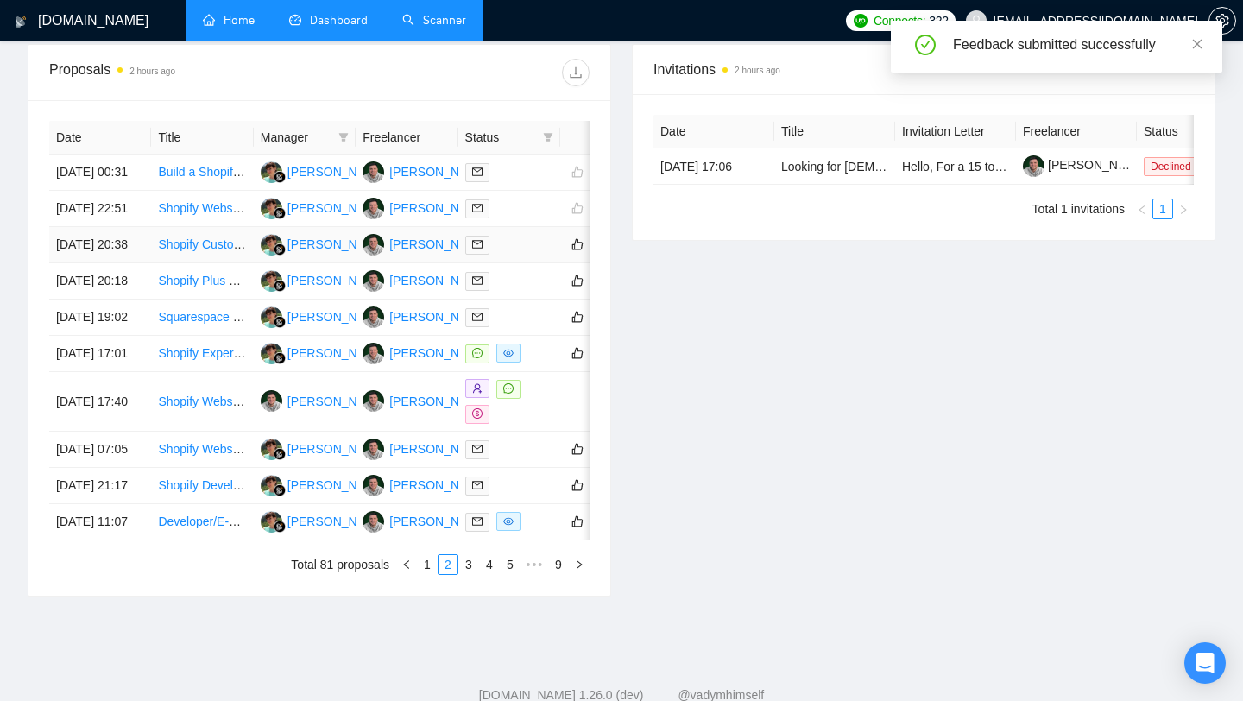
click at [186, 251] on link "Shopify Custom Developer Needed for New Website" at bounding box center [298, 244] width 281 height 14
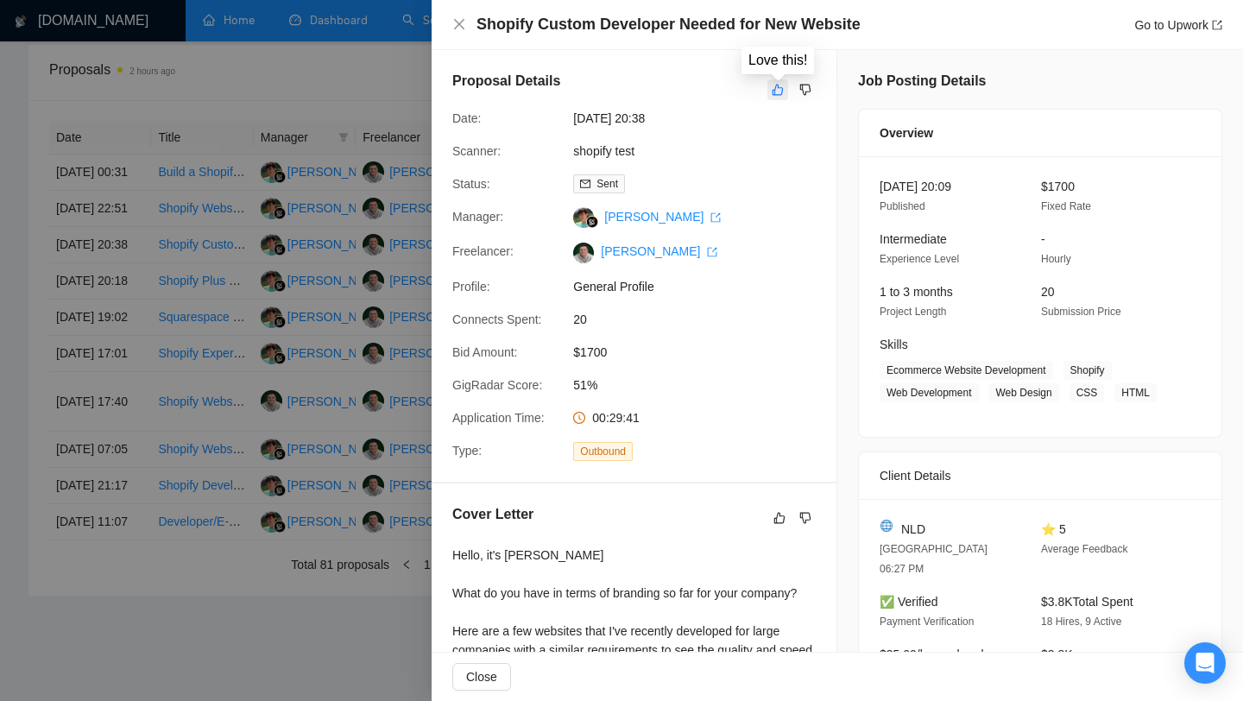
click at [773, 85] on icon "like" at bounding box center [778, 90] width 12 height 14
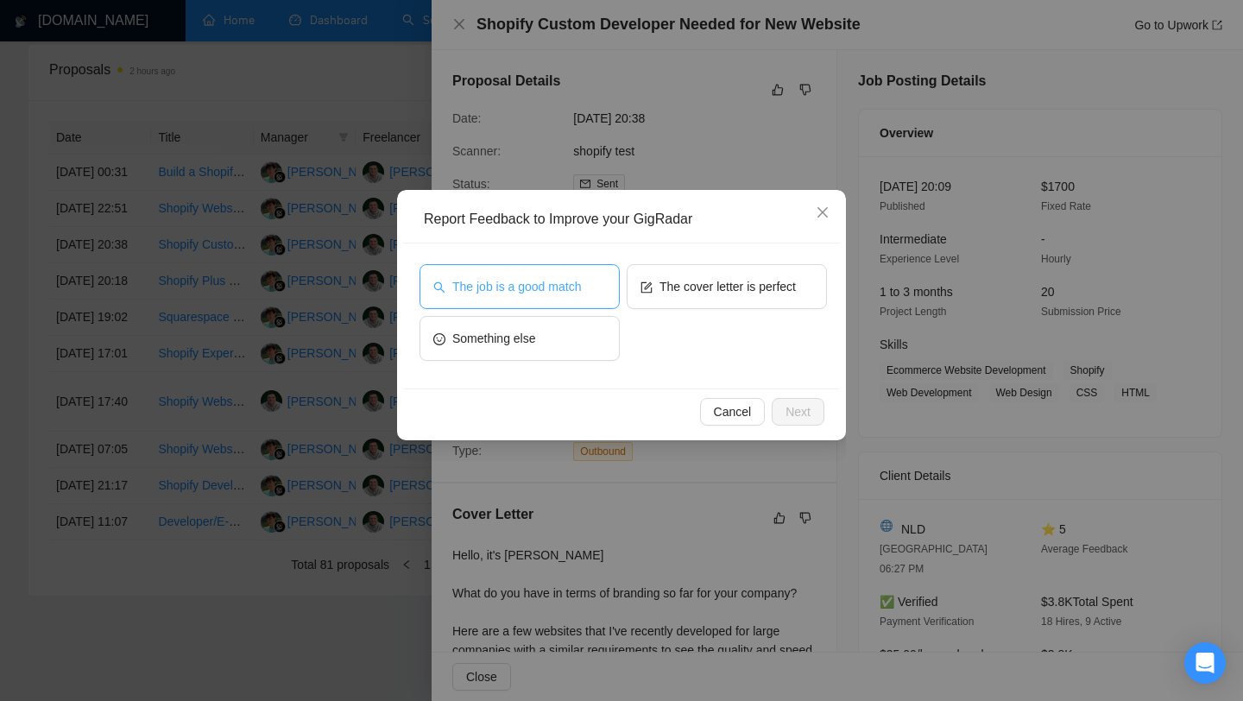
click at [482, 299] on button "The job is a good match" at bounding box center [519, 286] width 200 height 45
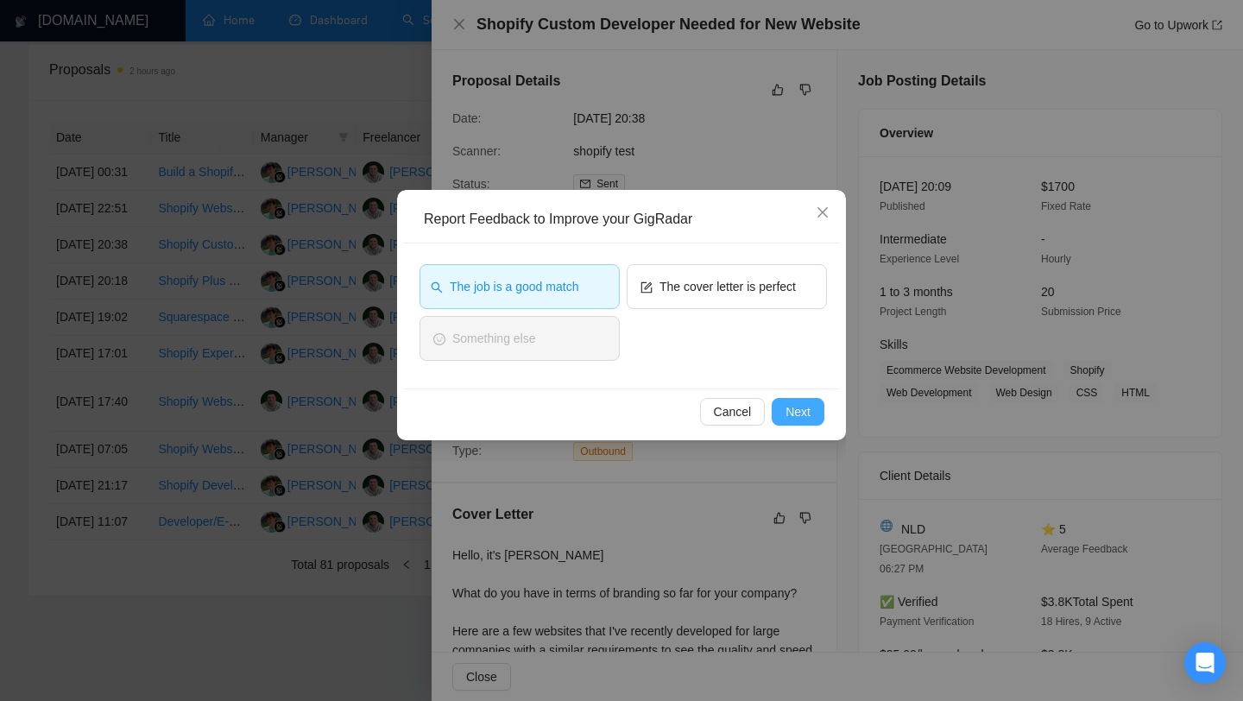
click at [814, 419] on button "Next" at bounding box center [798, 412] width 53 height 28
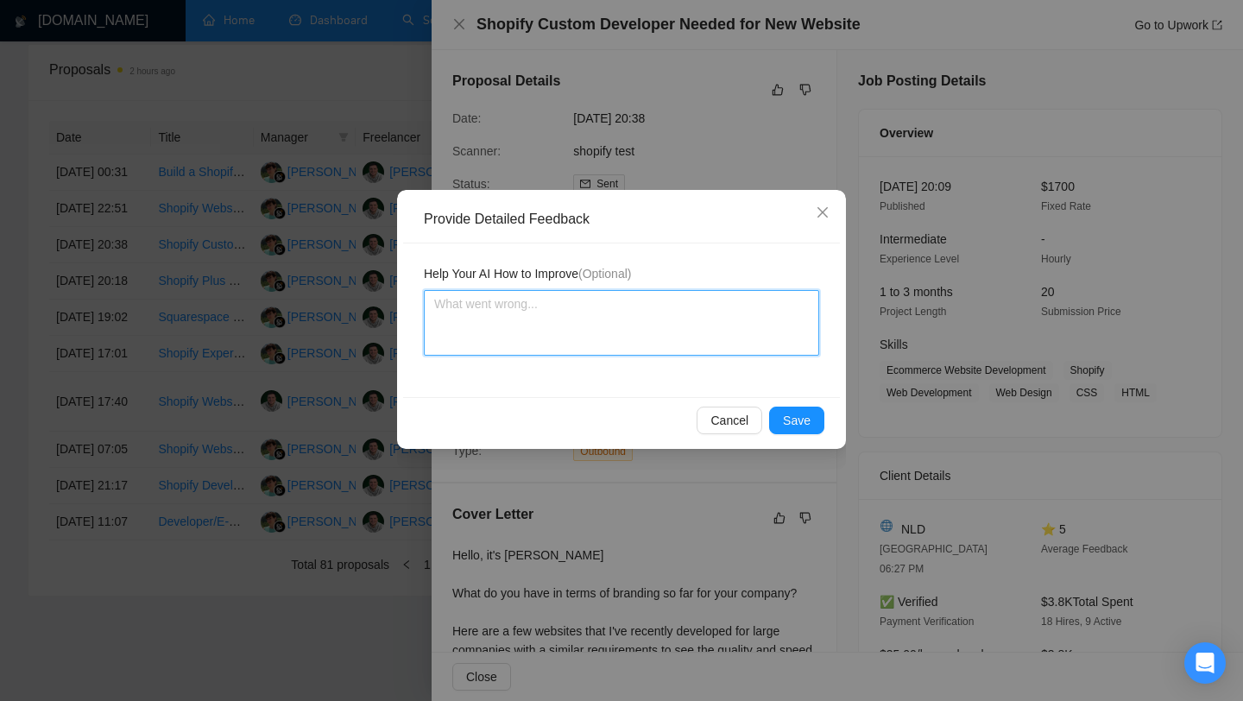
click at [633, 331] on textarea at bounding box center [621, 323] width 395 height 66
click at [551, 300] on textarea "I like to create a new website from scratch" at bounding box center [621, 323] width 395 height 66
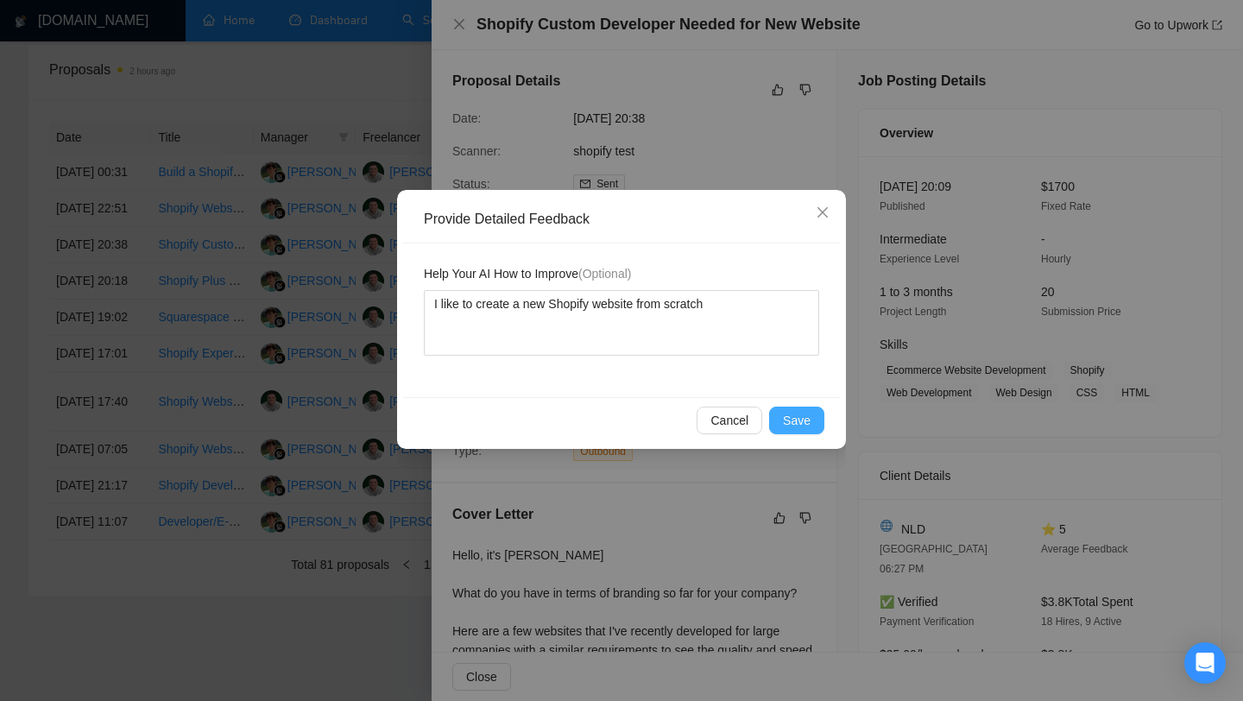
click at [798, 412] on span "Save" at bounding box center [797, 420] width 28 height 19
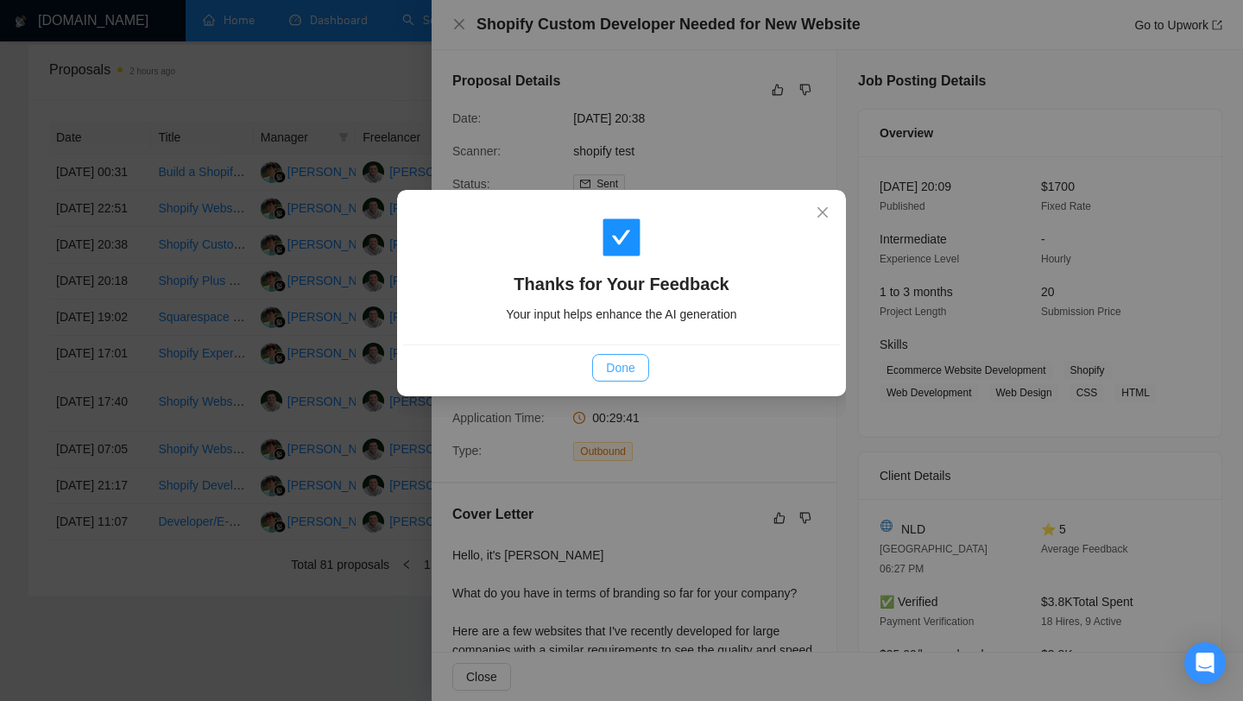
click at [611, 364] on span "Done" at bounding box center [620, 367] width 28 height 19
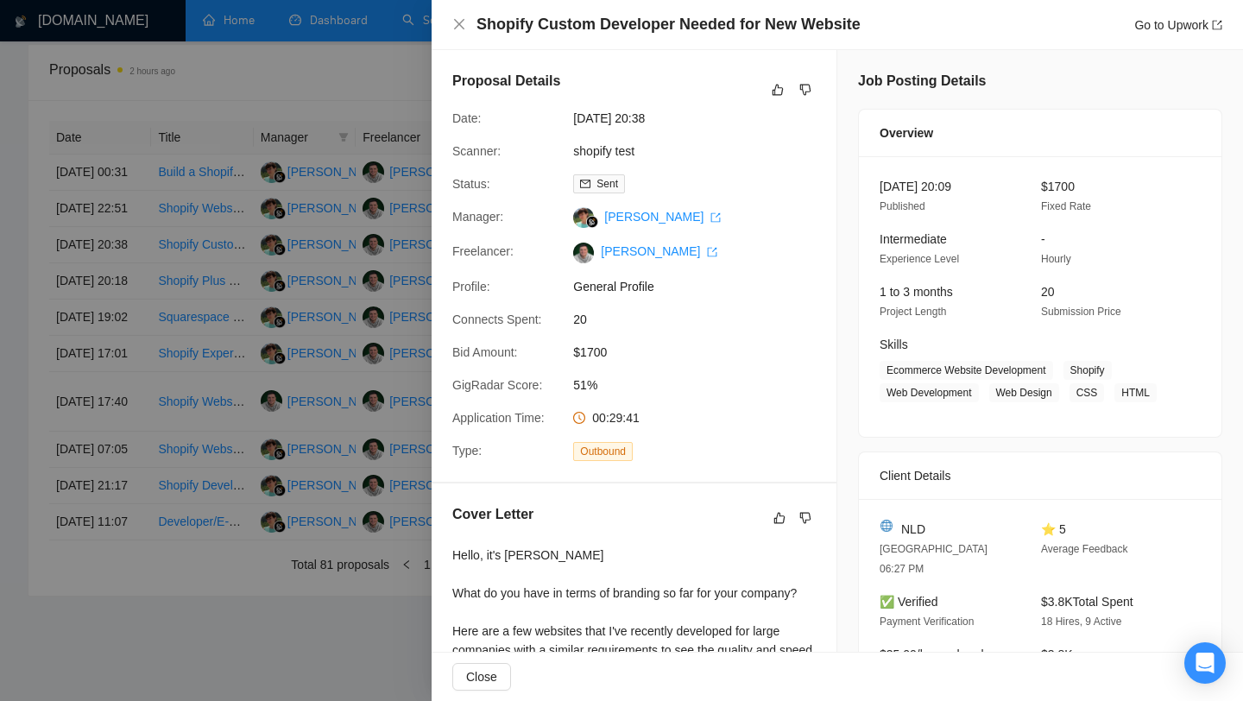
click at [285, 352] on div at bounding box center [621, 350] width 1243 height 701
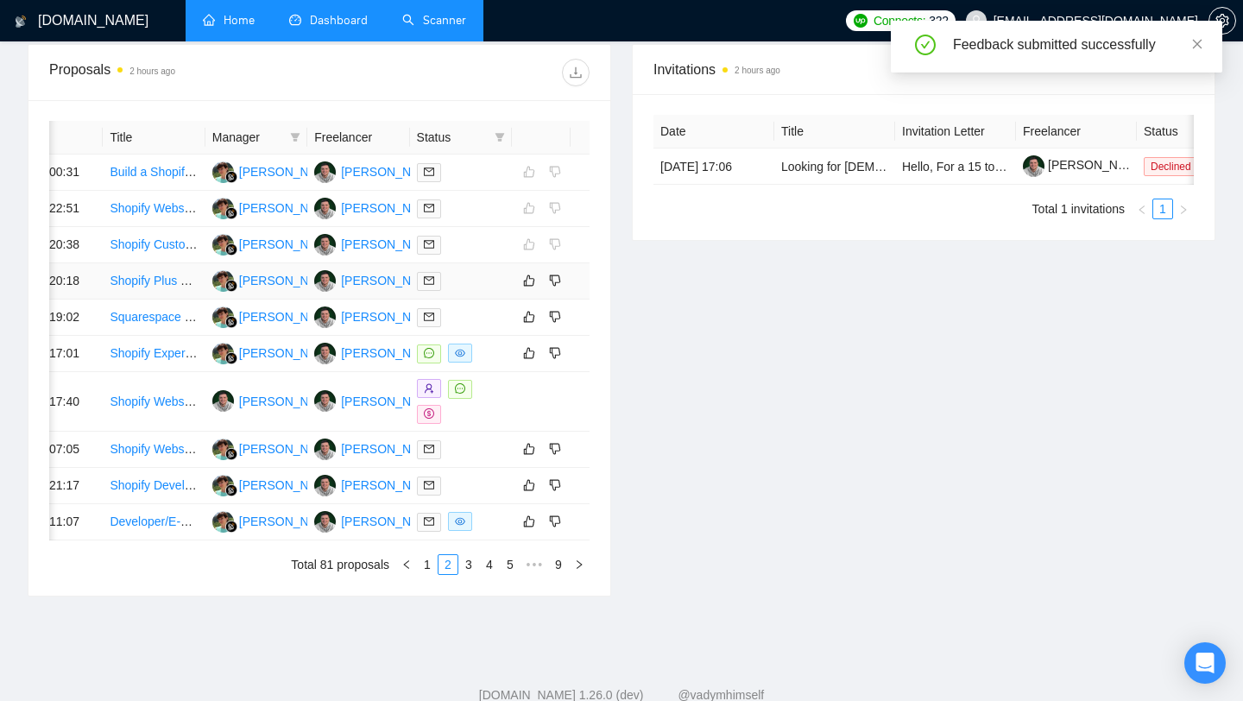
scroll to position [0, 64]
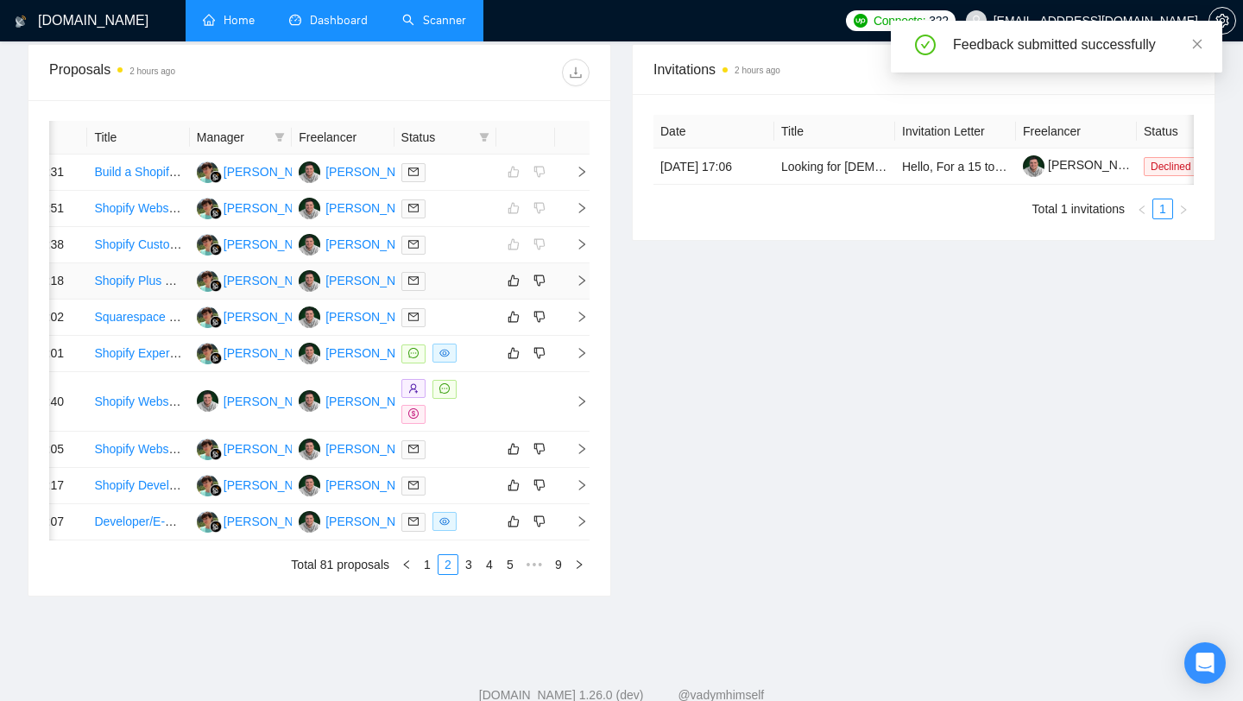
click at [126, 287] on link "Shopify Plus Checkout Customization – Purchase Order Payment Option for B2B Cus…" at bounding box center [341, 281] width 495 height 14
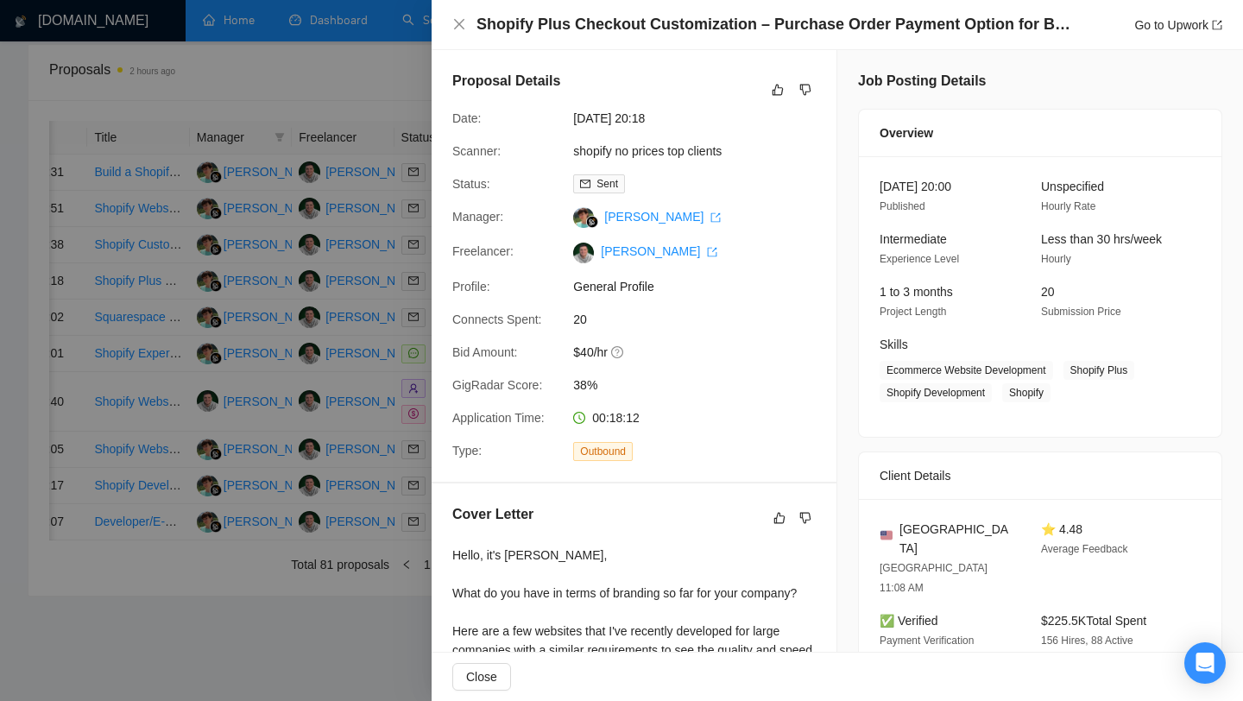
click at [354, 299] on div at bounding box center [621, 350] width 1243 height 701
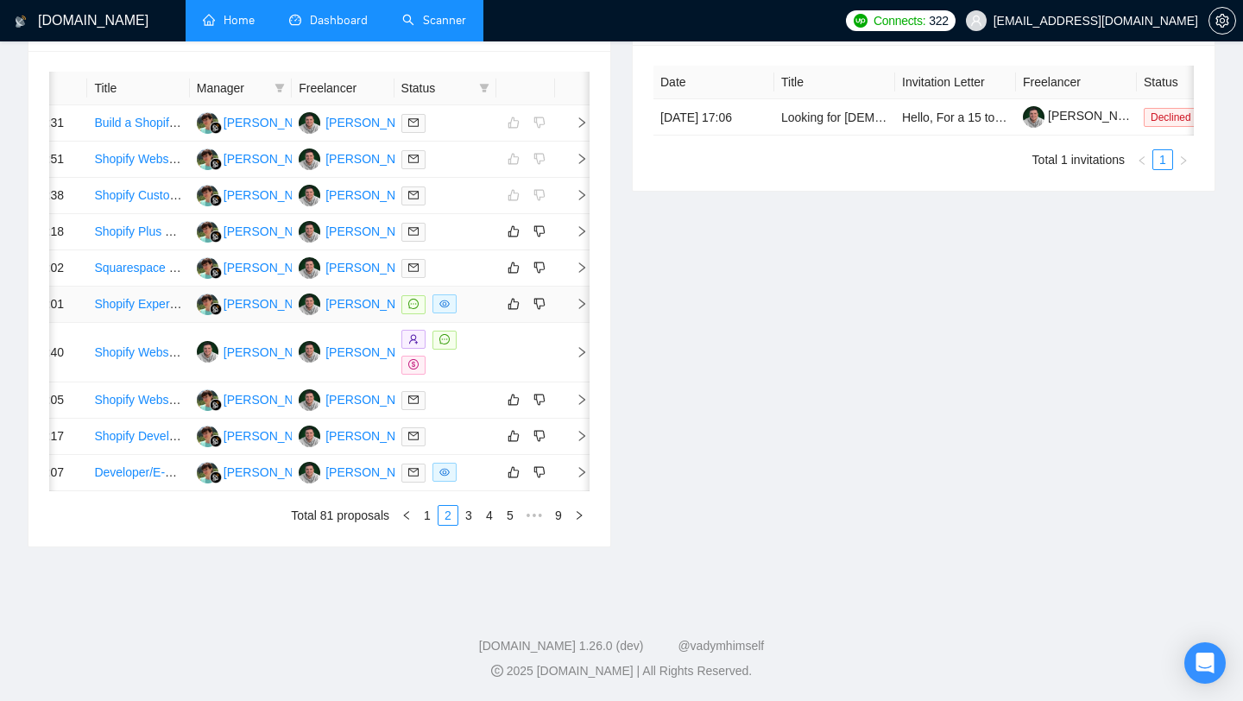
scroll to position [0, 0]
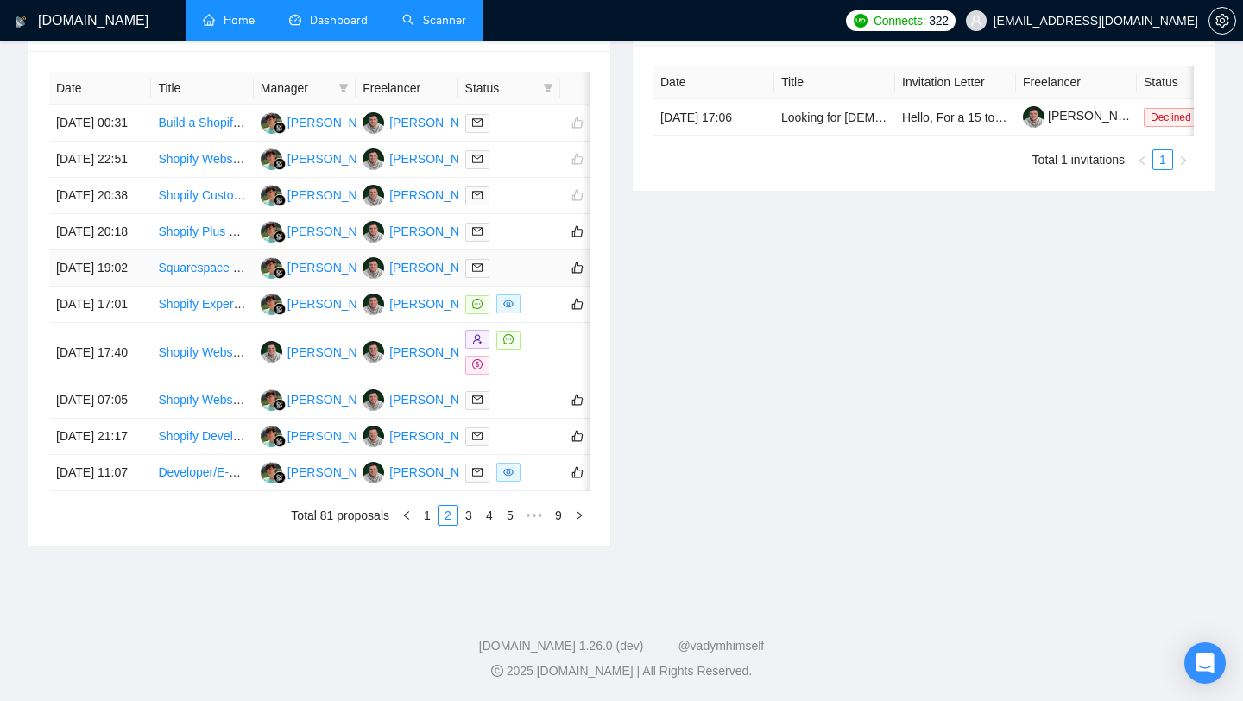
click at [208, 274] on link "Squarespace to Shopify Migration and Subscription Setup" at bounding box center [313, 268] width 310 height 14
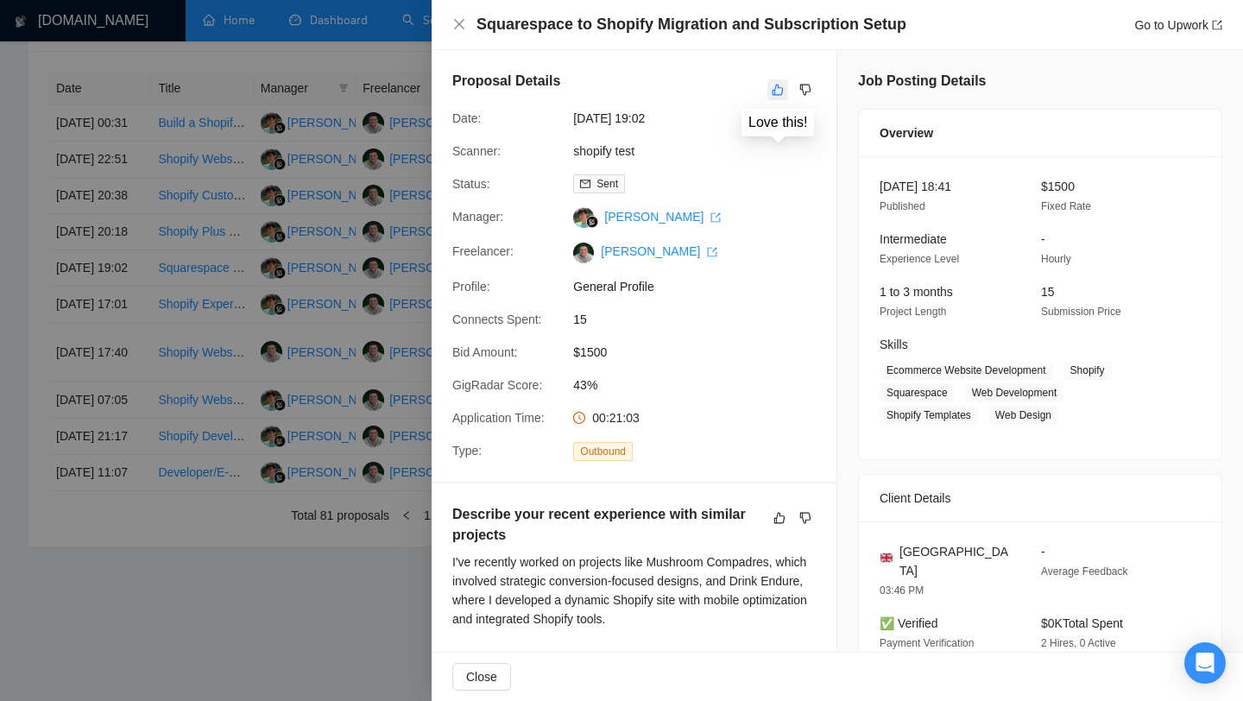
click at [775, 89] on icon "like" at bounding box center [778, 90] width 11 height 11
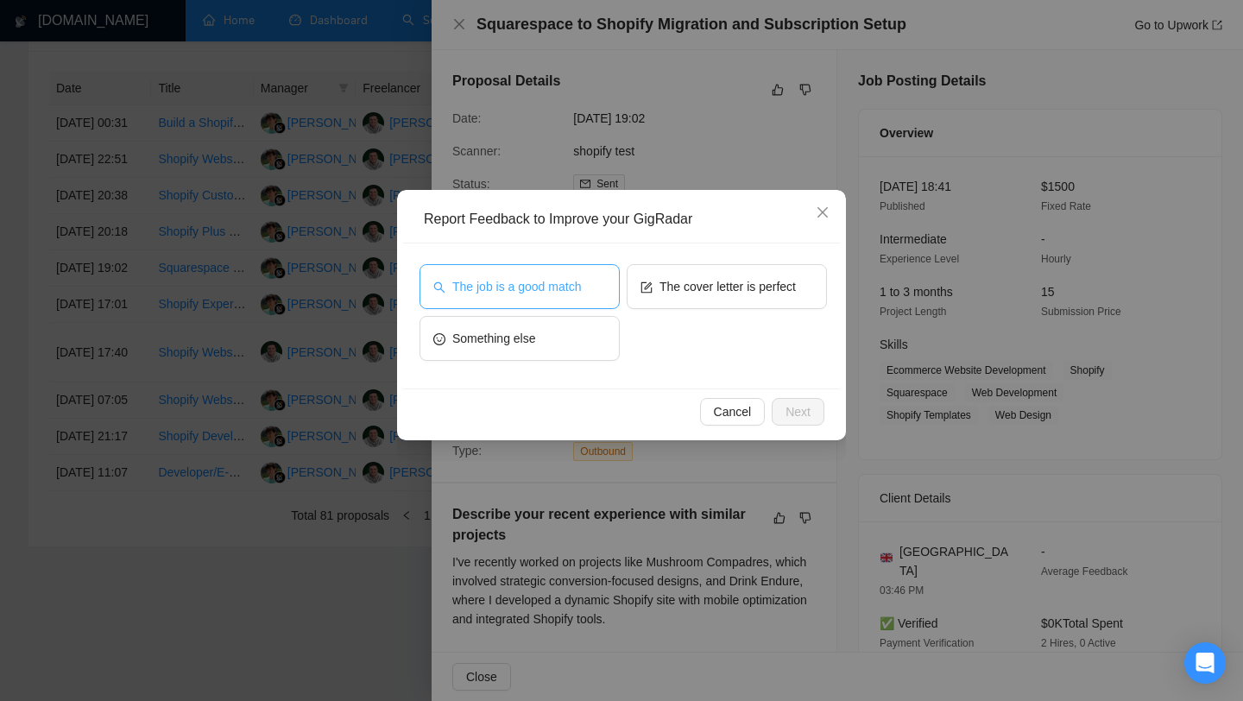
click at [471, 292] on span "The job is a good match" at bounding box center [516, 286] width 129 height 19
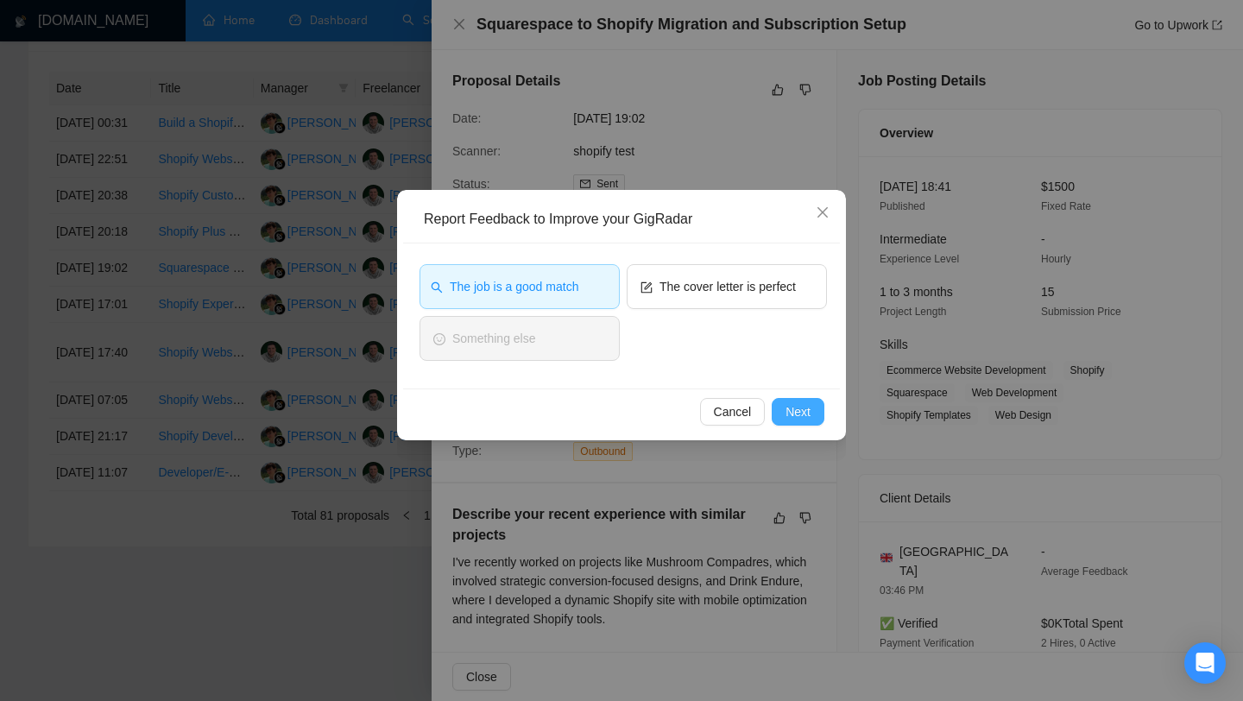
click at [810, 411] on span "Next" at bounding box center [797, 411] width 25 height 19
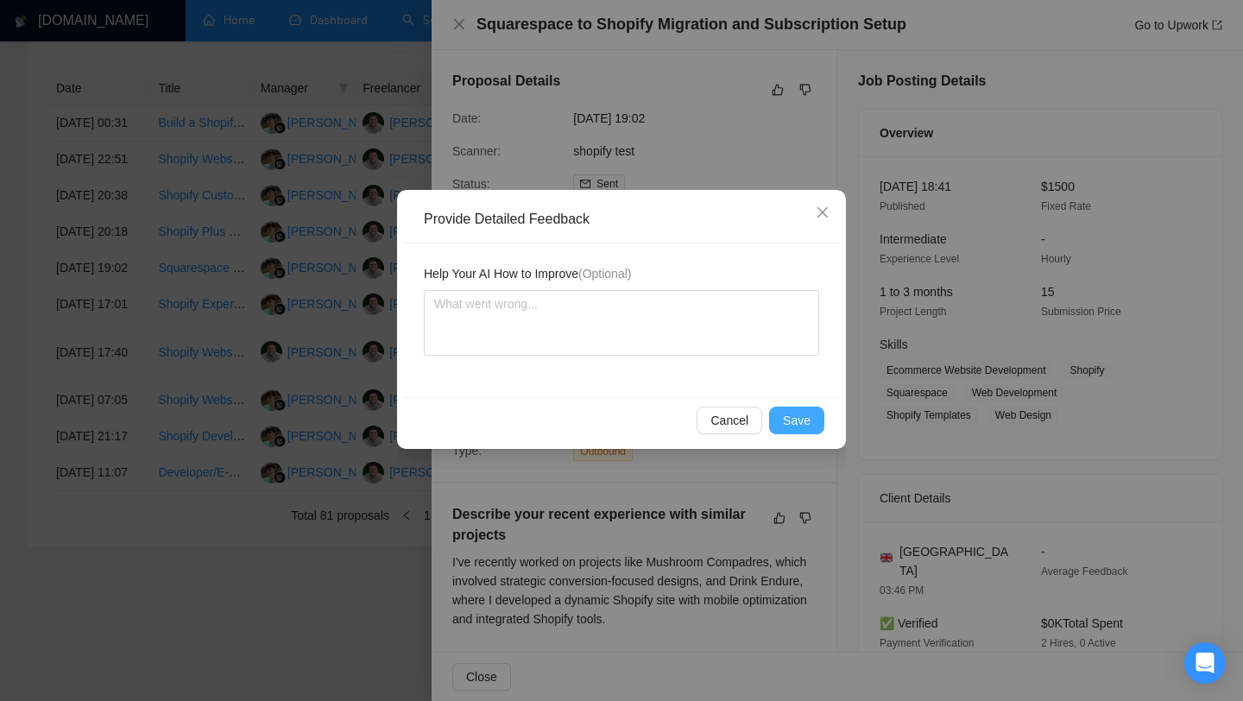
click at [804, 413] on span "Save" at bounding box center [797, 420] width 28 height 19
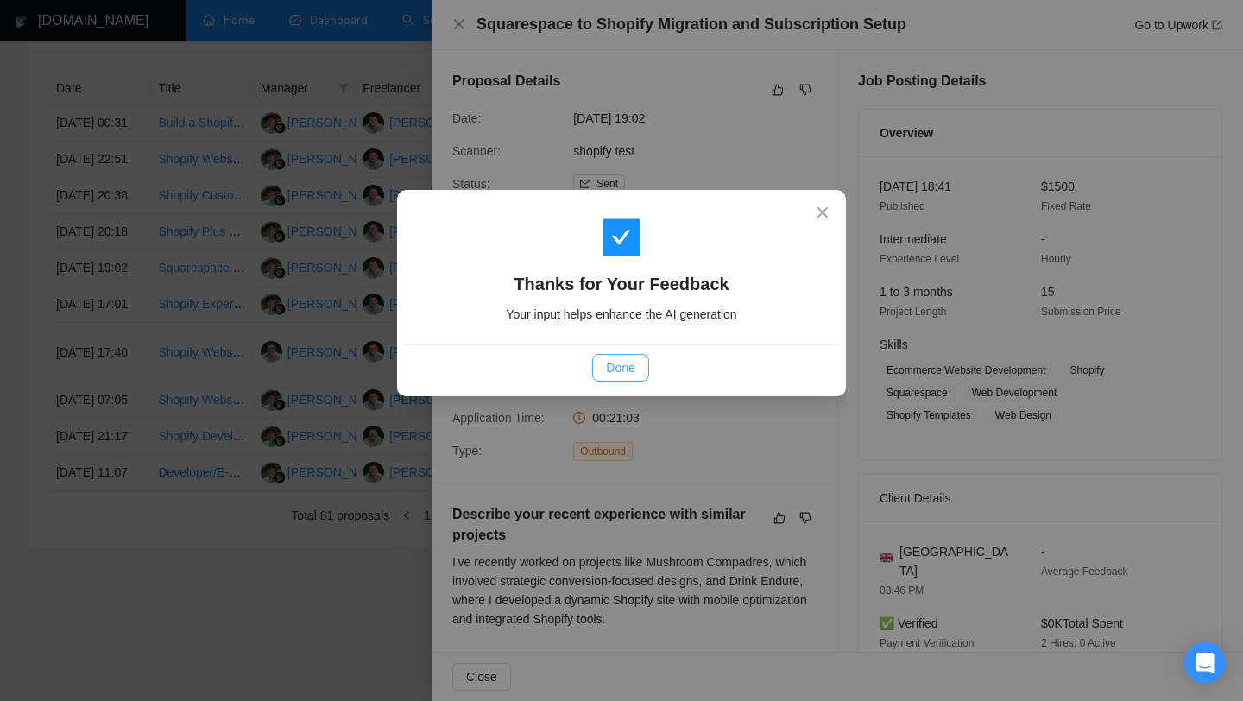
click at [631, 369] on span "Done" at bounding box center [620, 367] width 28 height 19
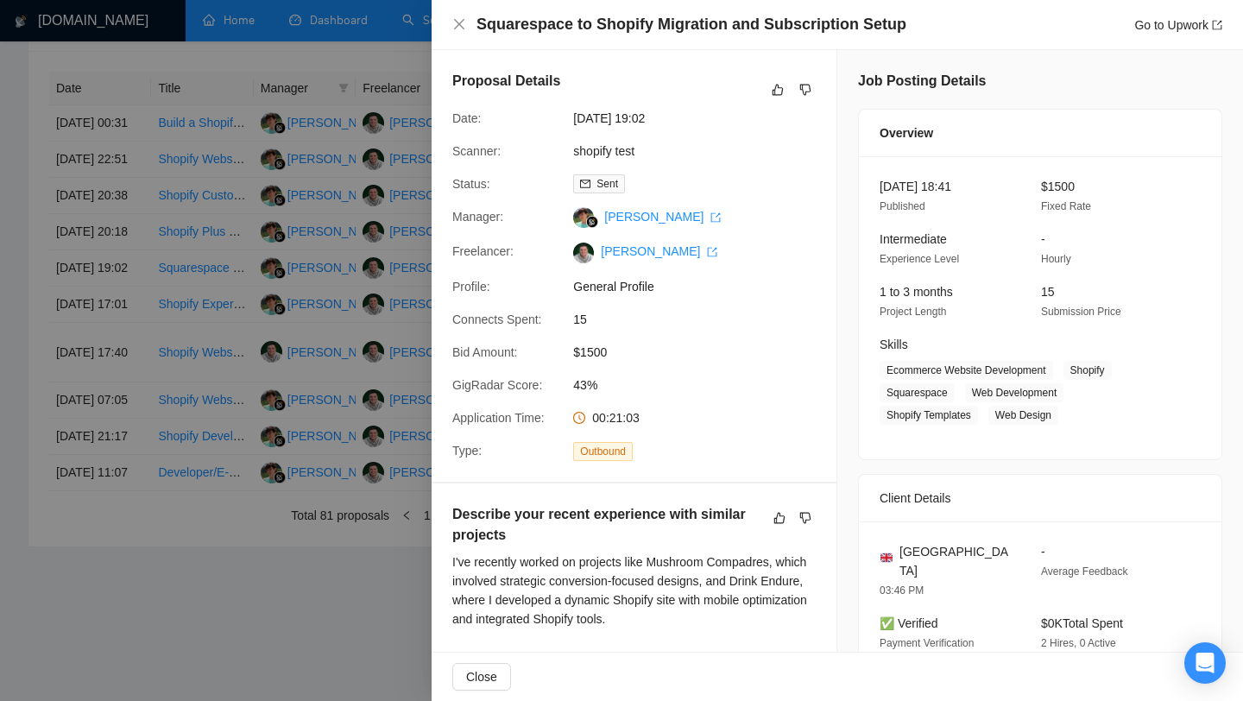
click at [365, 301] on div at bounding box center [621, 350] width 1243 height 701
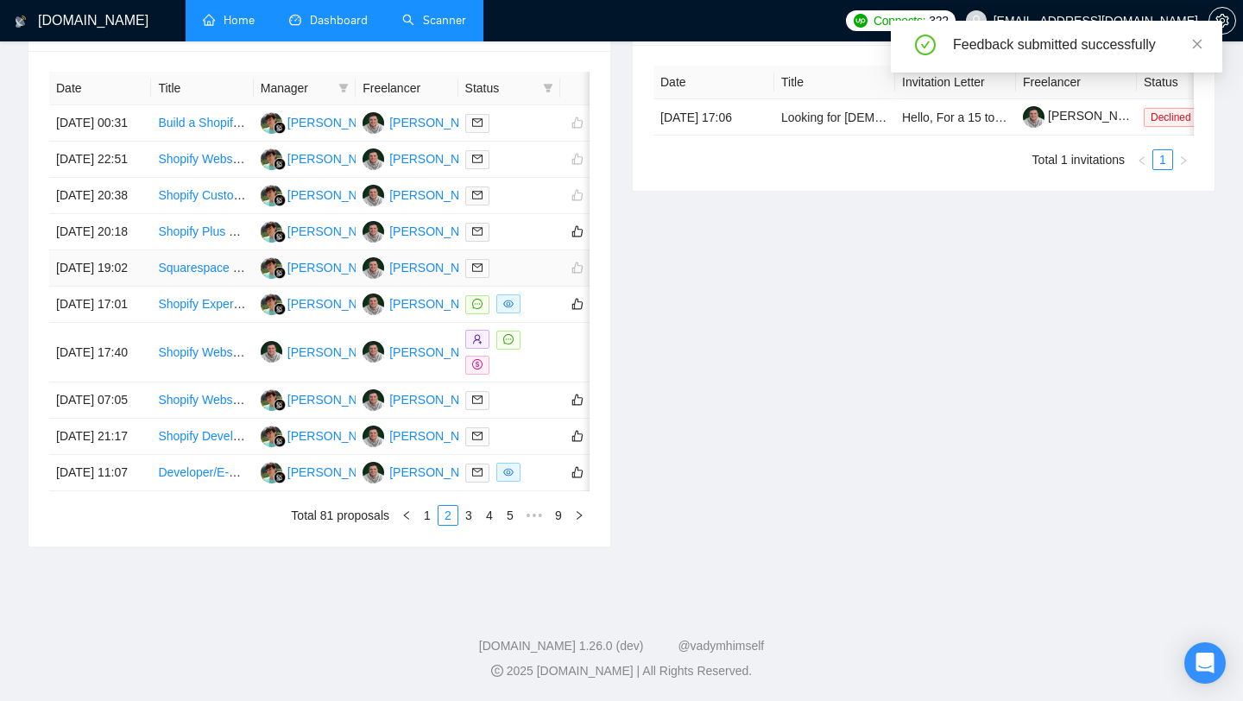
scroll to position [766, 0]
click at [221, 297] on link "Shopify Expert That can help us with Shopify Base Currency Switch from AUD to U…" at bounding box center [388, 304] width 460 height 14
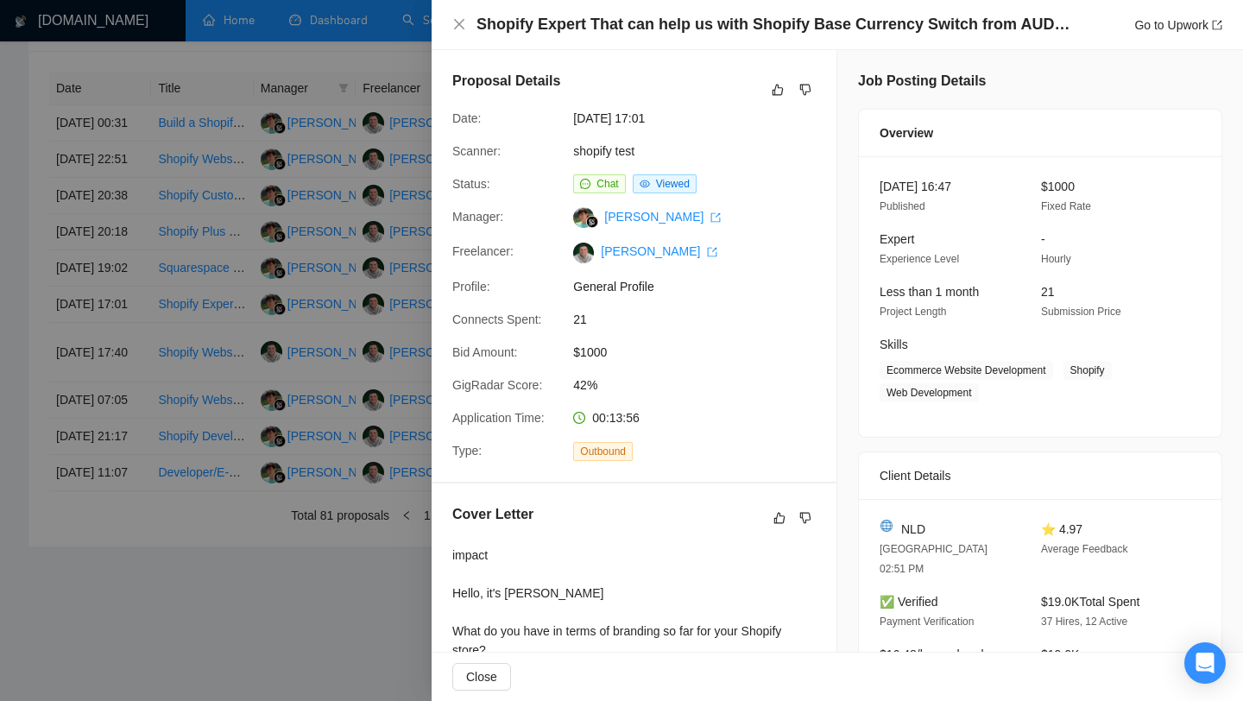
click at [306, 456] on div at bounding box center [621, 350] width 1243 height 701
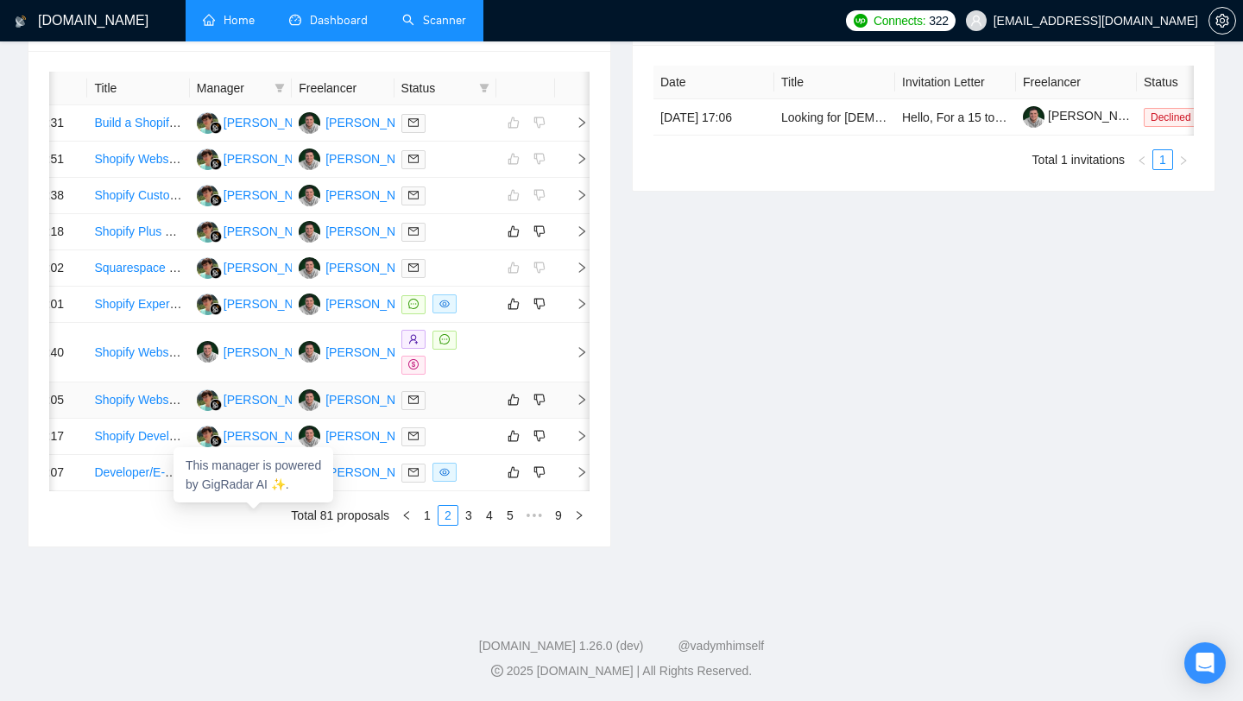
scroll to position [0, 0]
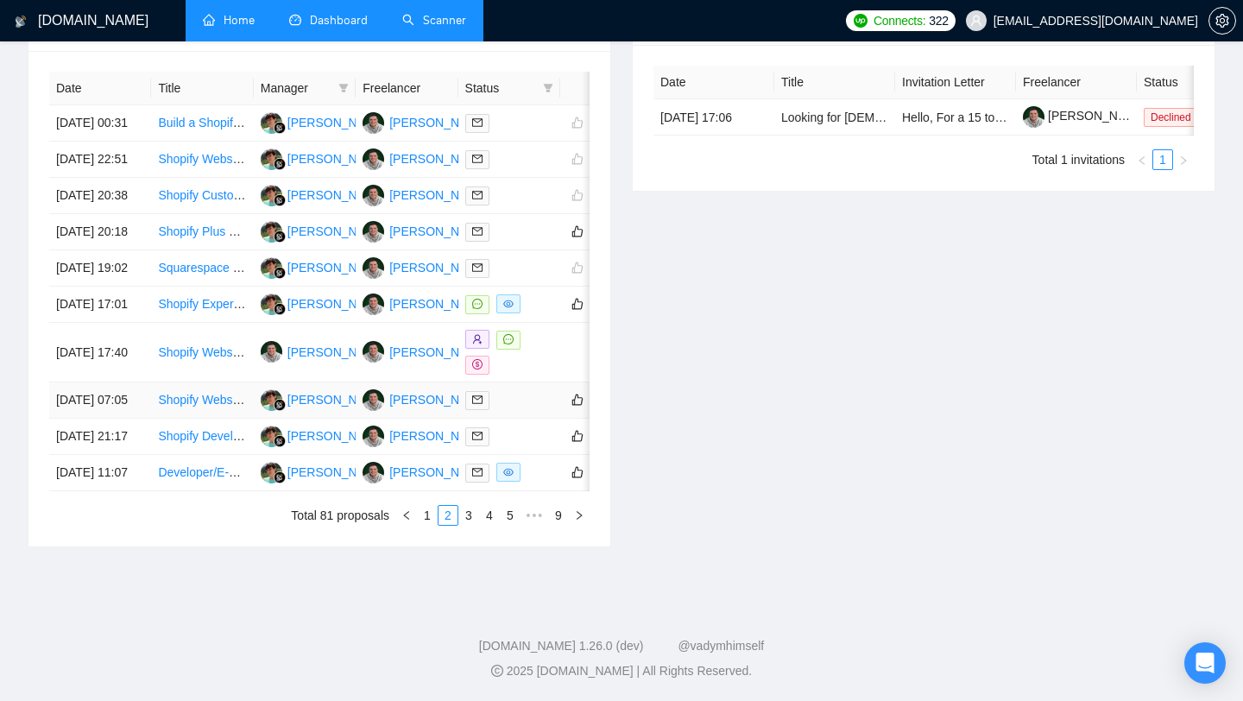
click at [186, 393] on link "Shopify Website Development for Window Coverings Business" at bounding box center [326, 400] width 336 height 14
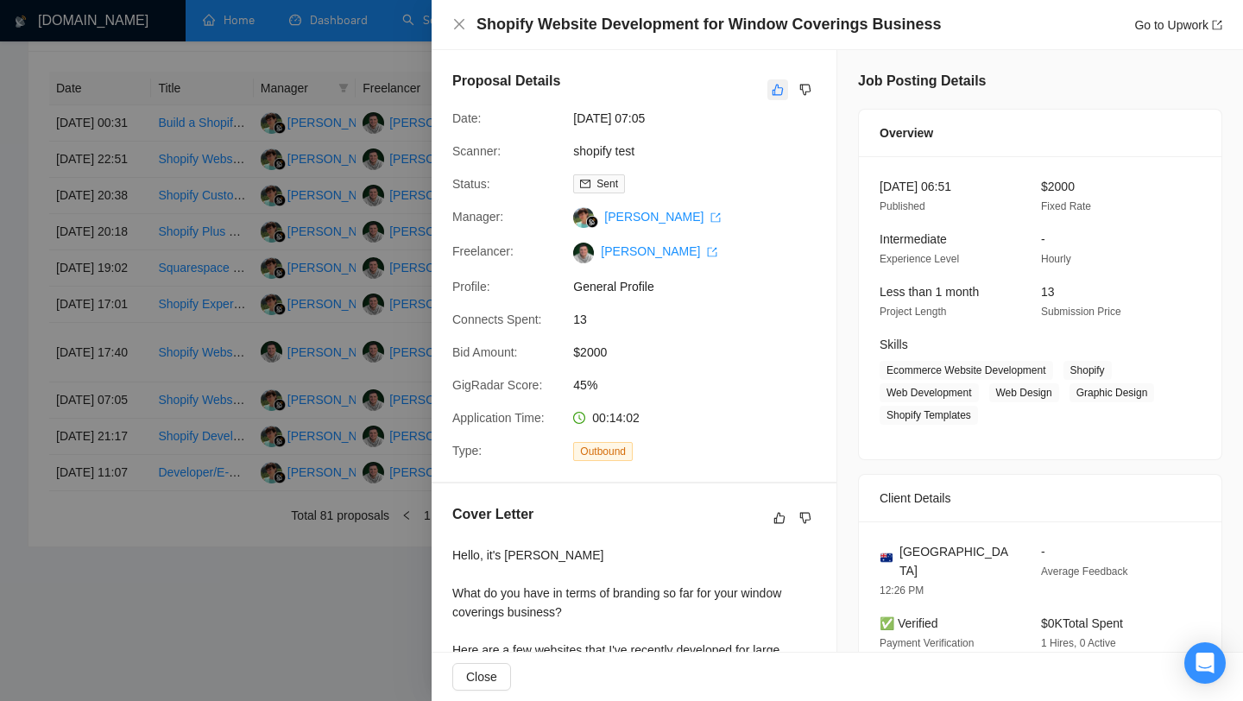
click at [773, 92] on icon "like" at bounding box center [778, 90] width 11 height 11
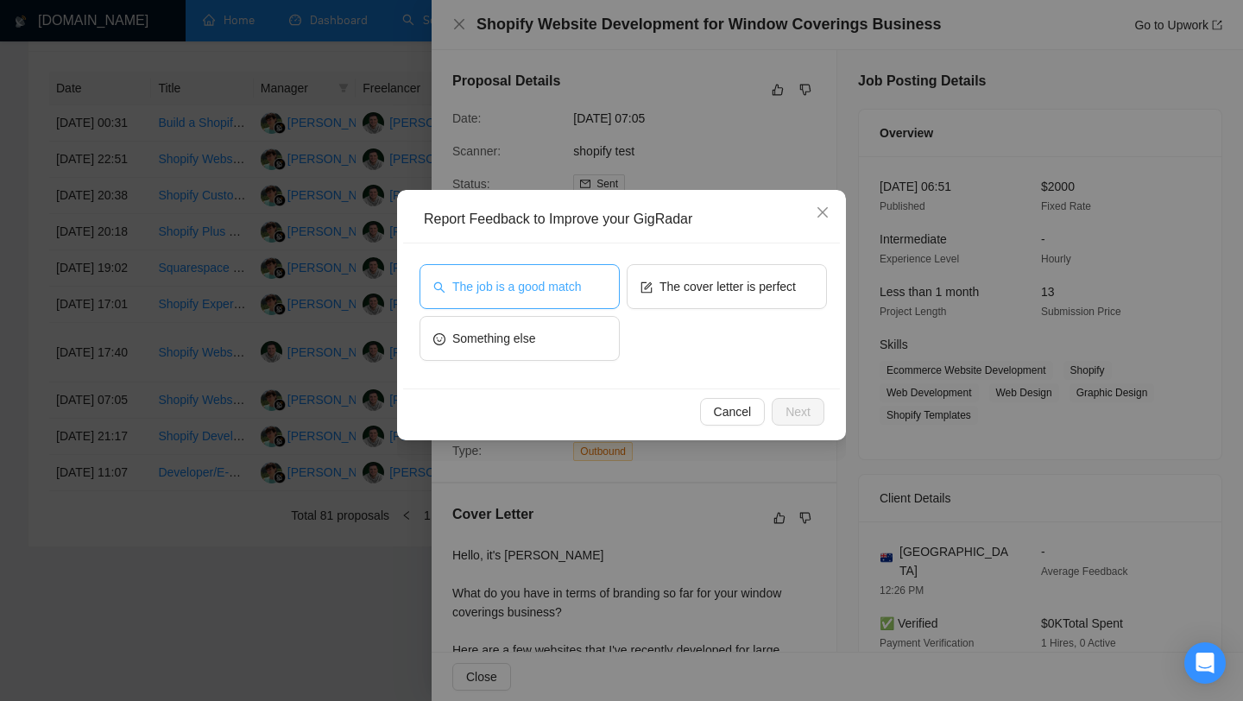
click at [542, 300] on button "The job is a good match" at bounding box center [519, 286] width 200 height 45
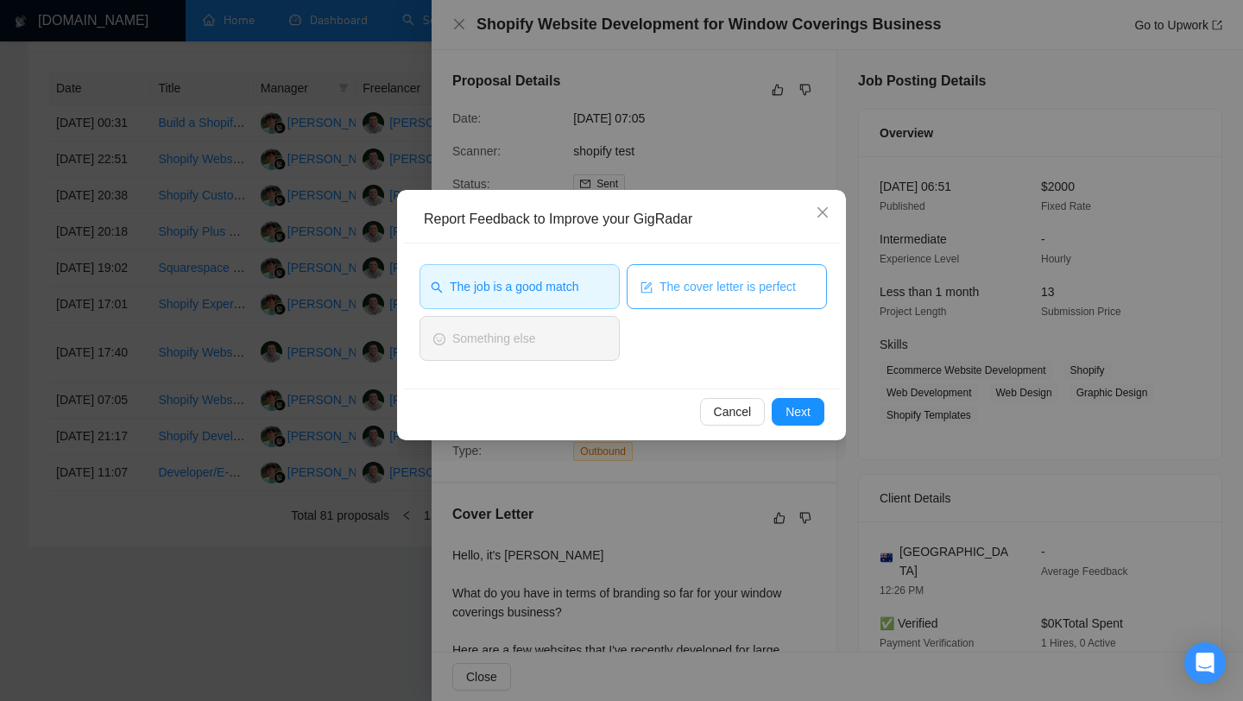
click at [710, 281] on span "The cover letter is perfect" at bounding box center [727, 286] width 136 height 19
click at [737, 416] on span "Cancel" at bounding box center [733, 411] width 38 height 19
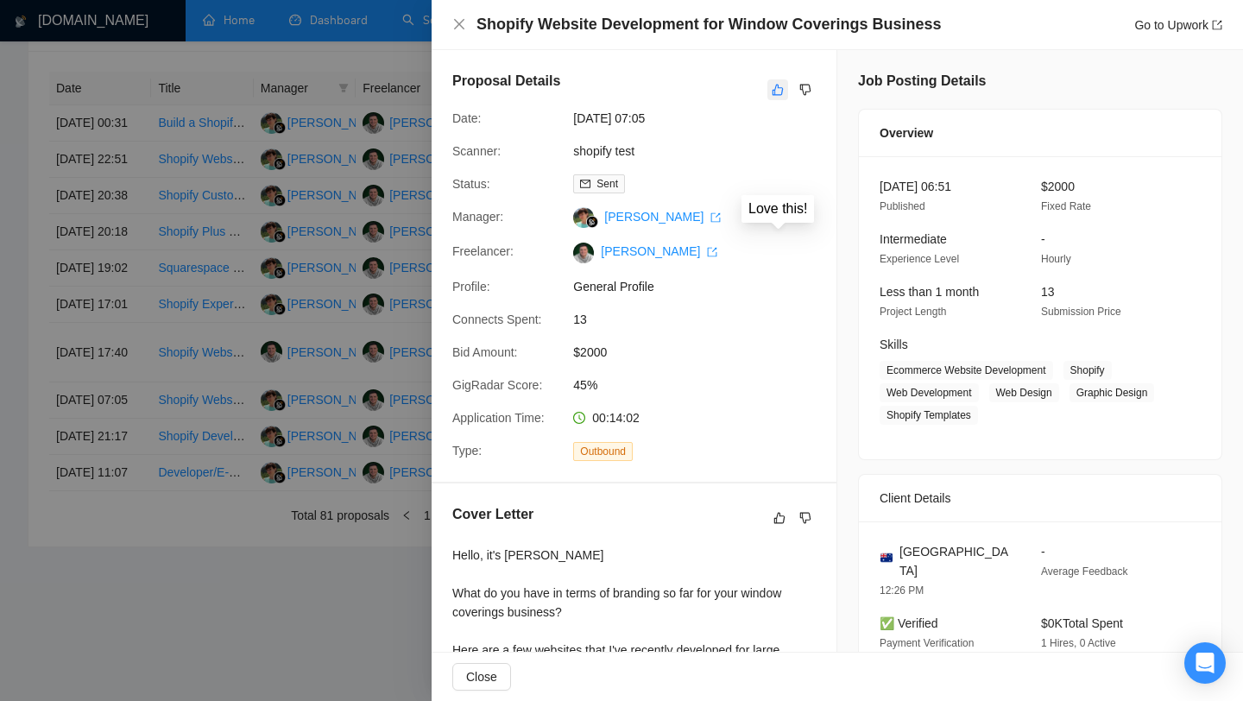
click at [786, 87] on button "button" at bounding box center [777, 89] width 21 height 21
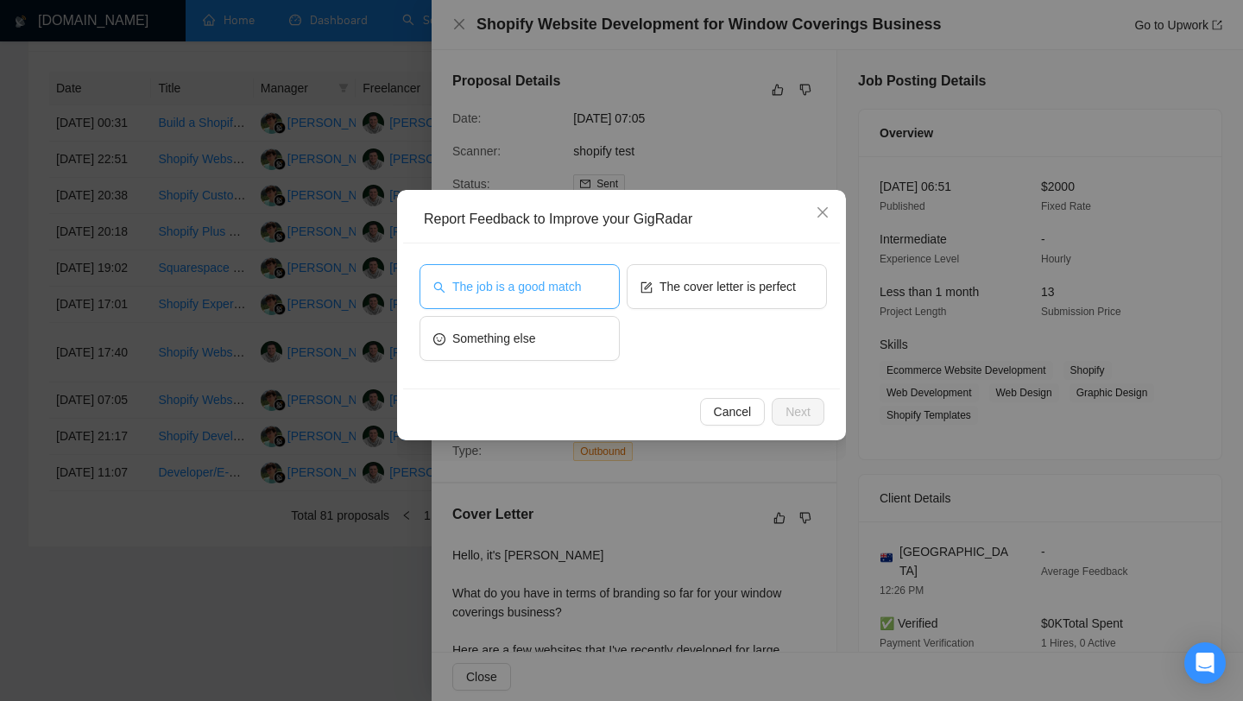
click at [491, 284] on span "The job is a good match" at bounding box center [516, 286] width 129 height 19
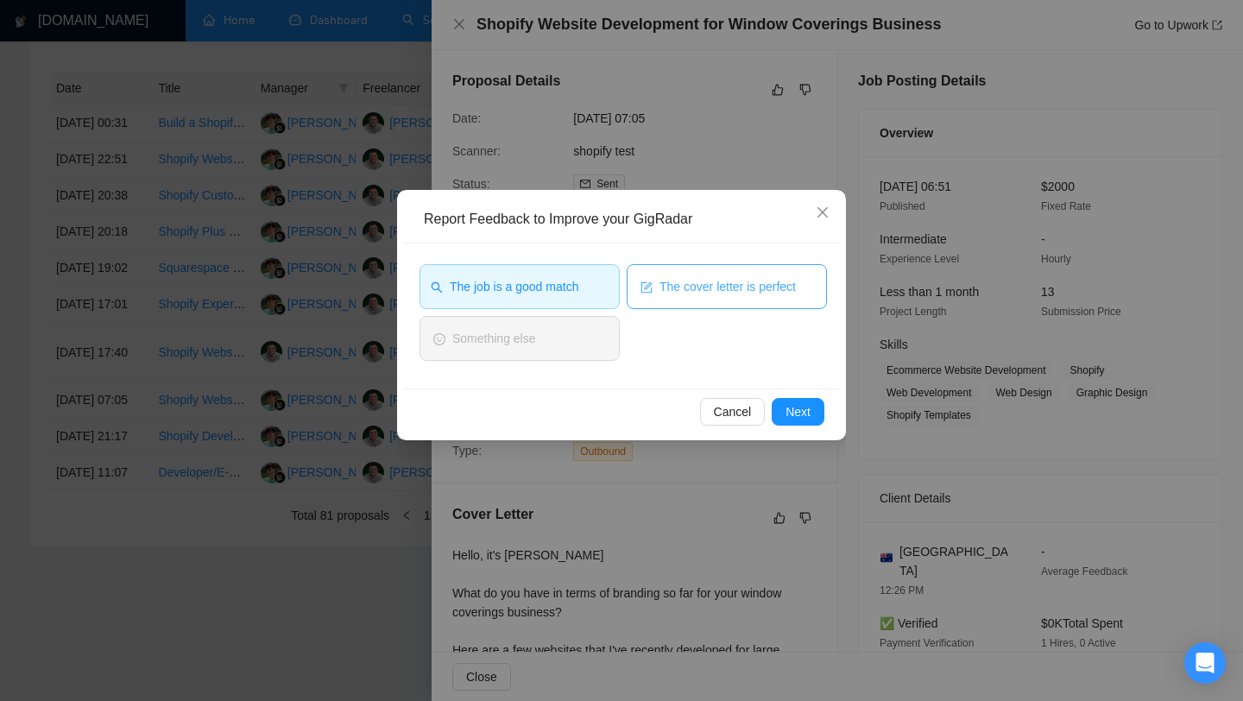
click at [714, 284] on span "The cover letter is perfect" at bounding box center [727, 286] width 136 height 19
click at [794, 420] on span "Next" at bounding box center [797, 411] width 25 height 19
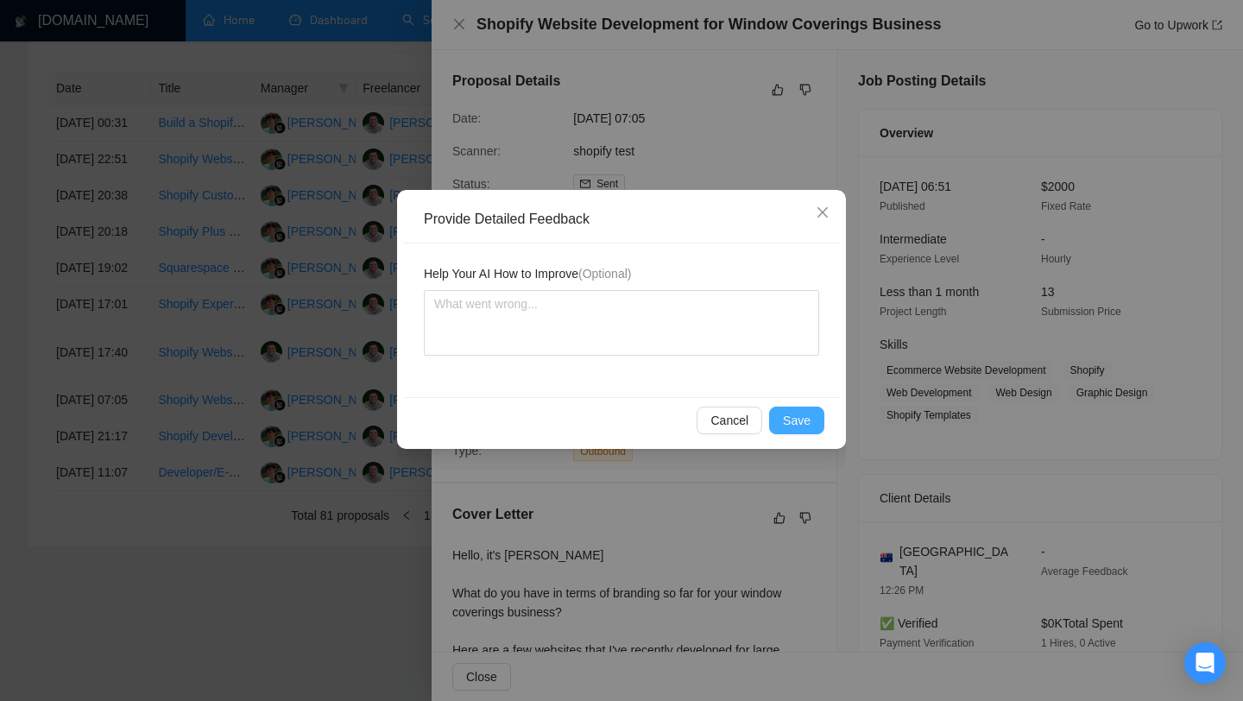
click at [798, 415] on span "Save" at bounding box center [797, 420] width 28 height 19
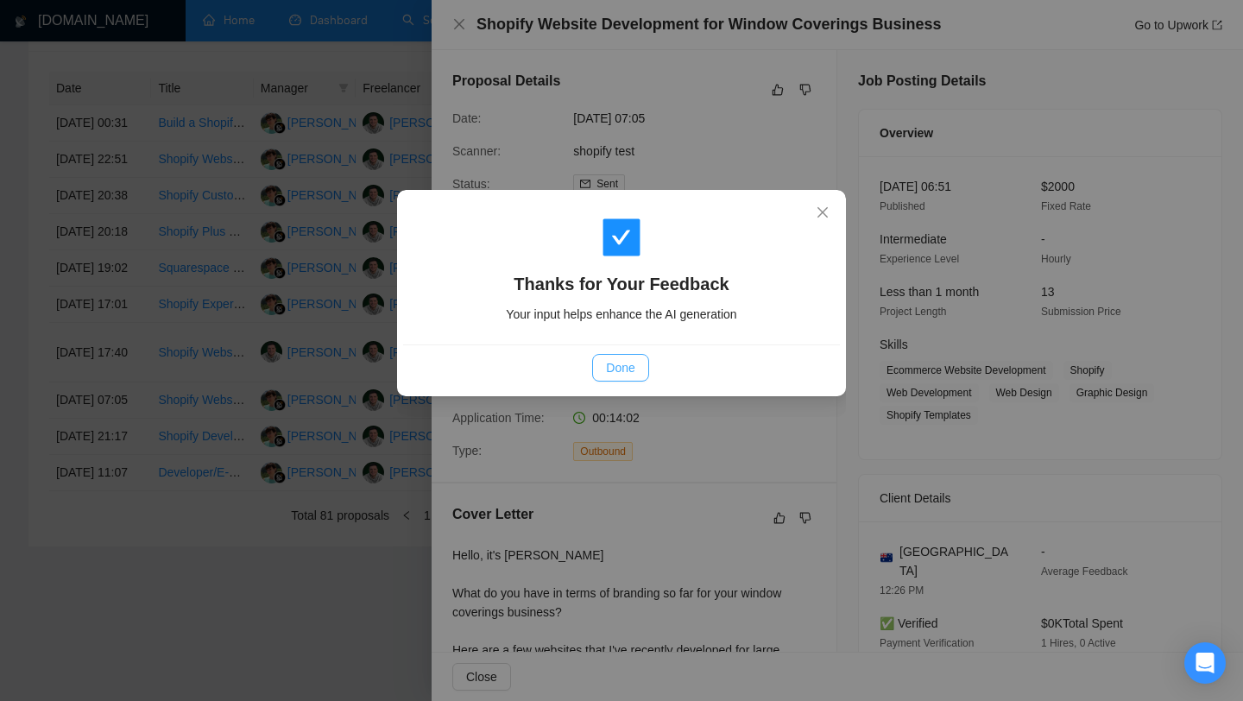
click at [618, 375] on span "Done" at bounding box center [620, 367] width 28 height 19
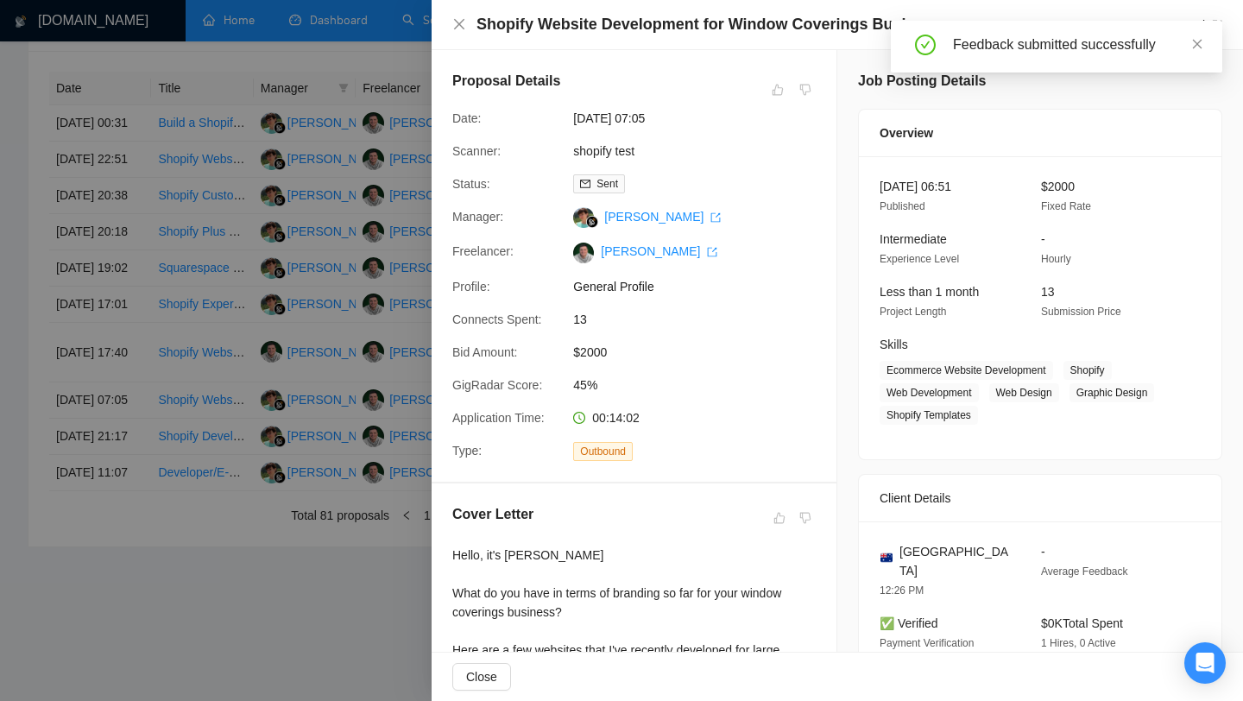
click at [379, 345] on div at bounding box center [621, 350] width 1243 height 701
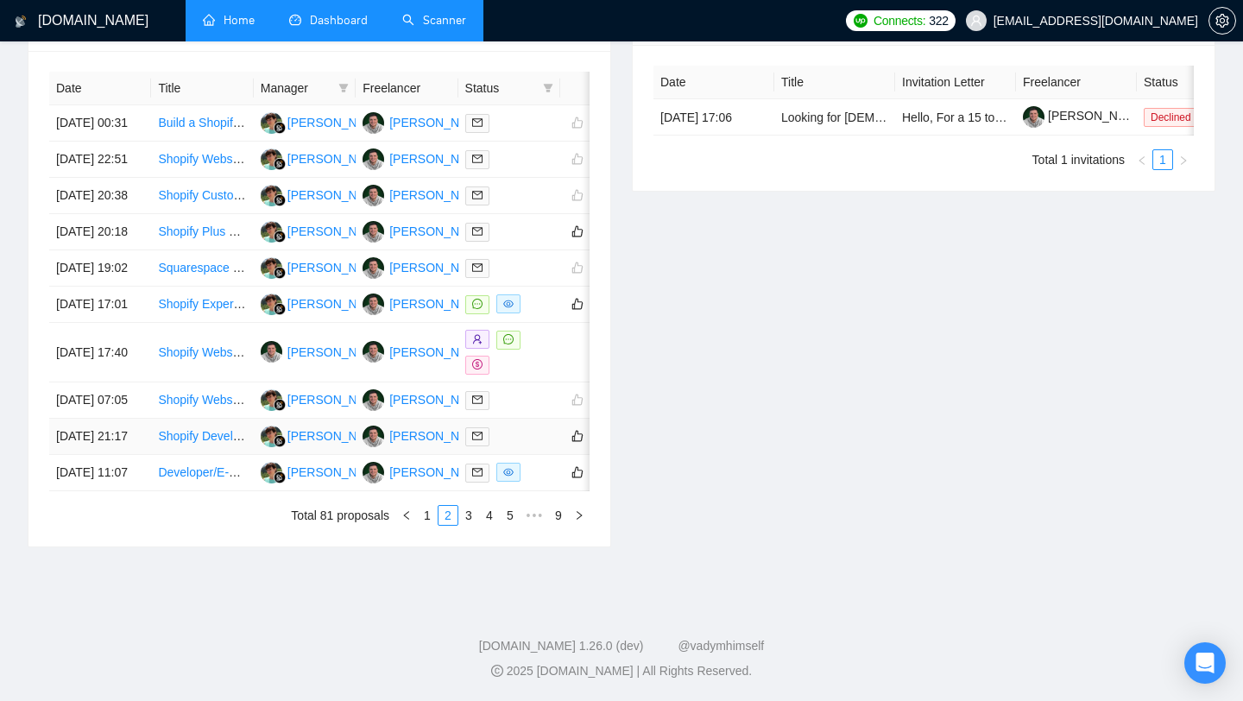
click at [194, 429] on link "Shopify Development for a Store Similar to [DOMAIN_NAME]" at bounding box center [322, 436] width 328 height 14
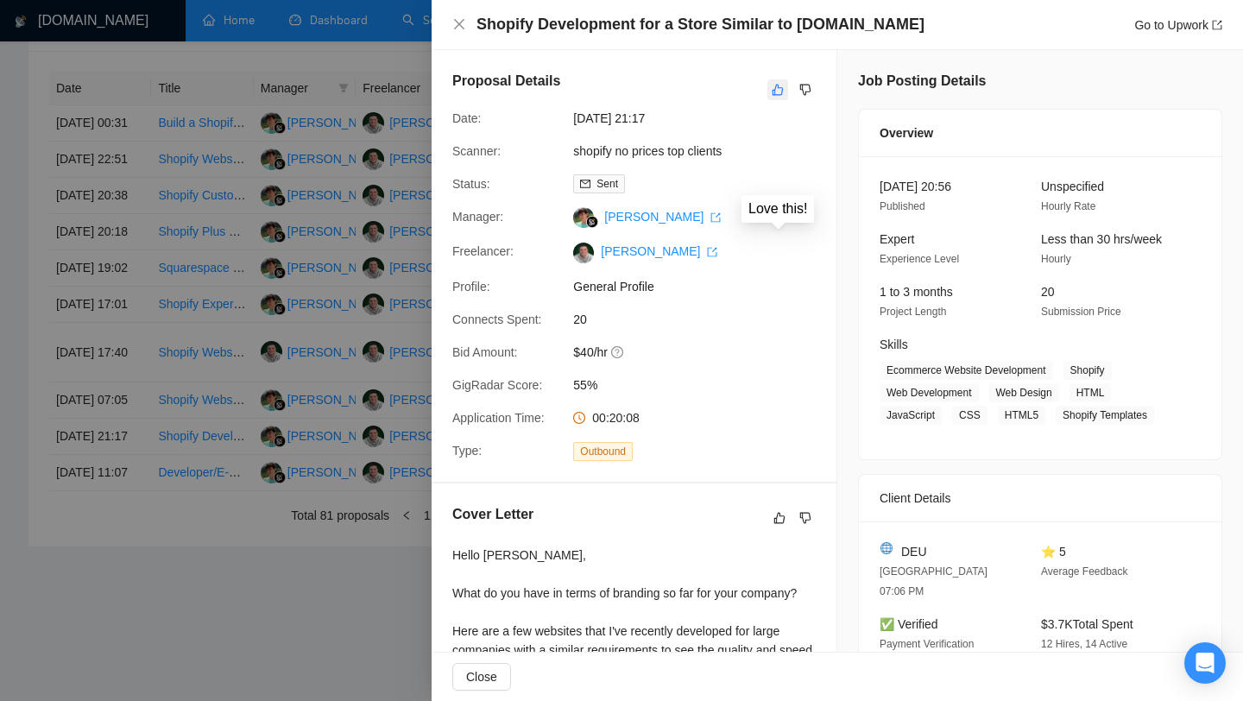
click at [784, 94] on button "button" at bounding box center [777, 89] width 21 height 21
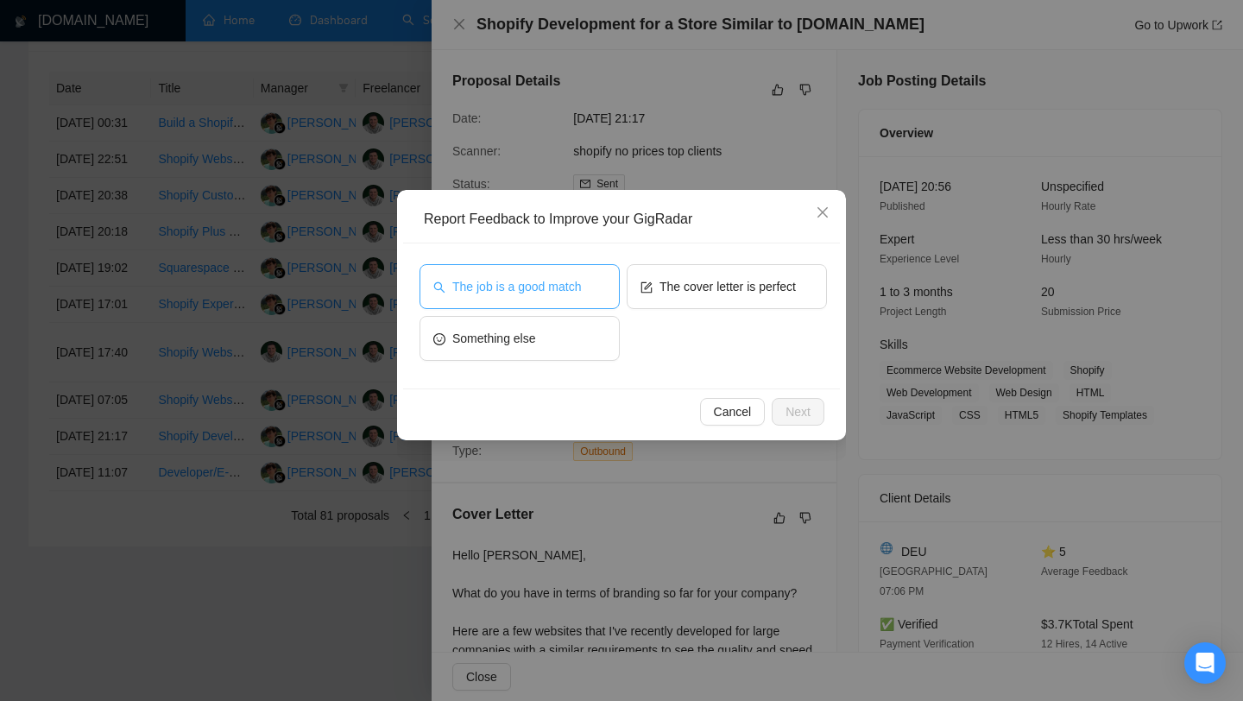
click at [557, 268] on button "The job is a good match" at bounding box center [519, 286] width 200 height 45
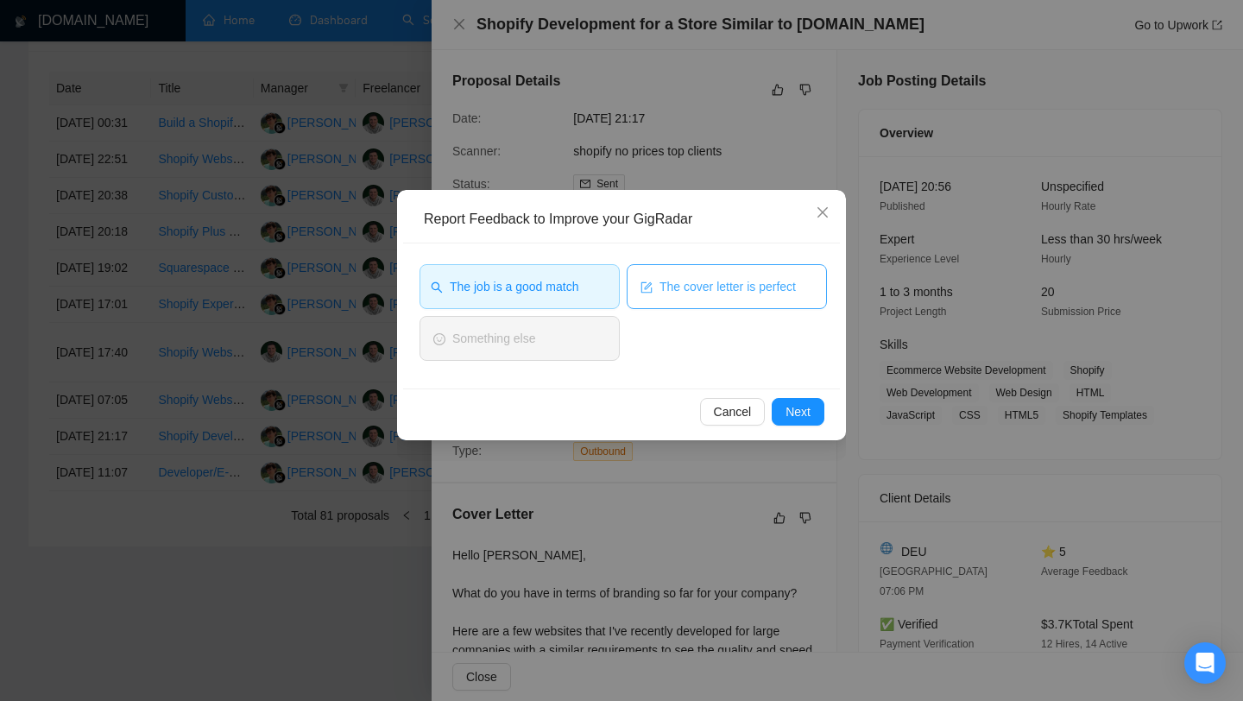
click at [675, 277] on span "The cover letter is perfect" at bounding box center [727, 286] width 136 height 19
click at [813, 414] on button "Next" at bounding box center [798, 412] width 53 height 28
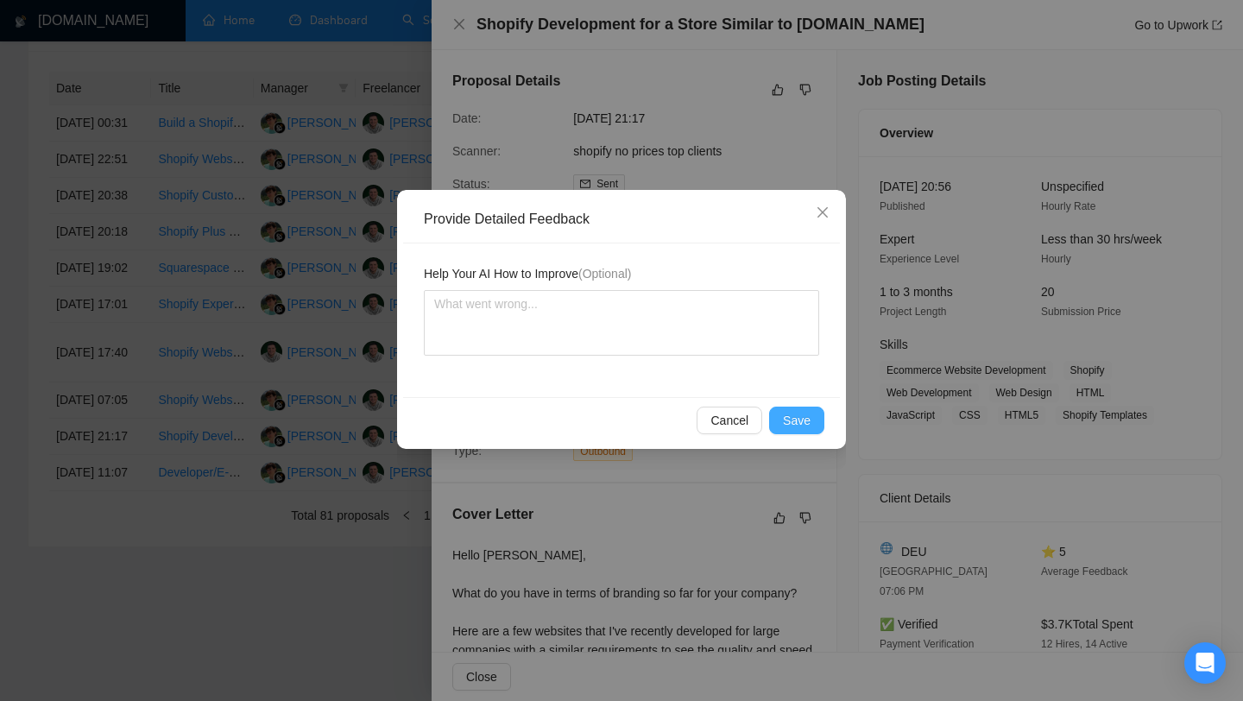
click at [805, 415] on span "Save" at bounding box center [797, 420] width 28 height 19
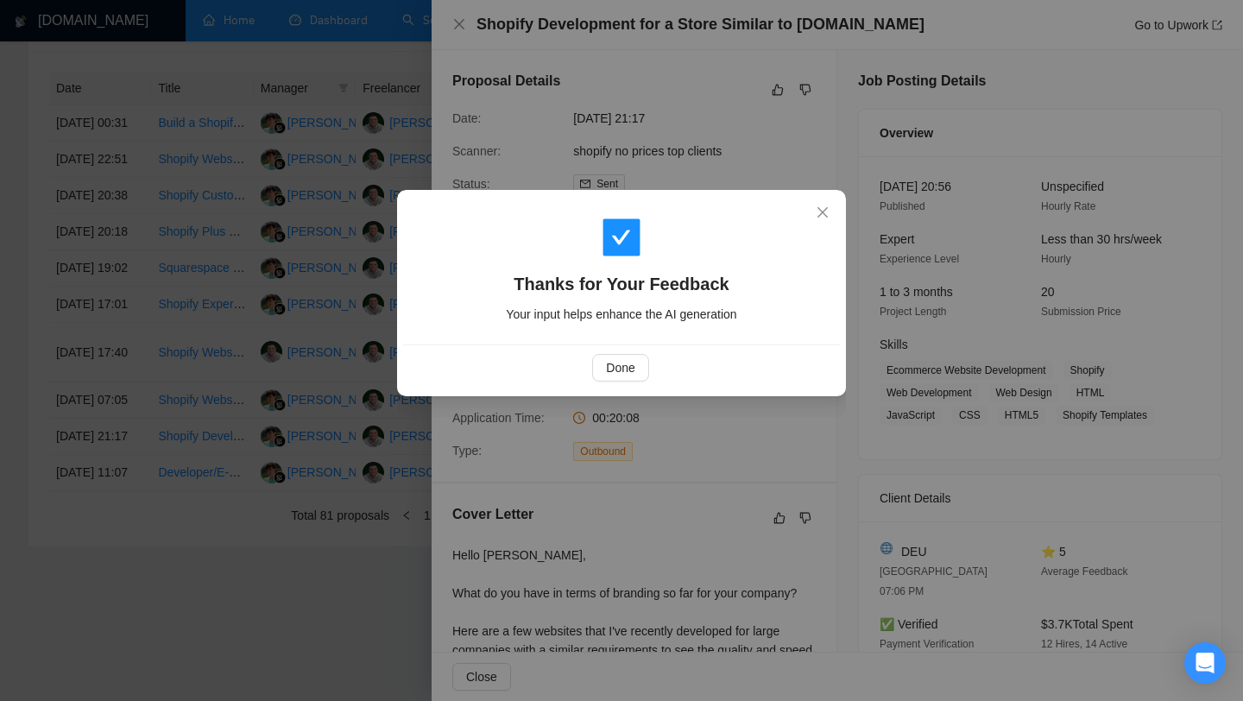
click at [611, 350] on div "Done" at bounding box center [621, 367] width 437 height 46
click at [611, 364] on span "Done" at bounding box center [620, 367] width 28 height 19
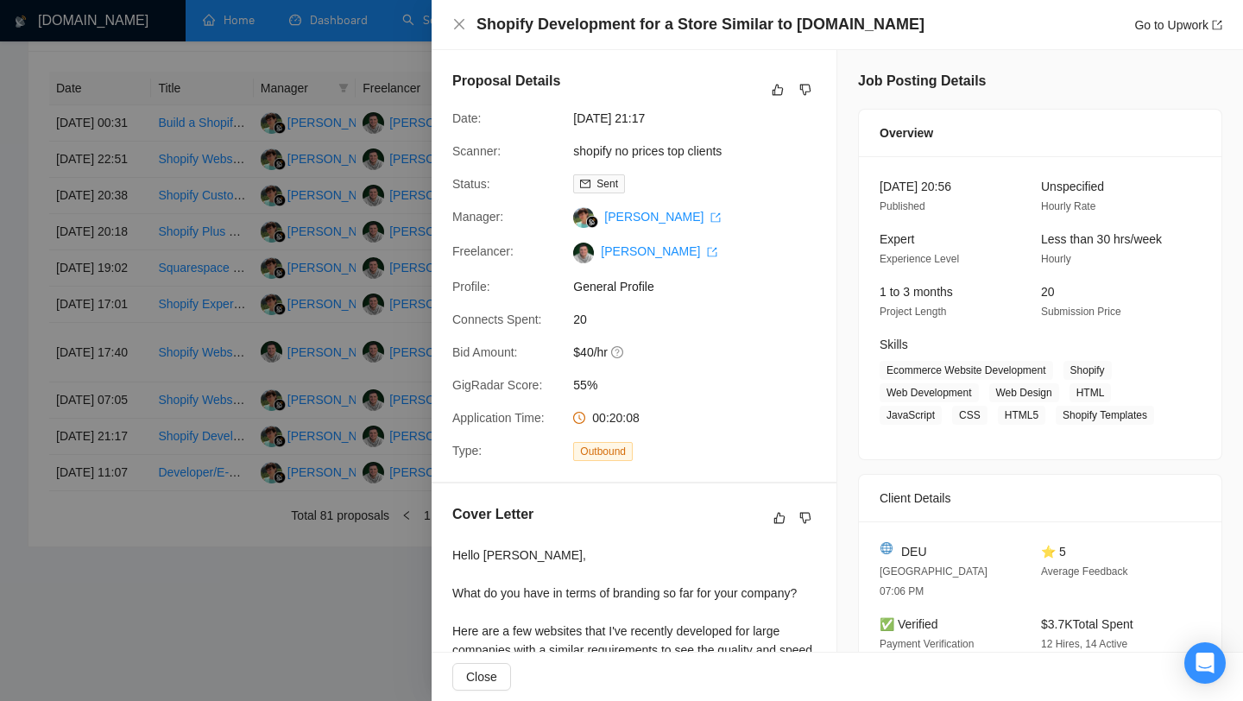
click at [331, 378] on div at bounding box center [621, 350] width 1243 height 701
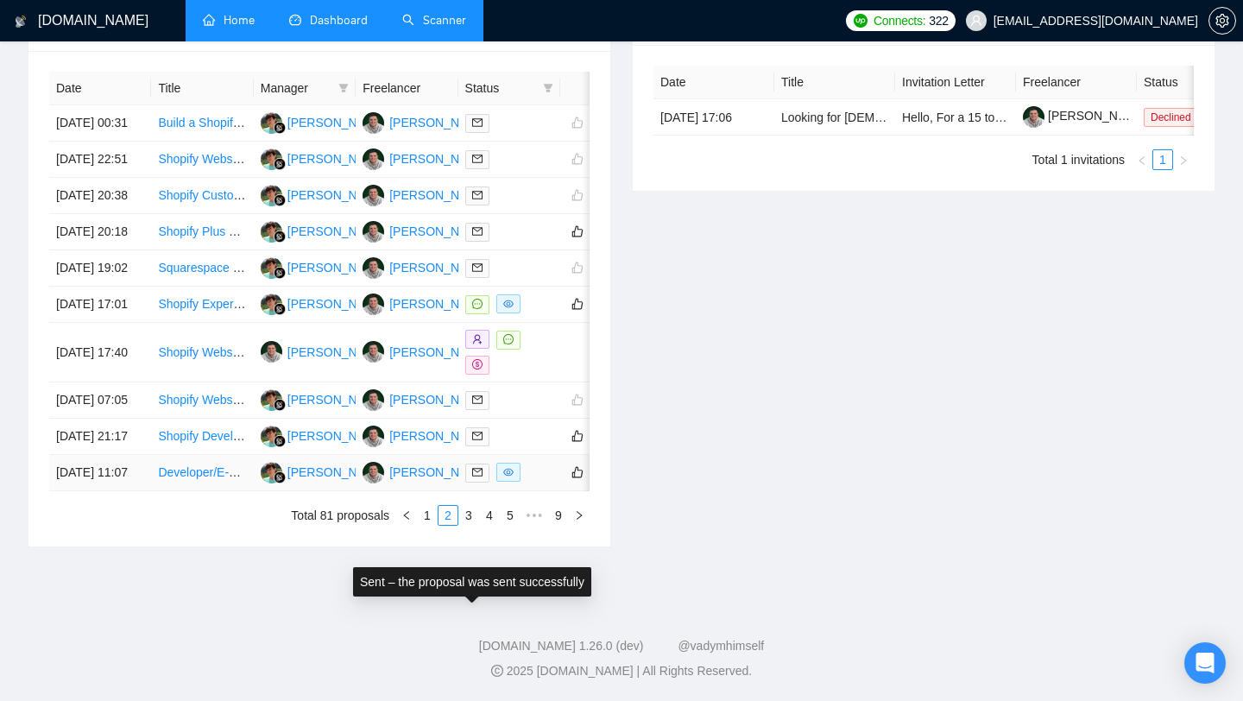
scroll to position [0, 64]
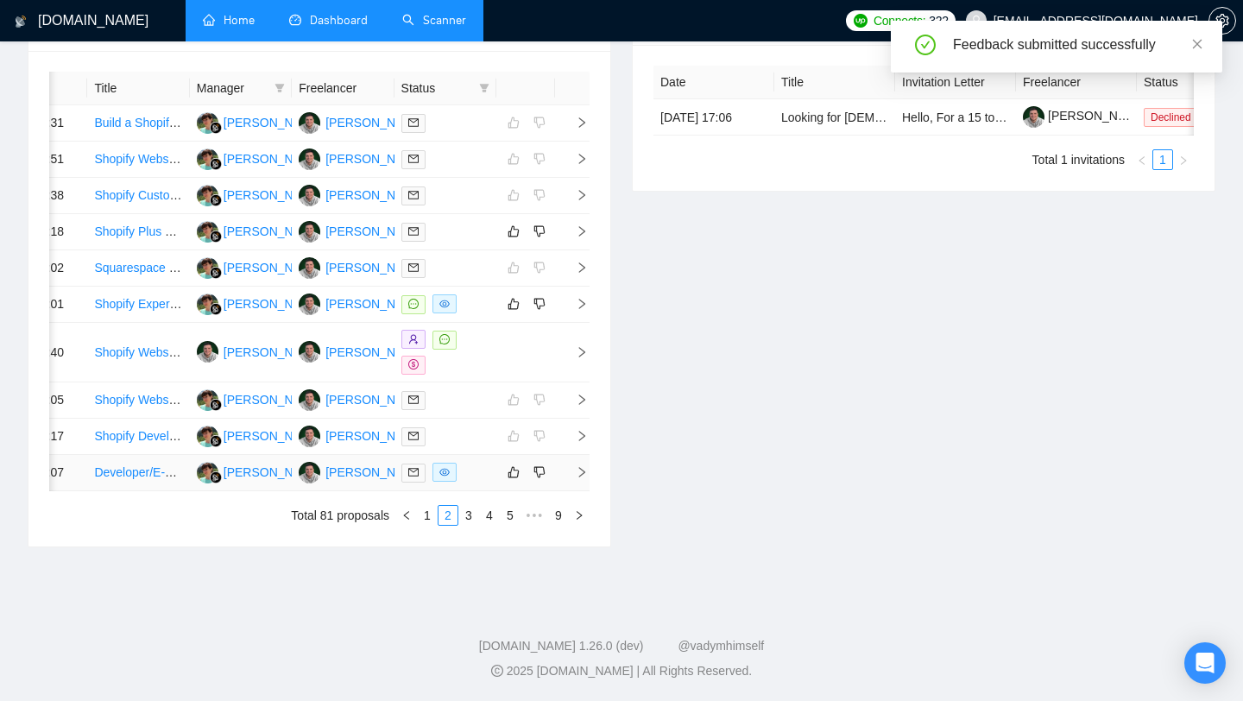
click at [142, 465] on link "Developer/E-Commerce System Integrator for Film Lab Website, inc Automation" at bounding box center [308, 472] width 428 height 14
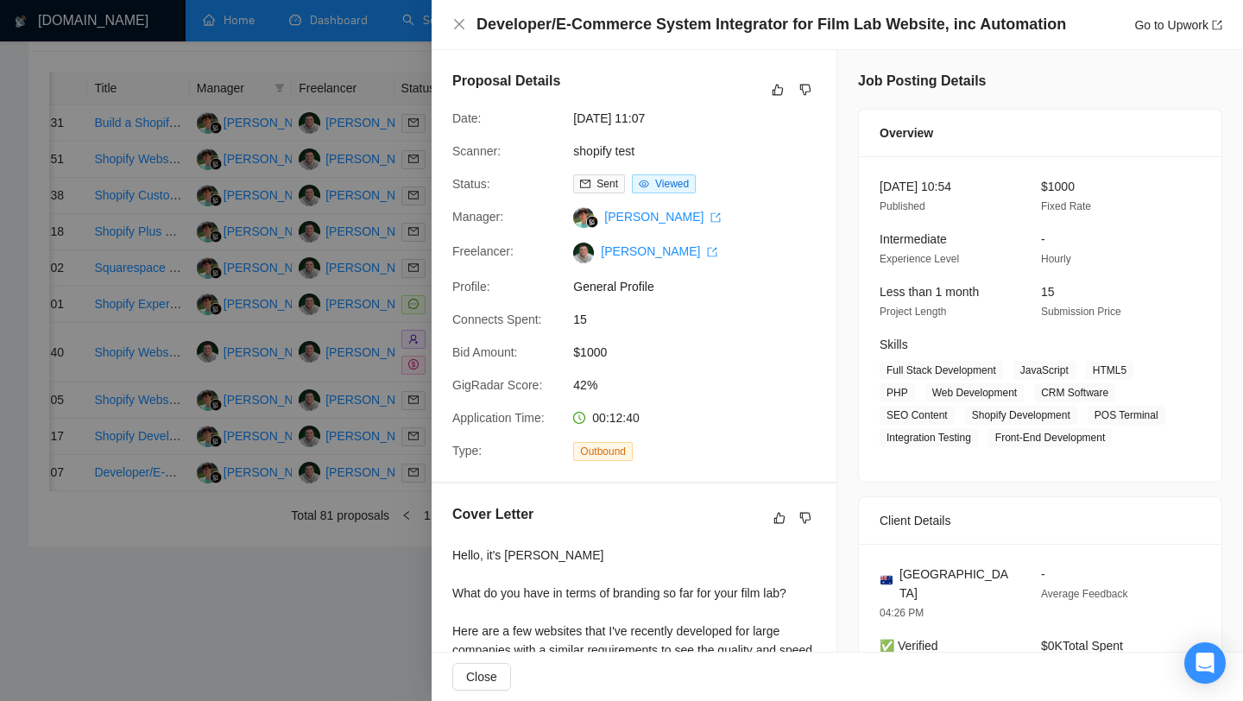
click at [386, 218] on div at bounding box center [621, 350] width 1243 height 701
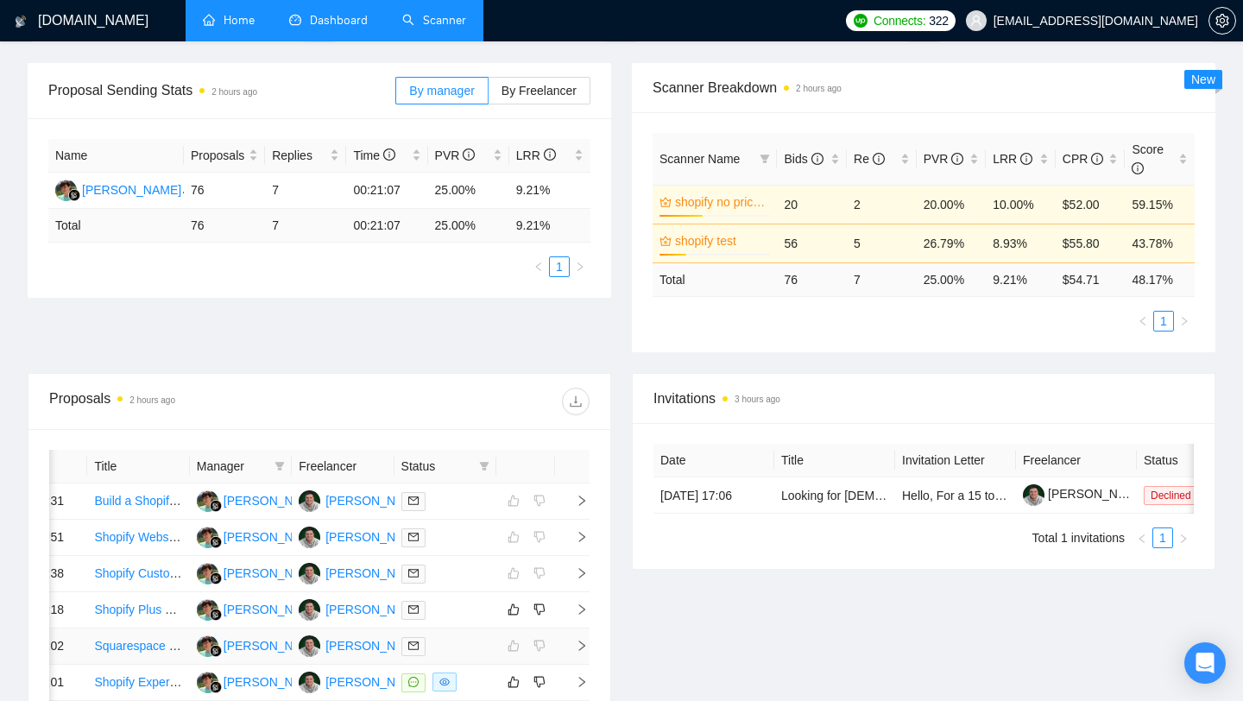
scroll to position [0, 0]
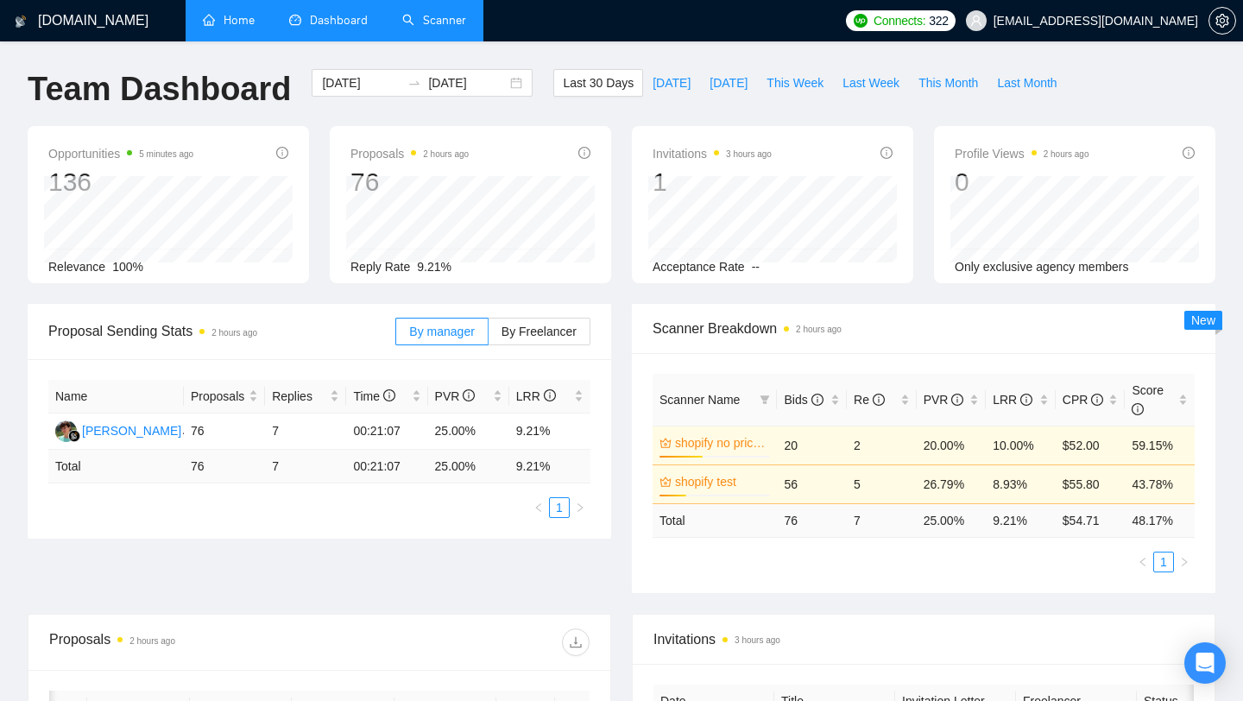
click at [424, 19] on link "Scanner" at bounding box center [434, 20] width 64 height 15
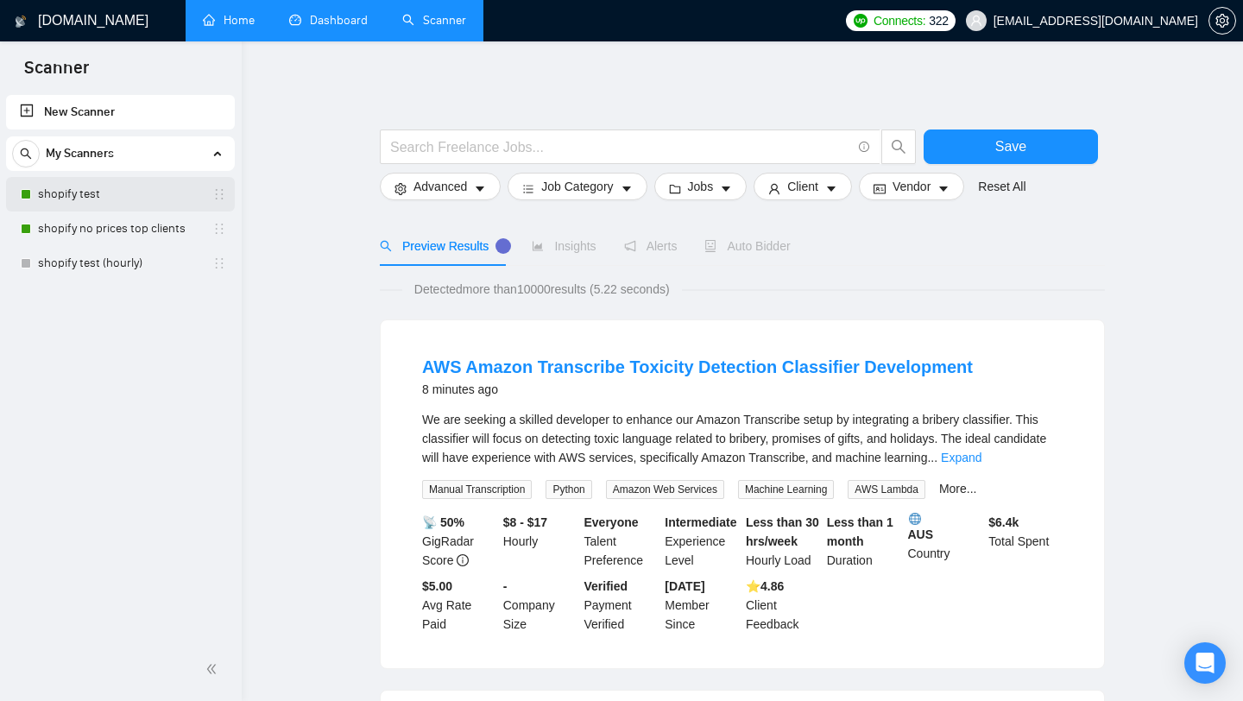
click at [135, 192] on link "shopify test" at bounding box center [120, 194] width 164 height 35
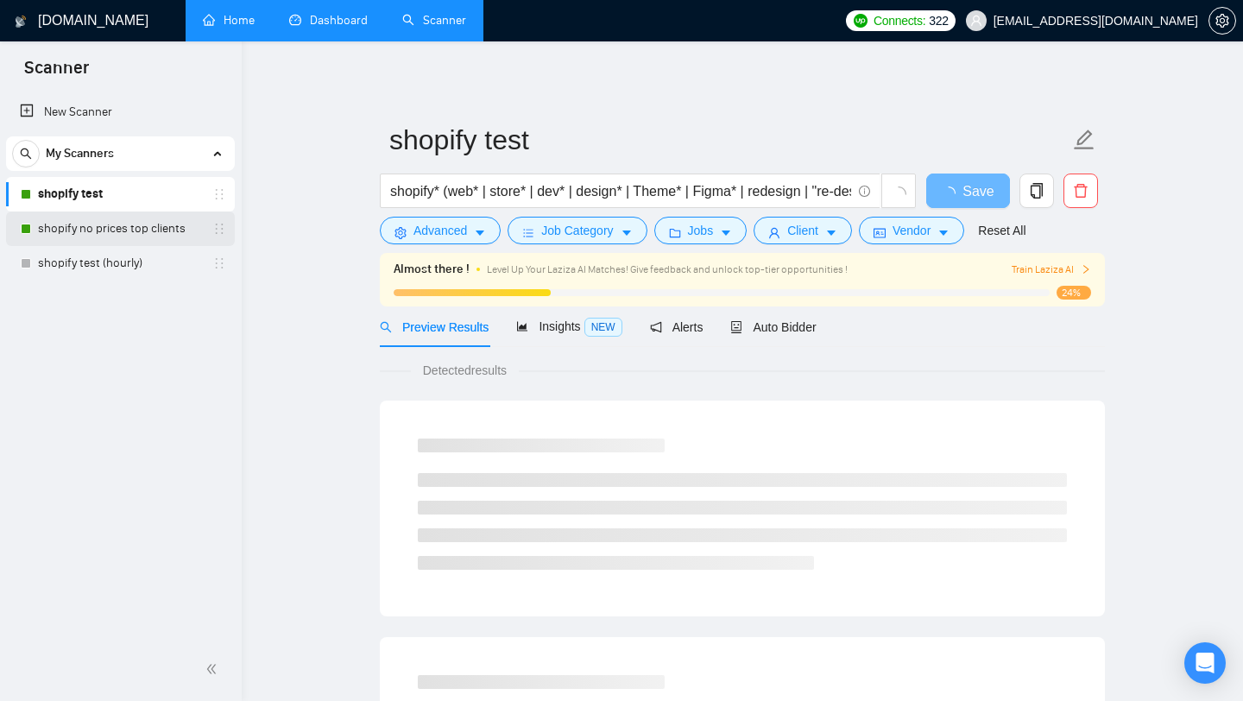
click at [117, 223] on link "shopify no prices top clients" at bounding box center [120, 228] width 164 height 35
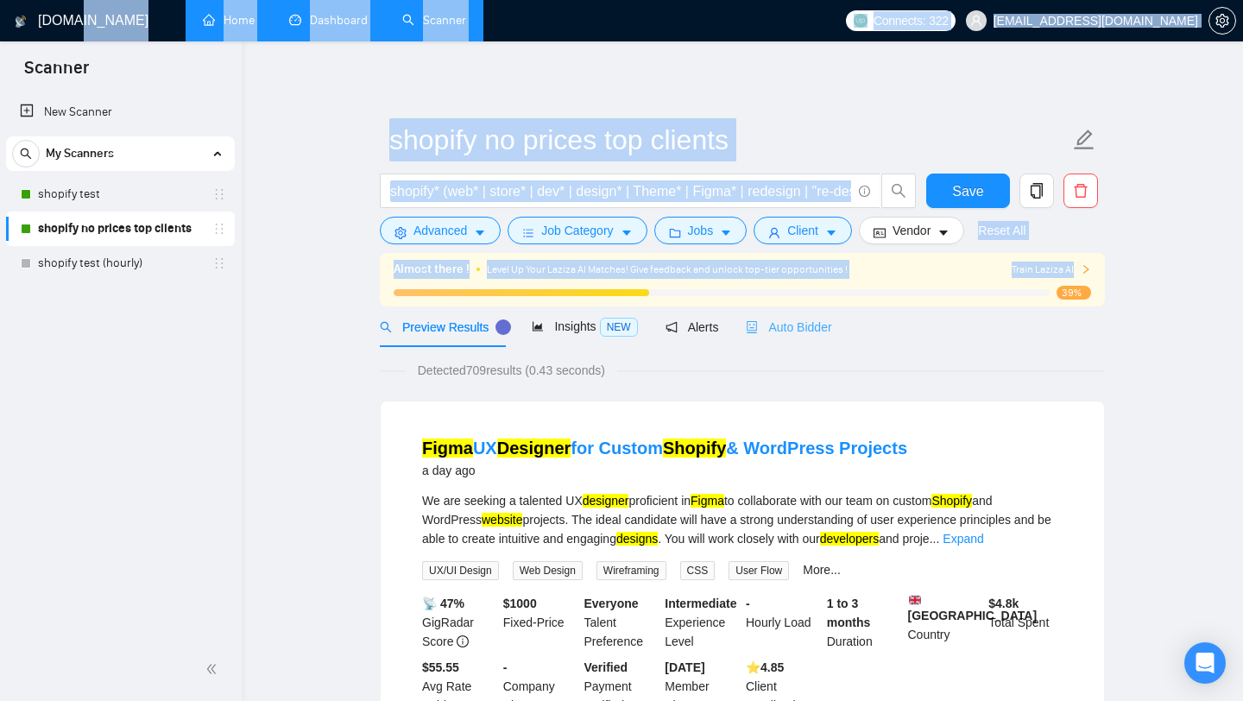
drag, startPoint x: 77, startPoint y: 22, endPoint x: 772, endPoint y: 312, distance: 753.3
click at [1058, 271] on span "Train Laziza AI" at bounding box center [1051, 270] width 79 height 16
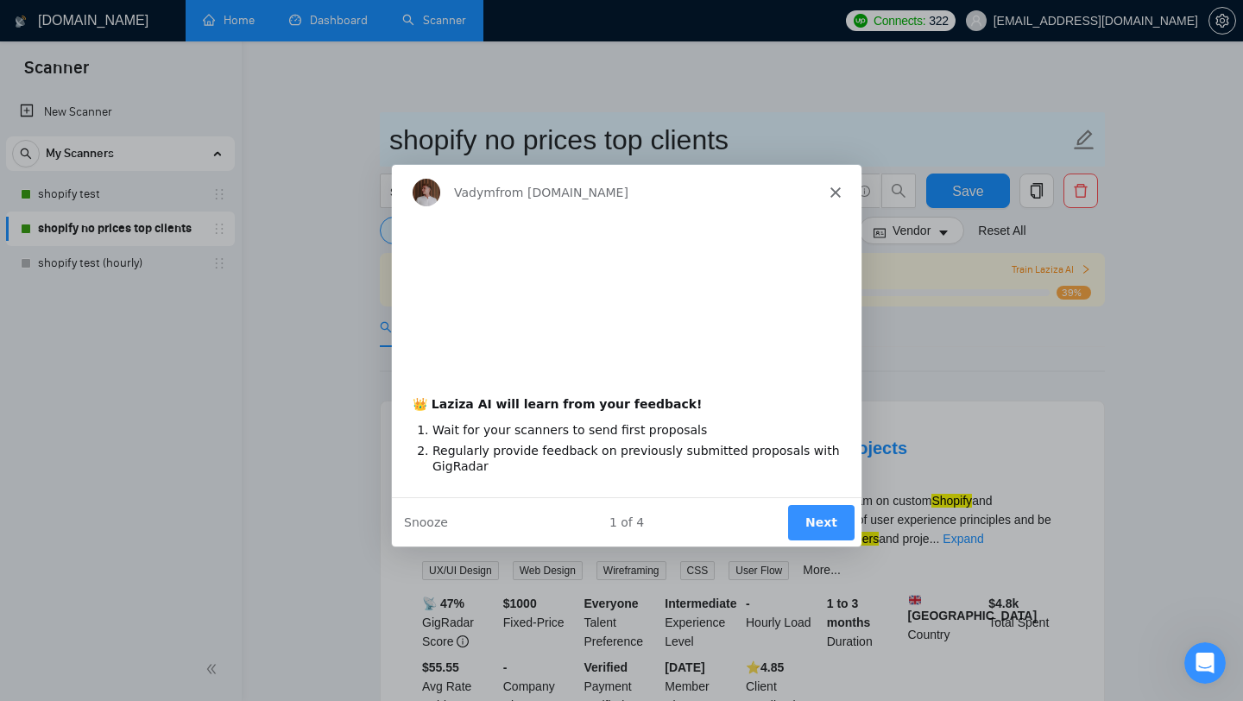
click at [857, 111] on div "Product tour overlay" at bounding box center [621, 350] width 1243 height 701
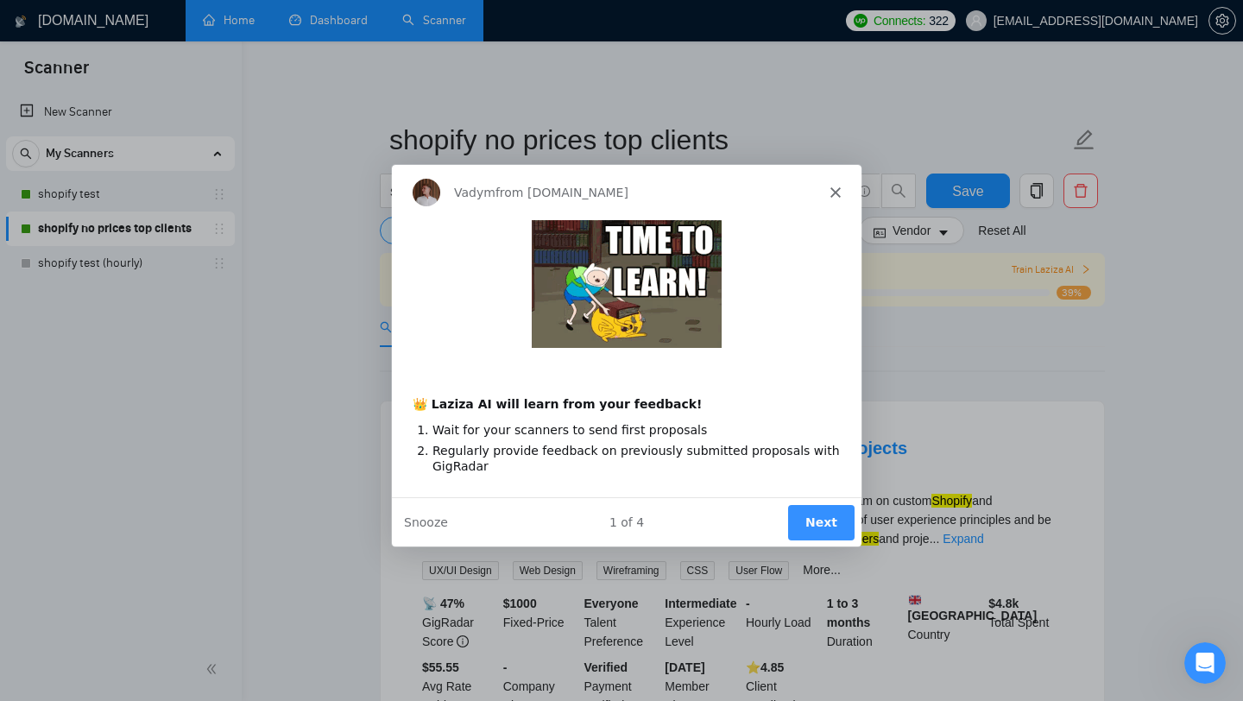
click at [836, 186] on icon "Close" at bounding box center [834, 191] width 10 height 10
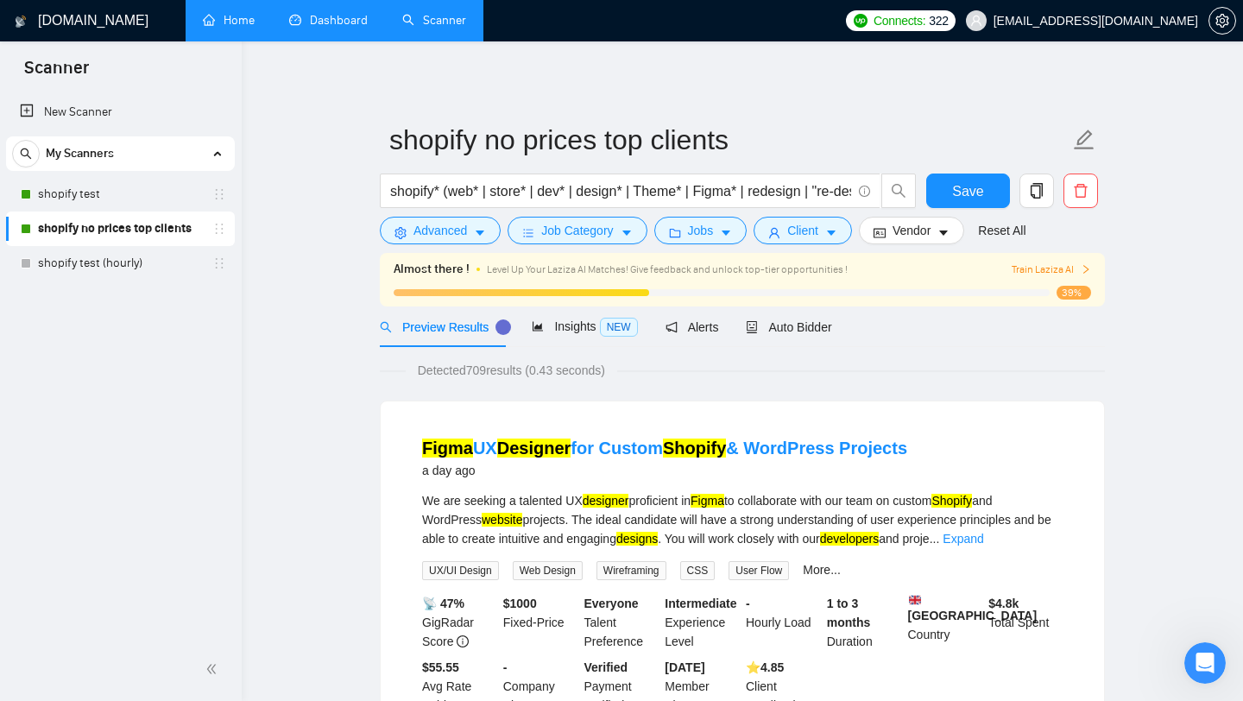
click at [95, 16] on h1 "[DOMAIN_NAME]" at bounding box center [93, 20] width 110 height 41
